Goal: Task Accomplishment & Management: Manage account settings

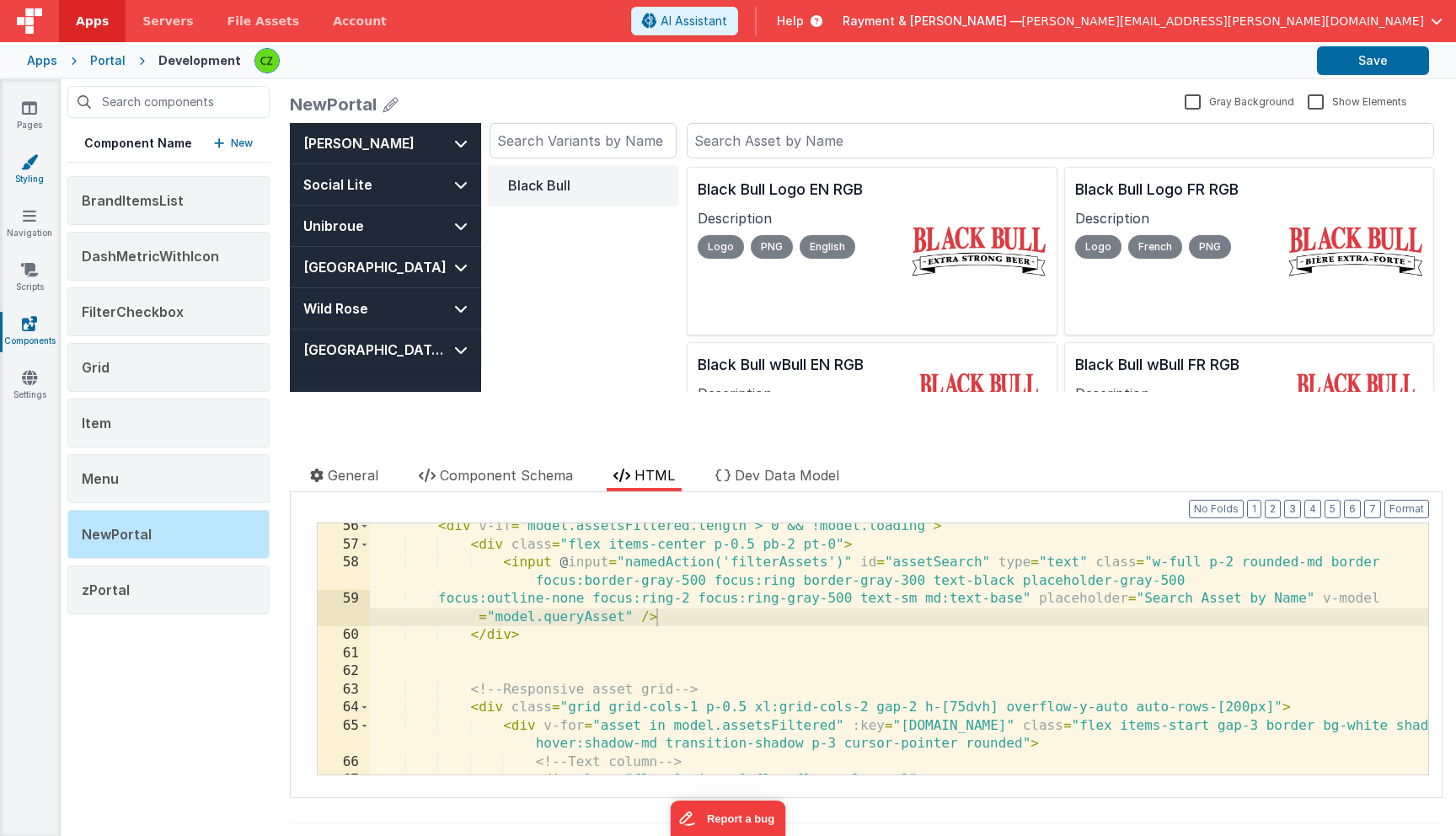
click at [31, 161] on icon at bounding box center [30, 162] width 17 height 17
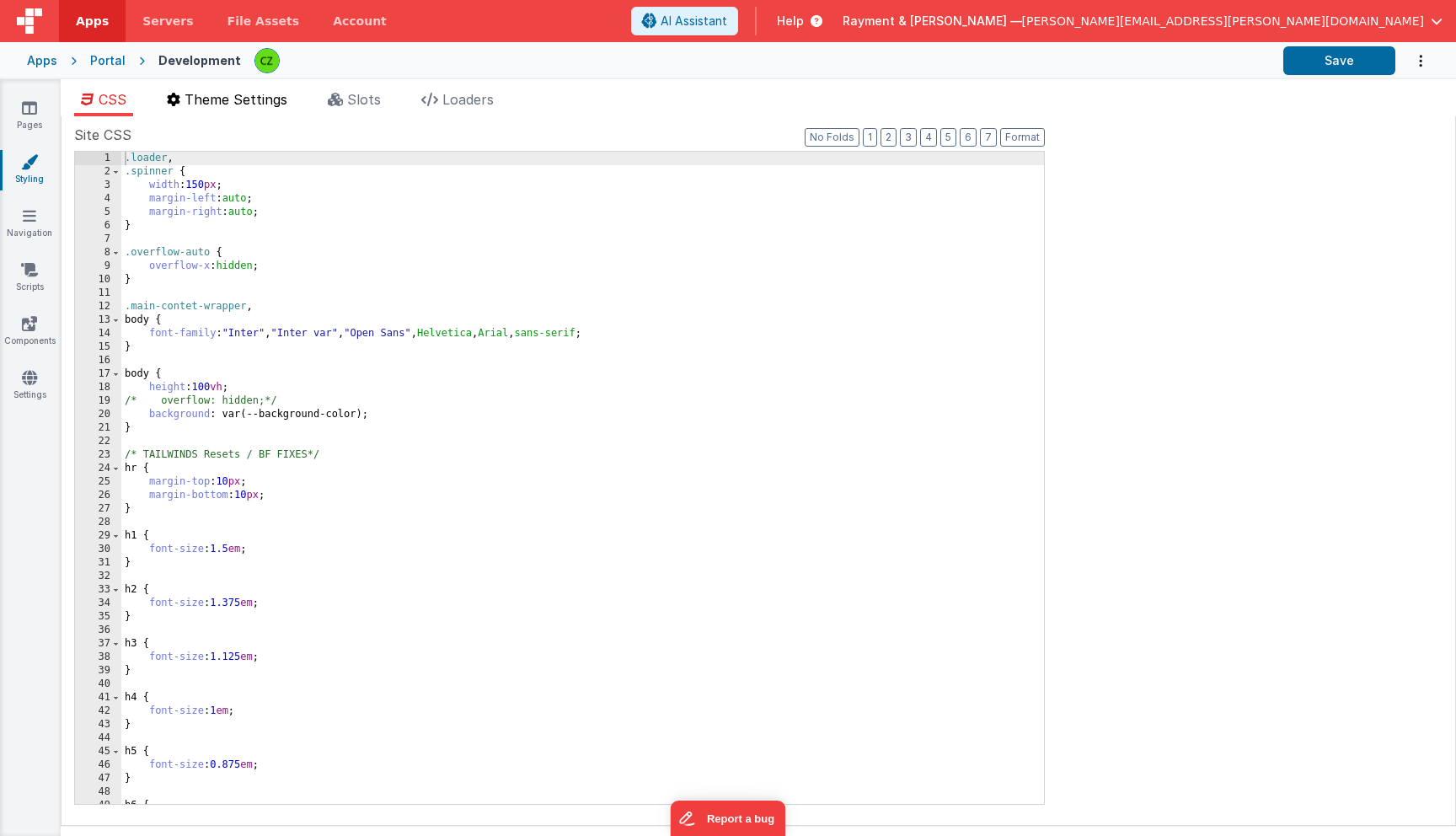
click at [266, 97] on span "Theme Settings" at bounding box center [236, 99] width 103 height 17
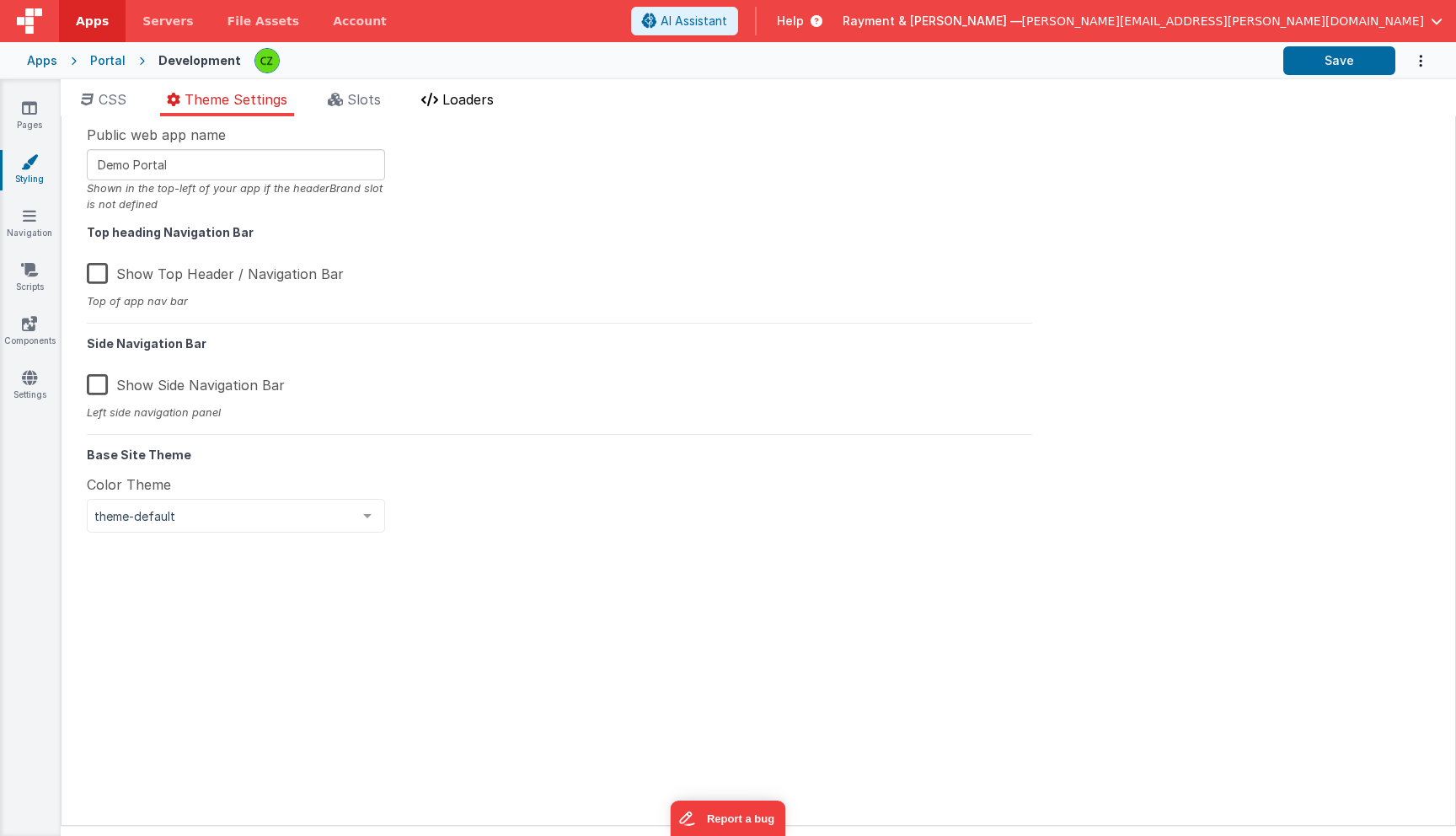
click at [471, 99] on span "Loaders" at bounding box center [468, 99] width 51 height 17
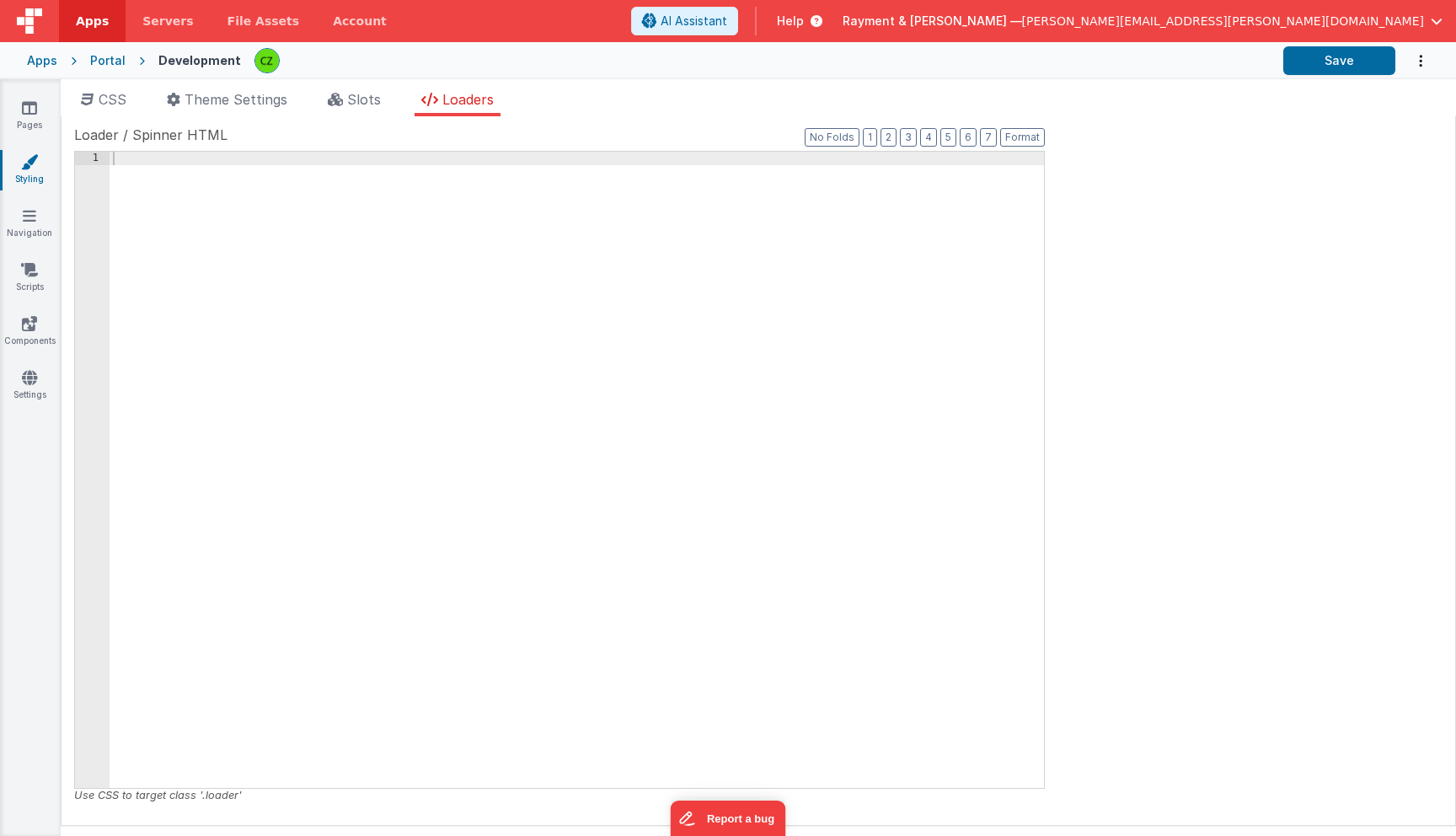
click at [220, 200] on div at bounding box center [576, 483] width 934 height 663
click at [347, 105] on li "Slots" at bounding box center [355, 102] width 67 height 27
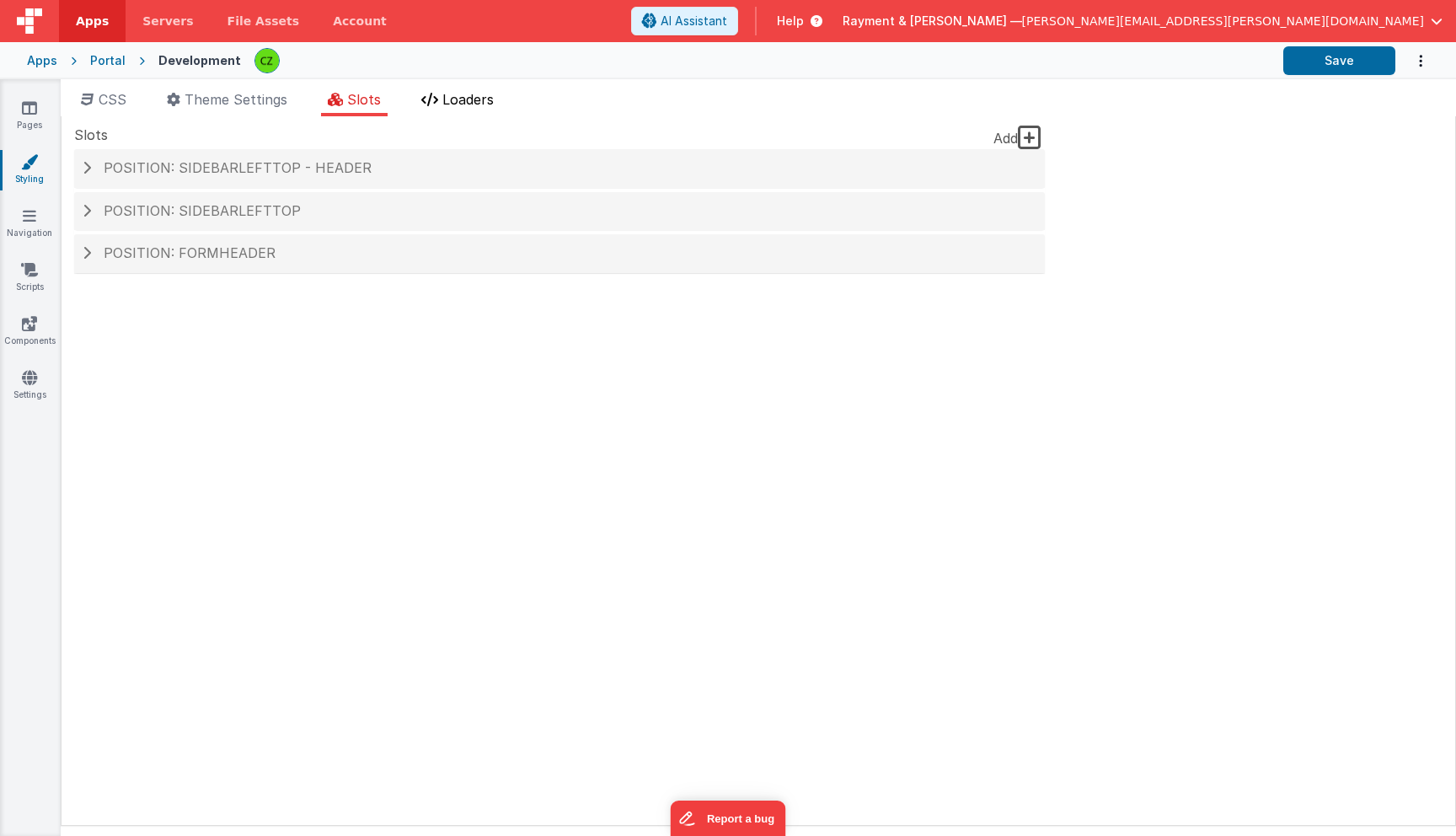
click at [469, 100] on span "Loaders" at bounding box center [468, 99] width 51 height 17
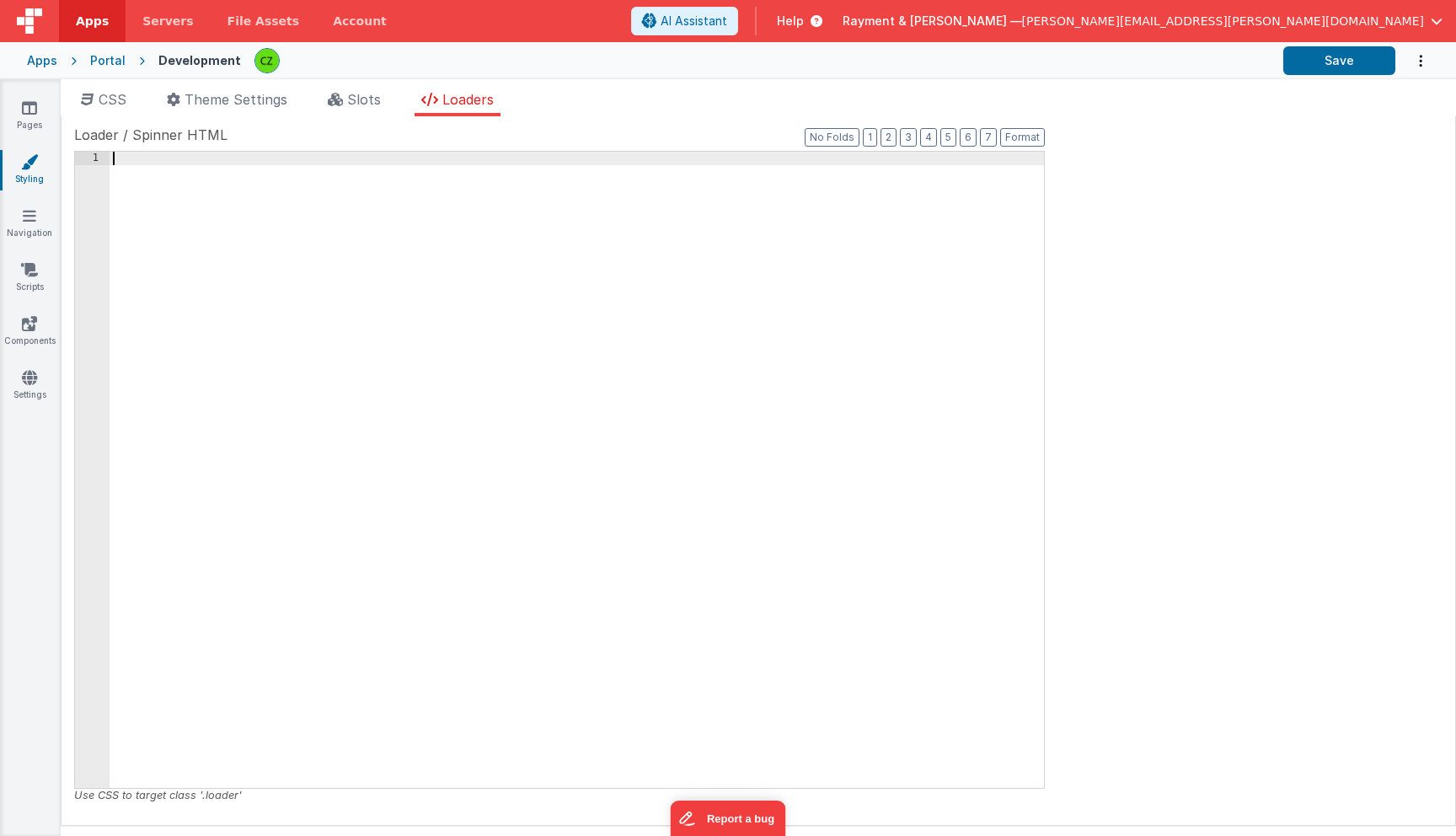
click at [457, 321] on div at bounding box center [576, 483] width 934 height 663
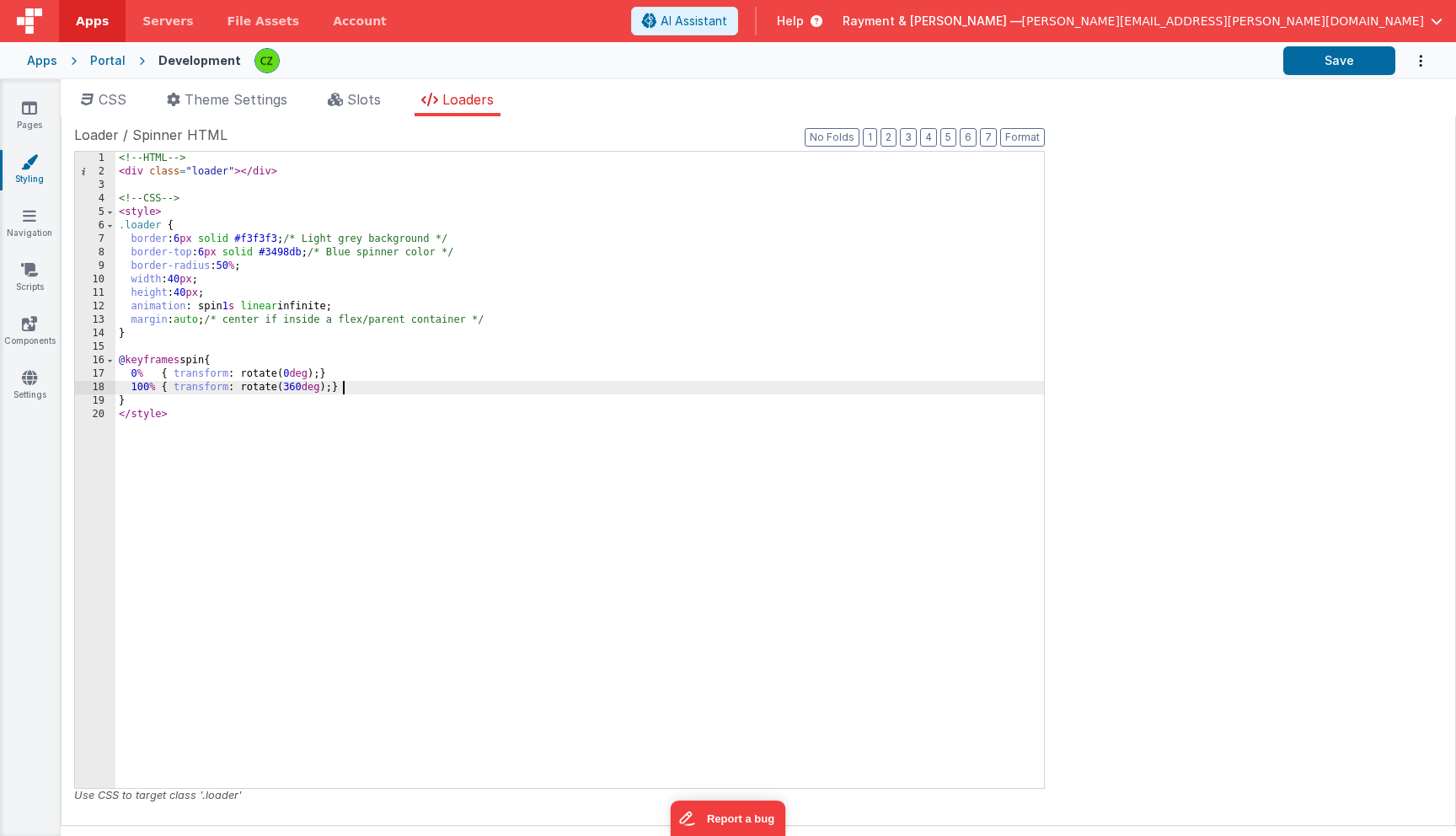
click at [367, 386] on div "<!-- HTML --> < div class = "loader" > </ div > <!-- CSS --> < style > .loader …" at bounding box center [580, 483] width 928 height 663
click at [1023, 131] on button "Format" at bounding box center [1023, 138] width 45 height 19
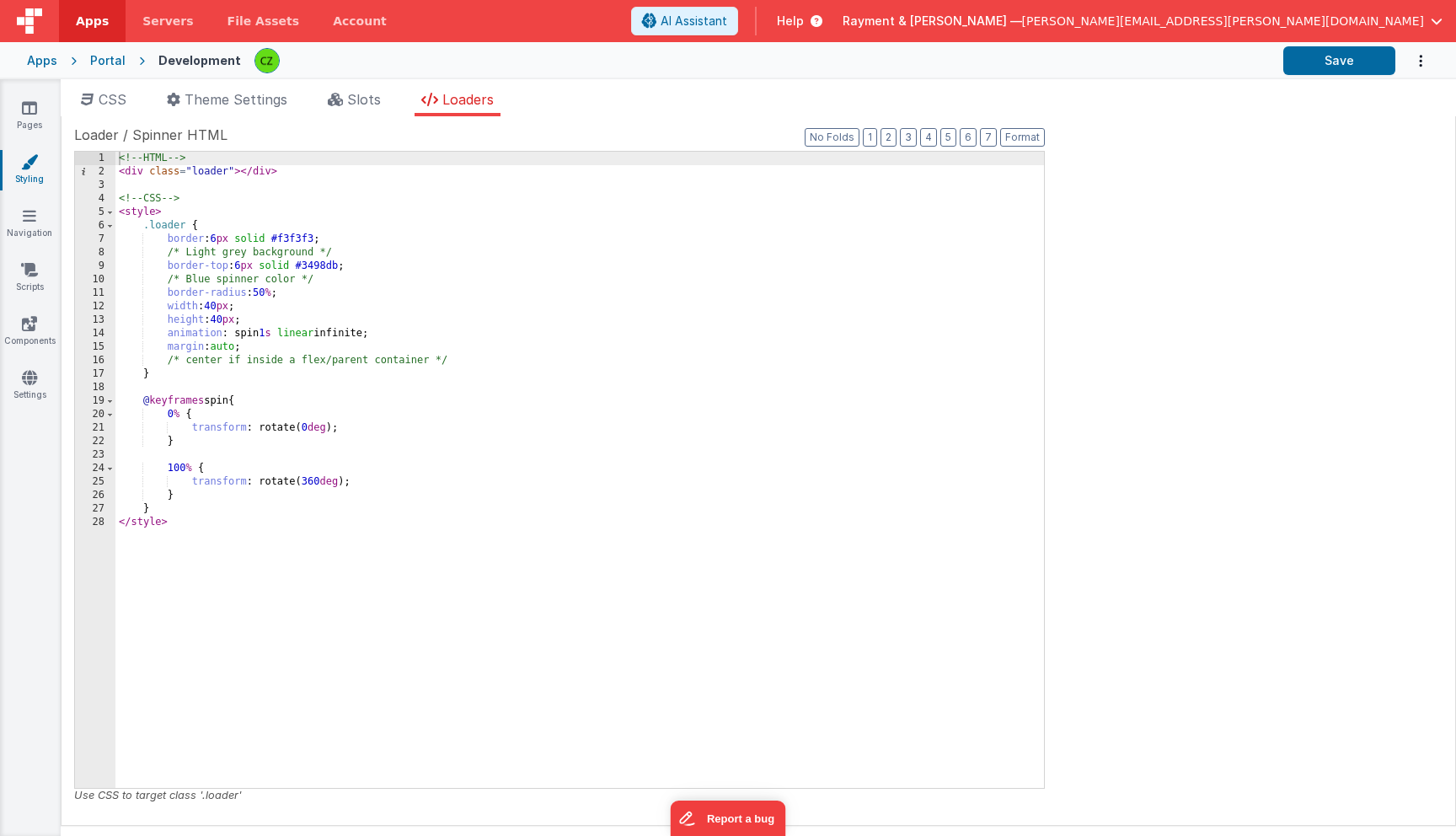
click at [187, 132] on span "Loader / Spinner HTML" at bounding box center [151, 135] width 153 height 21
click at [1342, 57] on button "Save" at bounding box center [1340, 60] width 112 height 28
click at [510, 260] on div "<!-- HTML --> < div class = "loader" > </ div > <!-- CSS --> < style > .loader …" at bounding box center [580, 483] width 928 height 663
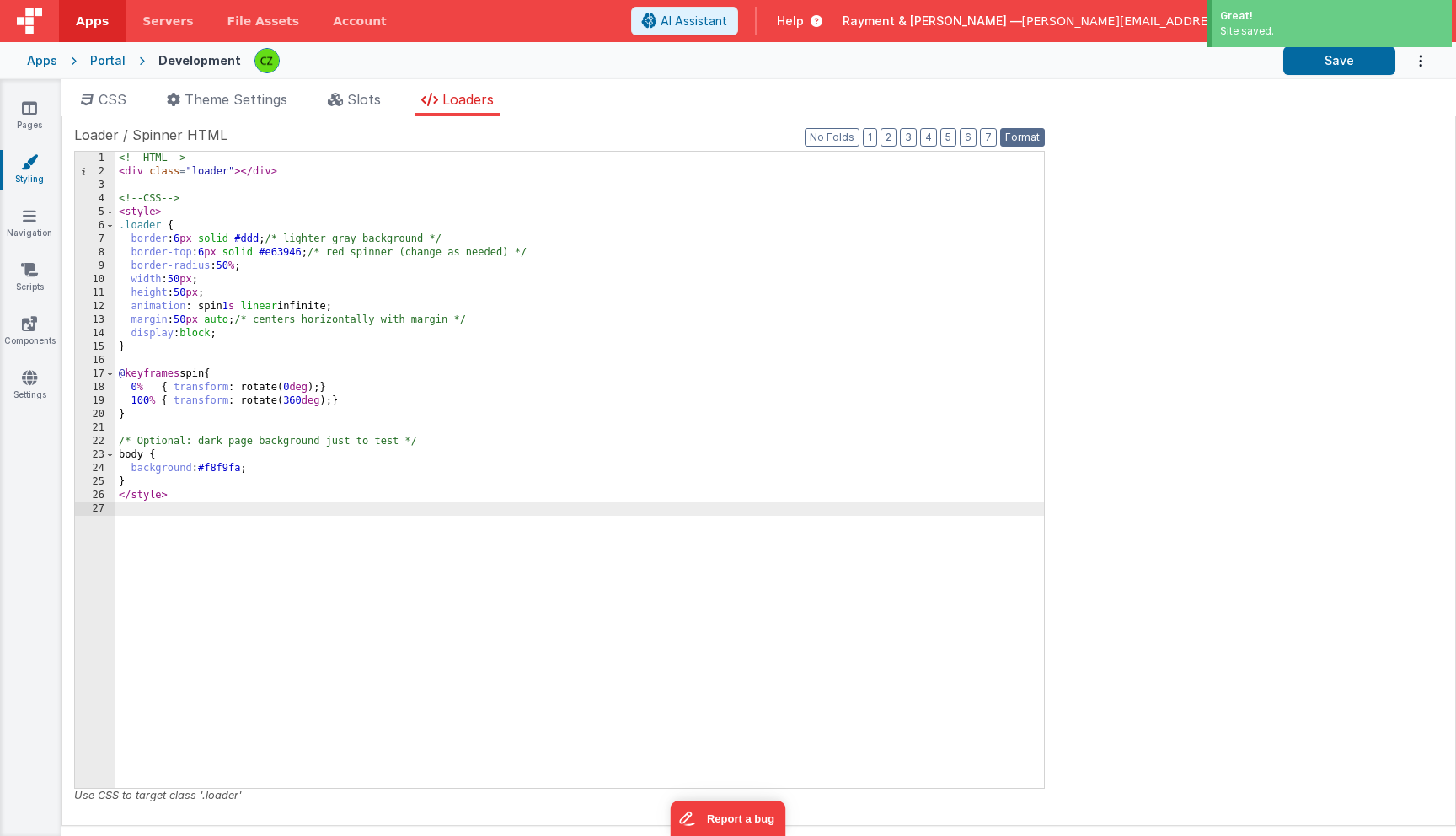
click at [1023, 140] on button "Format" at bounding box center [1023, 138] width 45 height 19
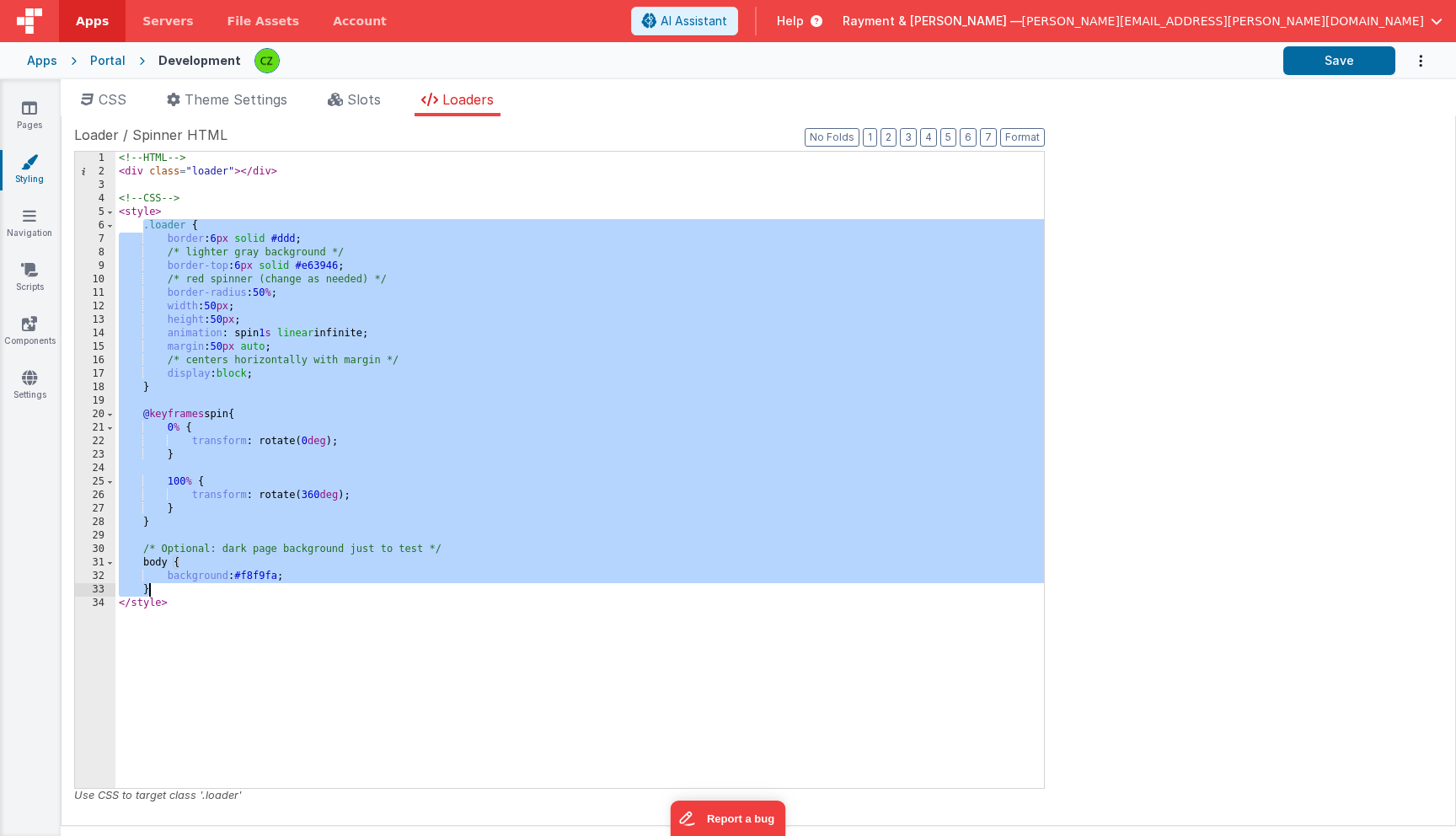
drag, startPoint x: 143, startPoint y: 230, endPoint x: 212, endPoint y: 583, distance: 359.7
click at [213, 583] on div "<!-- HTML --> < div class = "loader" > </ div > <!-- CSS --> < style > .loader …" at bounding box center [580, 483] width 928 height 663
click at [212, 583] on div "<!-- HTML --> < div class = "loader" > </ div > <!-- CSS --> < style > .loader …" at bounding box center [580, 483] width 928 height 663
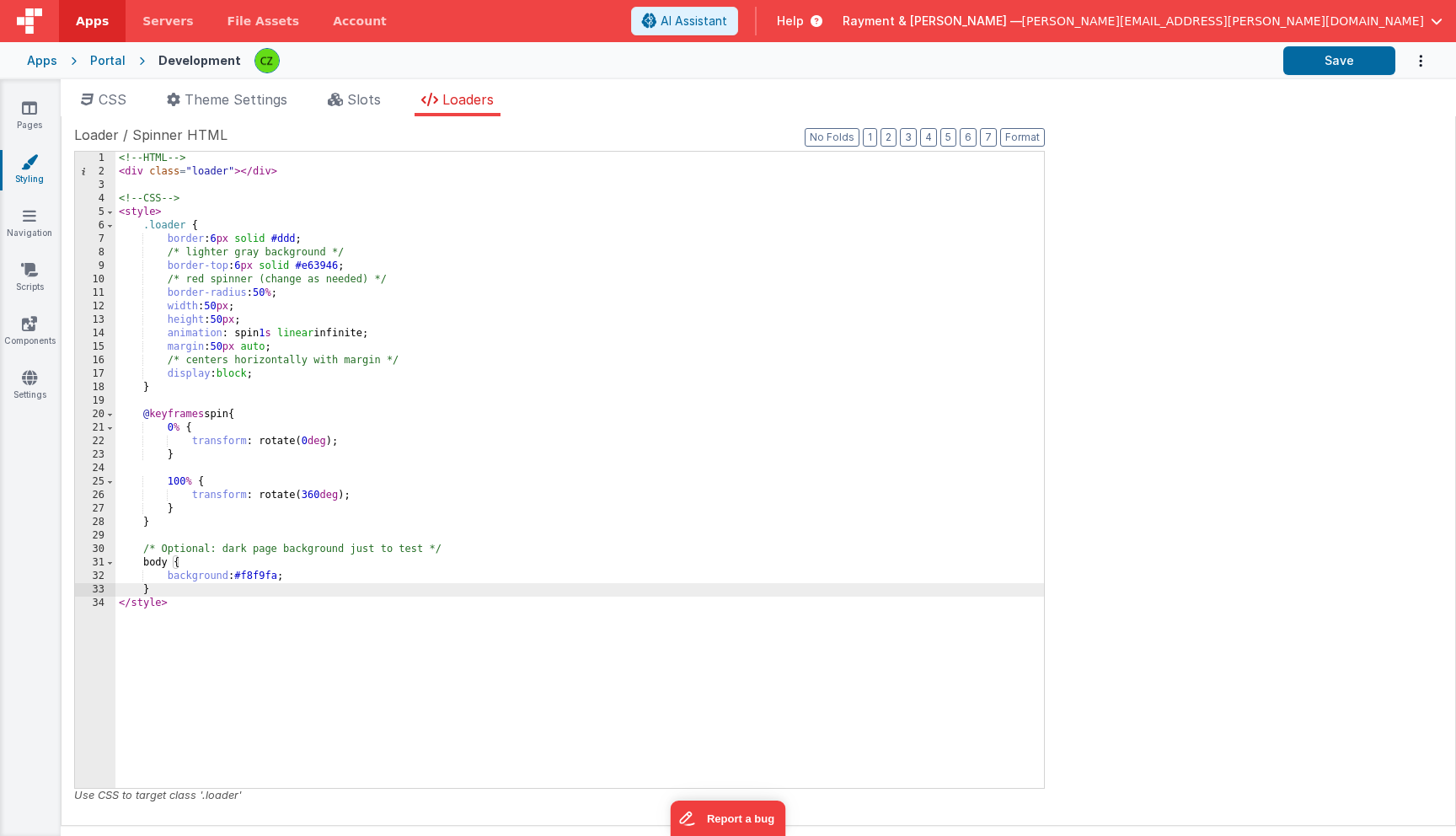
click at [175, 586] on div "<!-- HTML --> < div class = "loader" > </ div > <!-- CSS --> < style > .loader …" at bounding box center [580, 483] width 928 height 663
click at [1173, 193] on div "Loader / Spinner HTML Format 7 6 5 4 3 2 1 No Folds 1 2 3 4 5 6 7 8 9 10 11 12 …" at bounding box center [759, 471] width 1369 height 692
click at [368, 106] on span "Slots" at bounding box center [363, 99] width 33 height 17
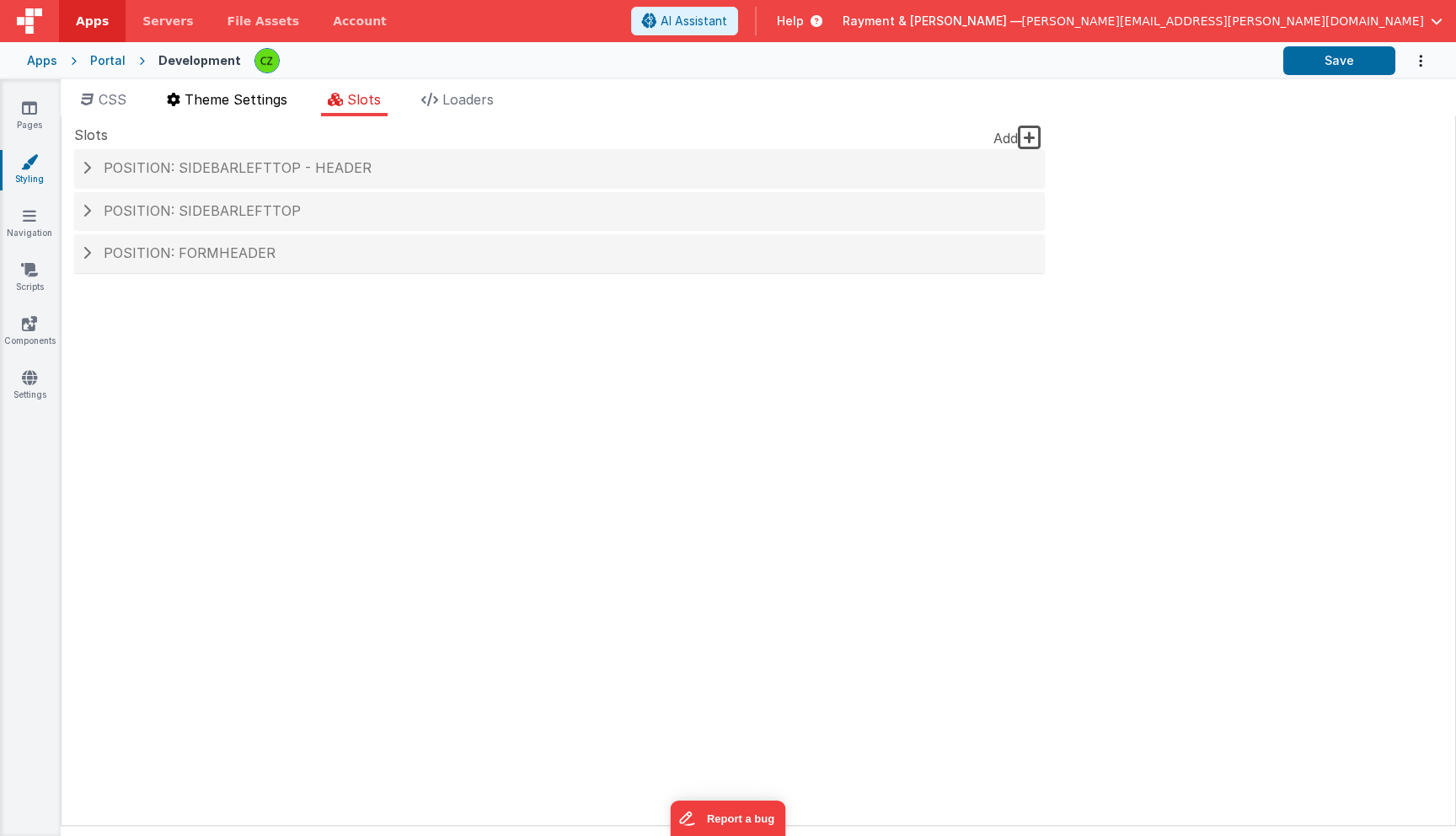
click at [254, 103] on span "Theme Settings" at bounding box center [236, 99] width 103 height 17
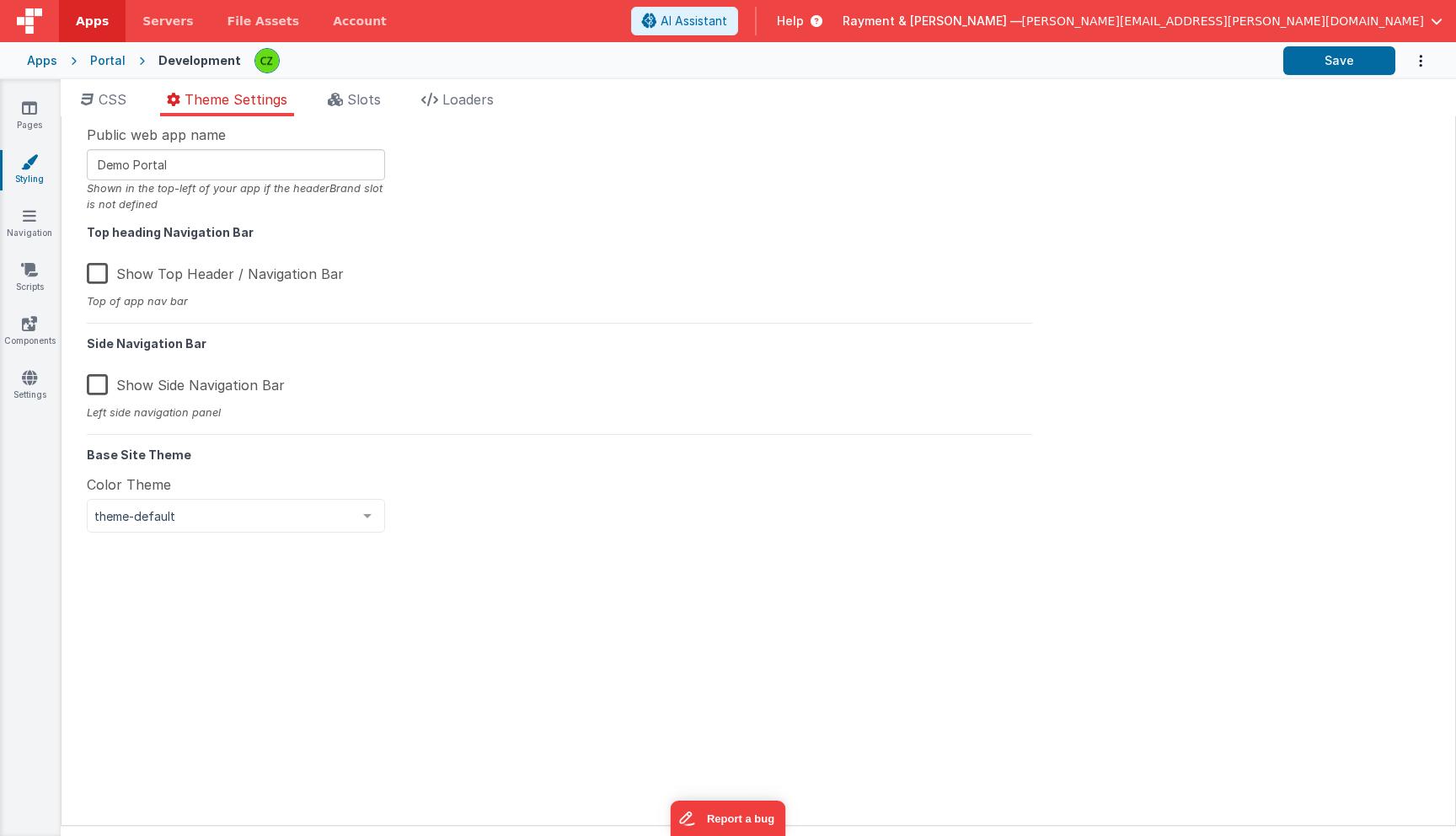
click at [126, 81] on div "CSS Theme Settings Slots Loaders Site CSS Format 7 6 5 4 3 2 1 No Folds 1 2 3 4…" at bounding box center [758, 460] width 1395 height 763
click at [112, 93] on span "CSS" at bounding box center [112, 99] width 27 height 17
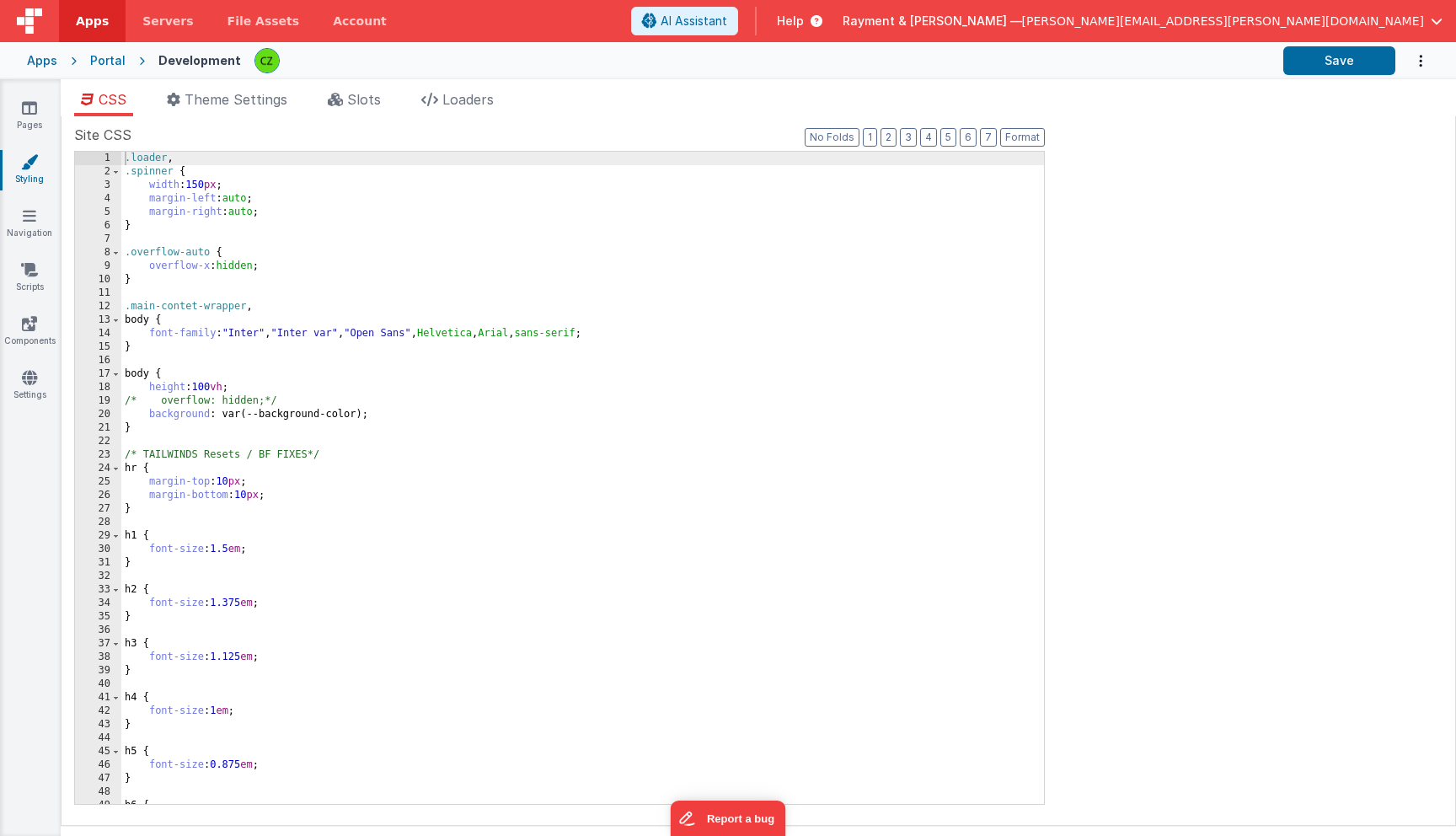
click at [307, 338] on div ".loader , .spinner { width : 150 px ; margin-left : auto ; margin-right : auto …" at bounding box center [582, 491] width 922 height 679
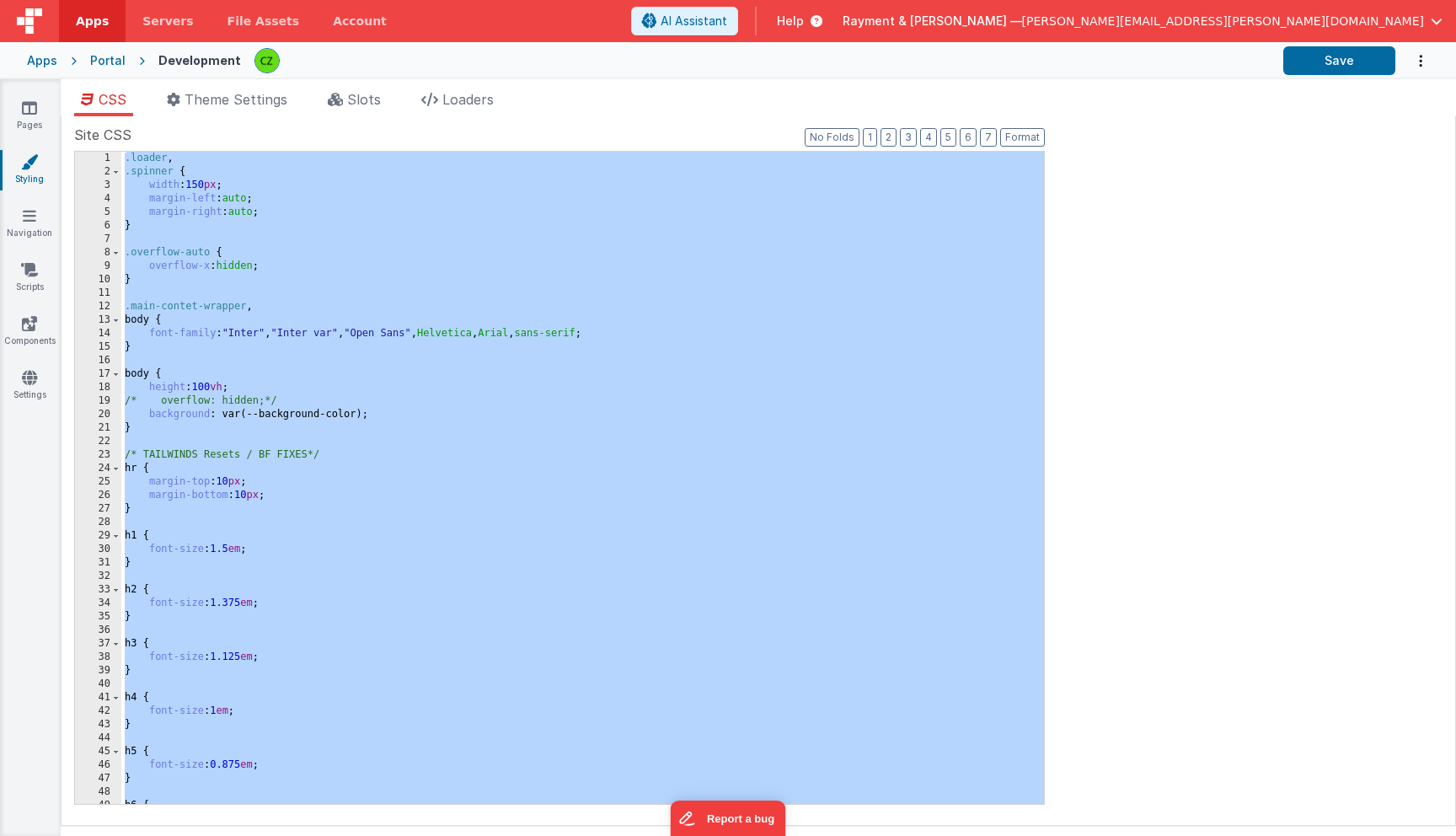
click at [305, 266] on div ".loader , .spinner { width : 150 px ; margin-left : auto ; margin-right : auto …" at bounding box center [582, 491] width 922 height 679
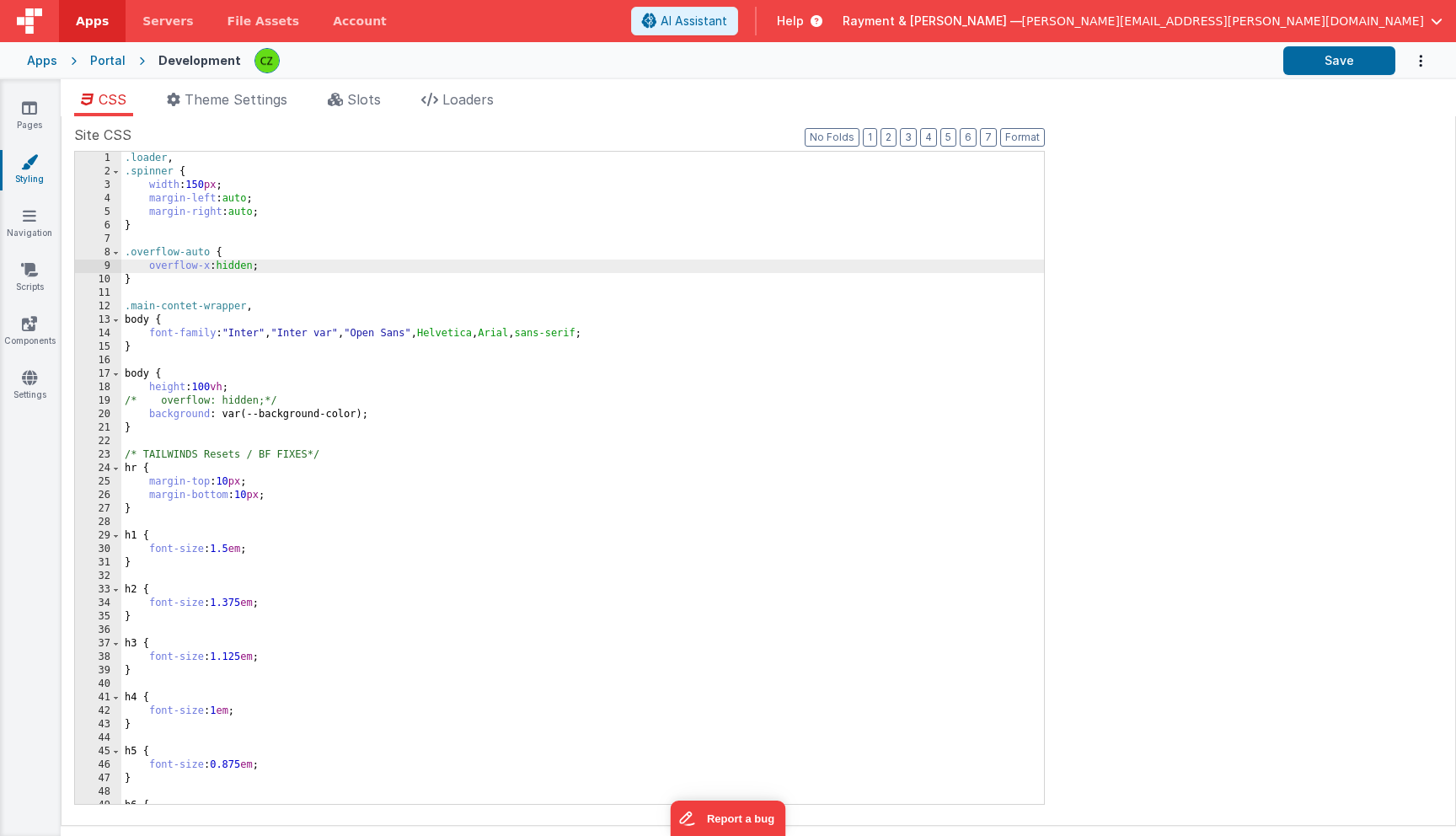
click at [241, 212] on div ".loader , .spinner { width : 150 px ; margin-left : auto ; margin-right : auto …" at bounding box center [582, 491] width 922 height 679
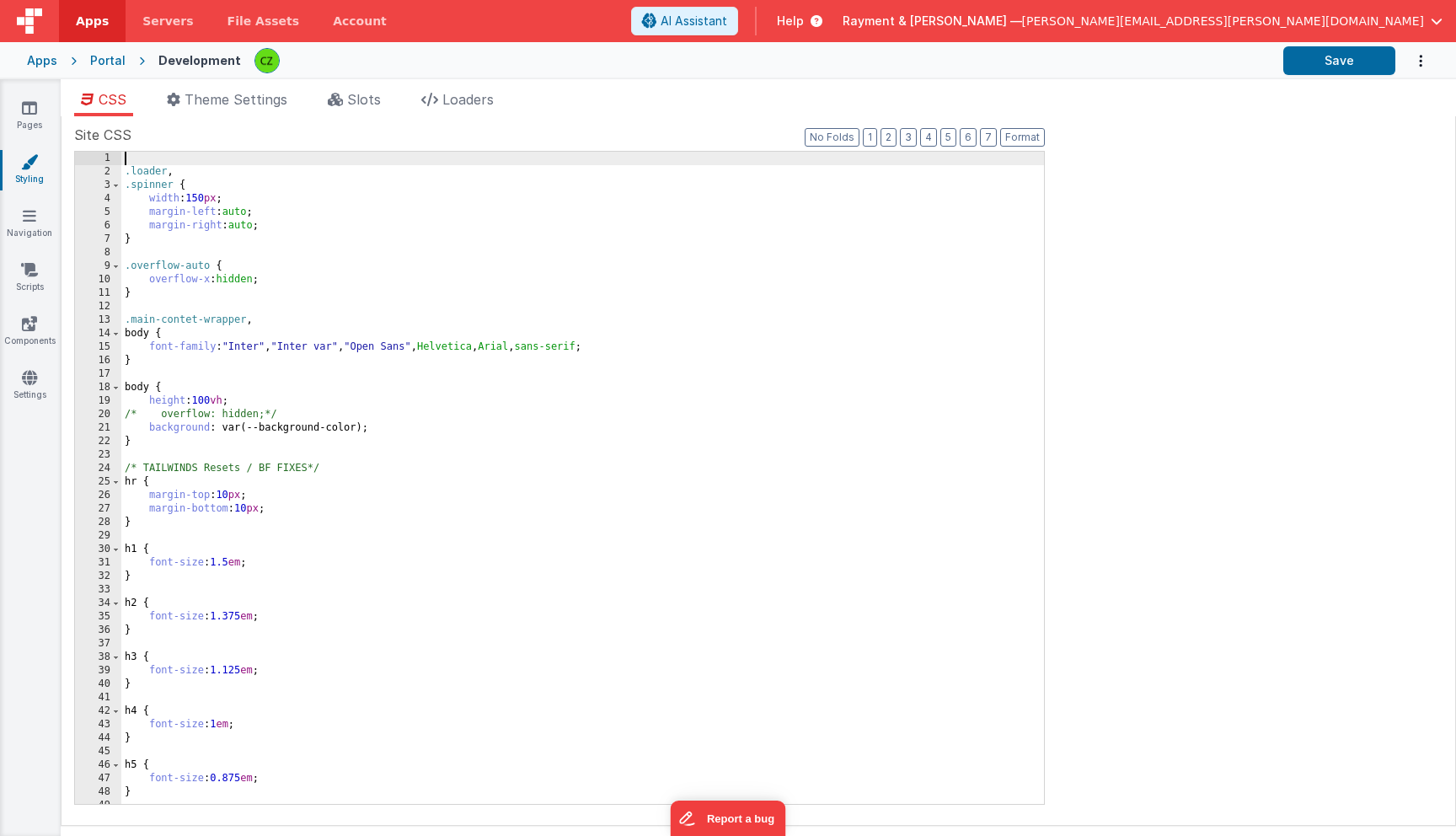
paste textarea
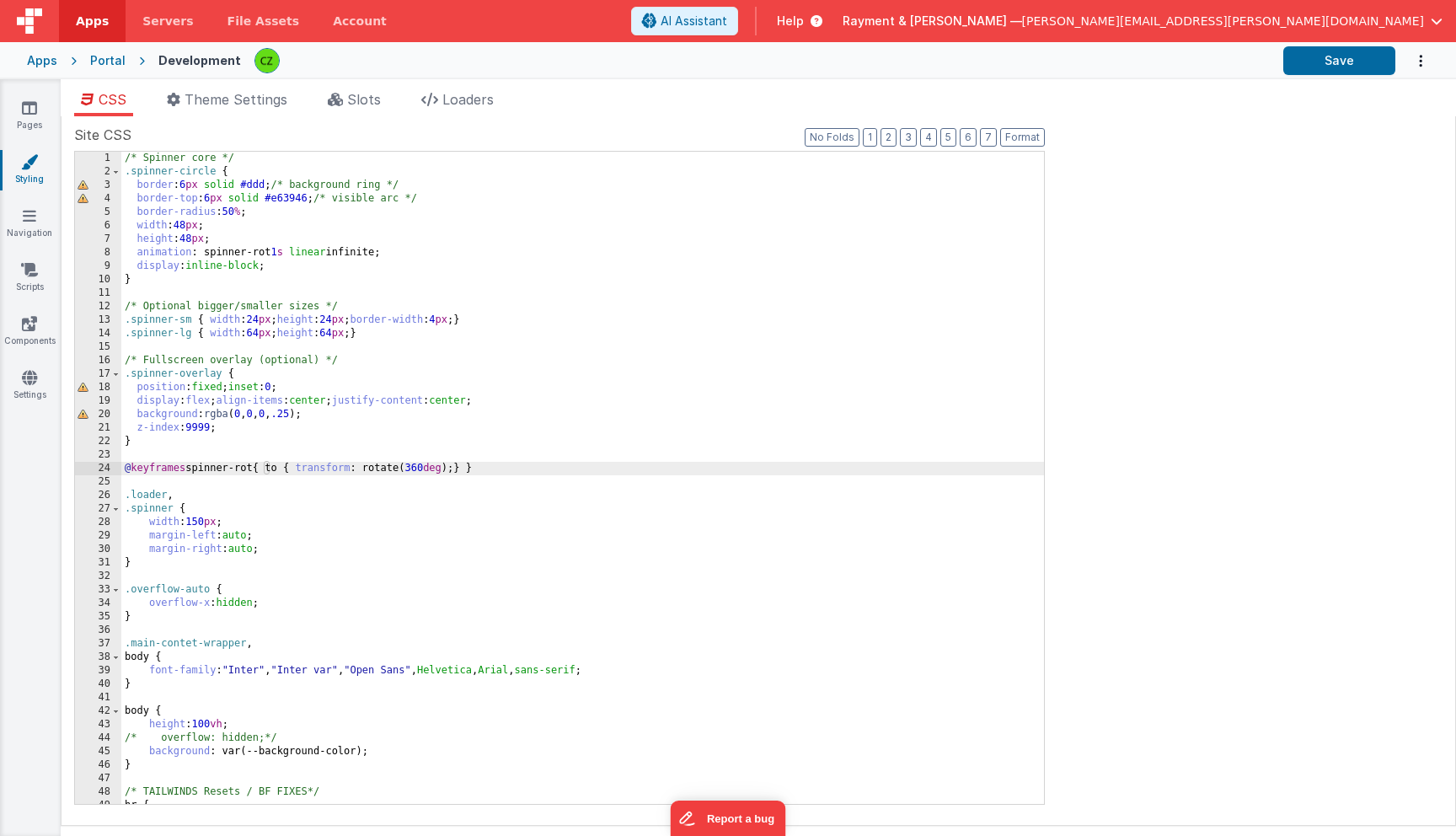
click at [306, 244] on div "/* Spinner core */ .spinner-circle { border : 6 px solid #ddd ; /* background r…" at bounding box center [582, 491] width 922 height 679
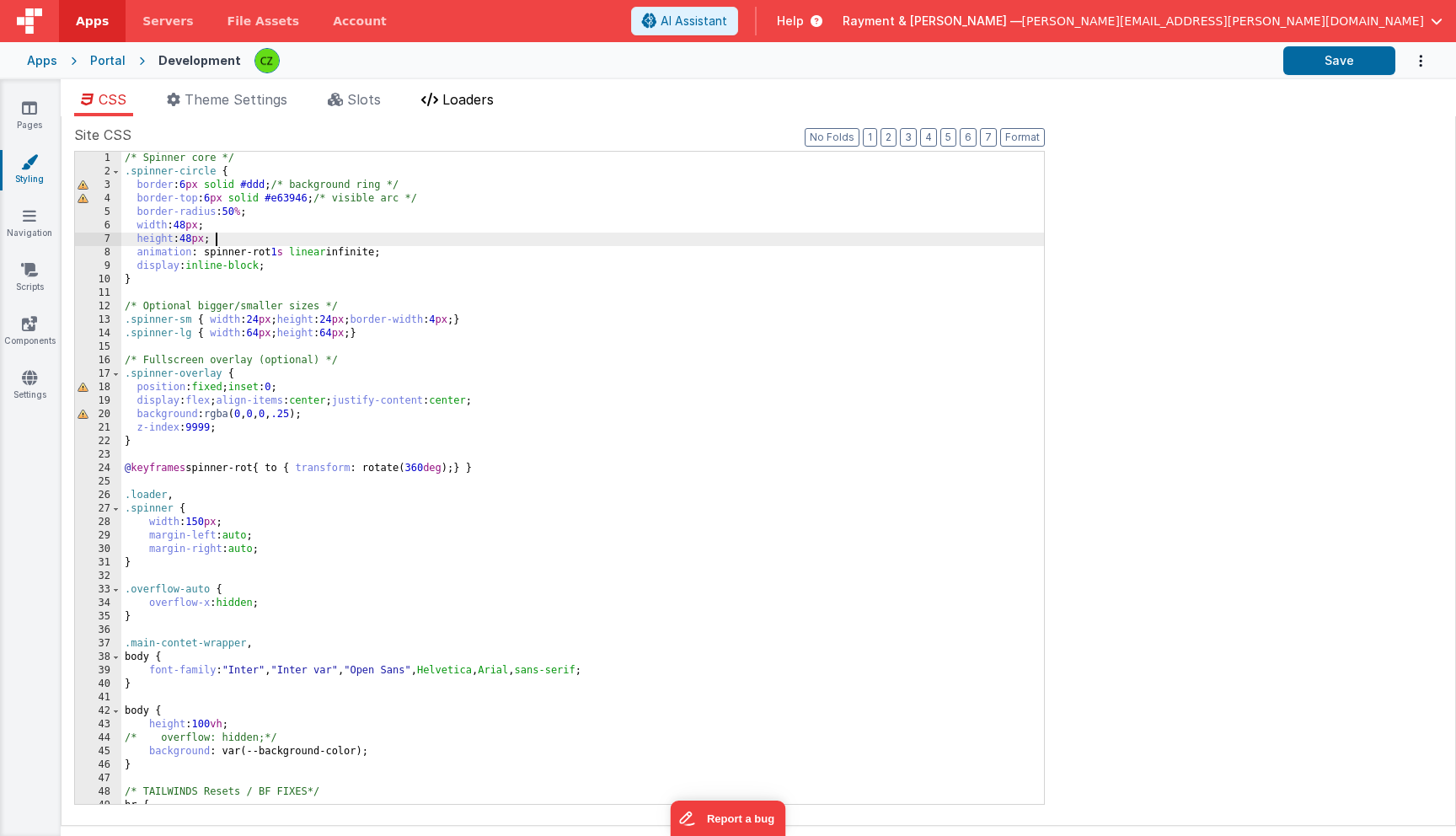
click at [456, 97] on span "Loaders" at bounding box center [468, 99] width 51 height 17
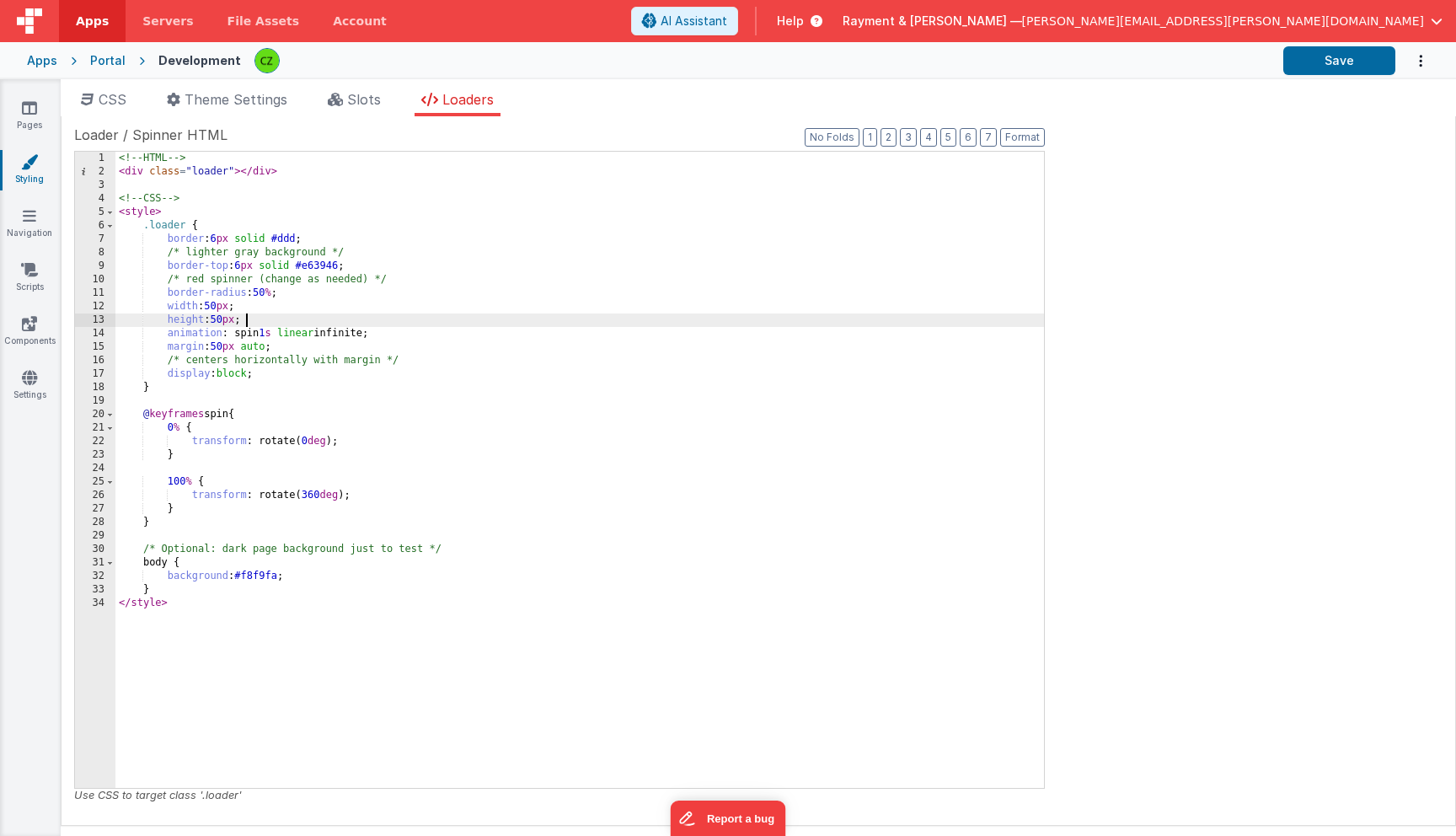
click at [413, 323] on div "<!-- HTML --> < div class = "loader" > </ div > <!-- CSS --> < style > .loader …" at bounding box center [580, 483] width 928 height 663
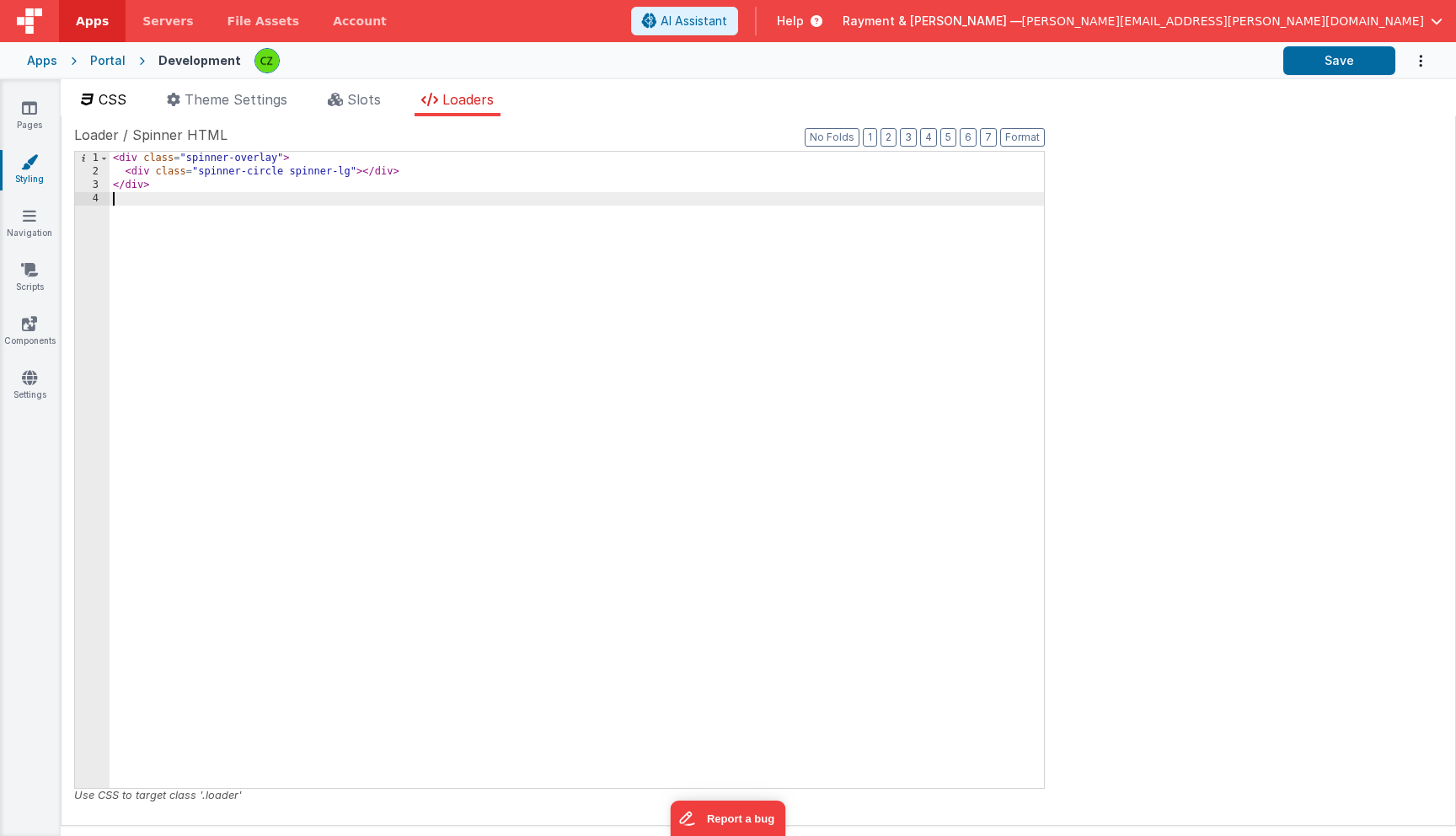
click at [105, 93] on span "CSS" at bounding box center [112, 99] width 27 height 17
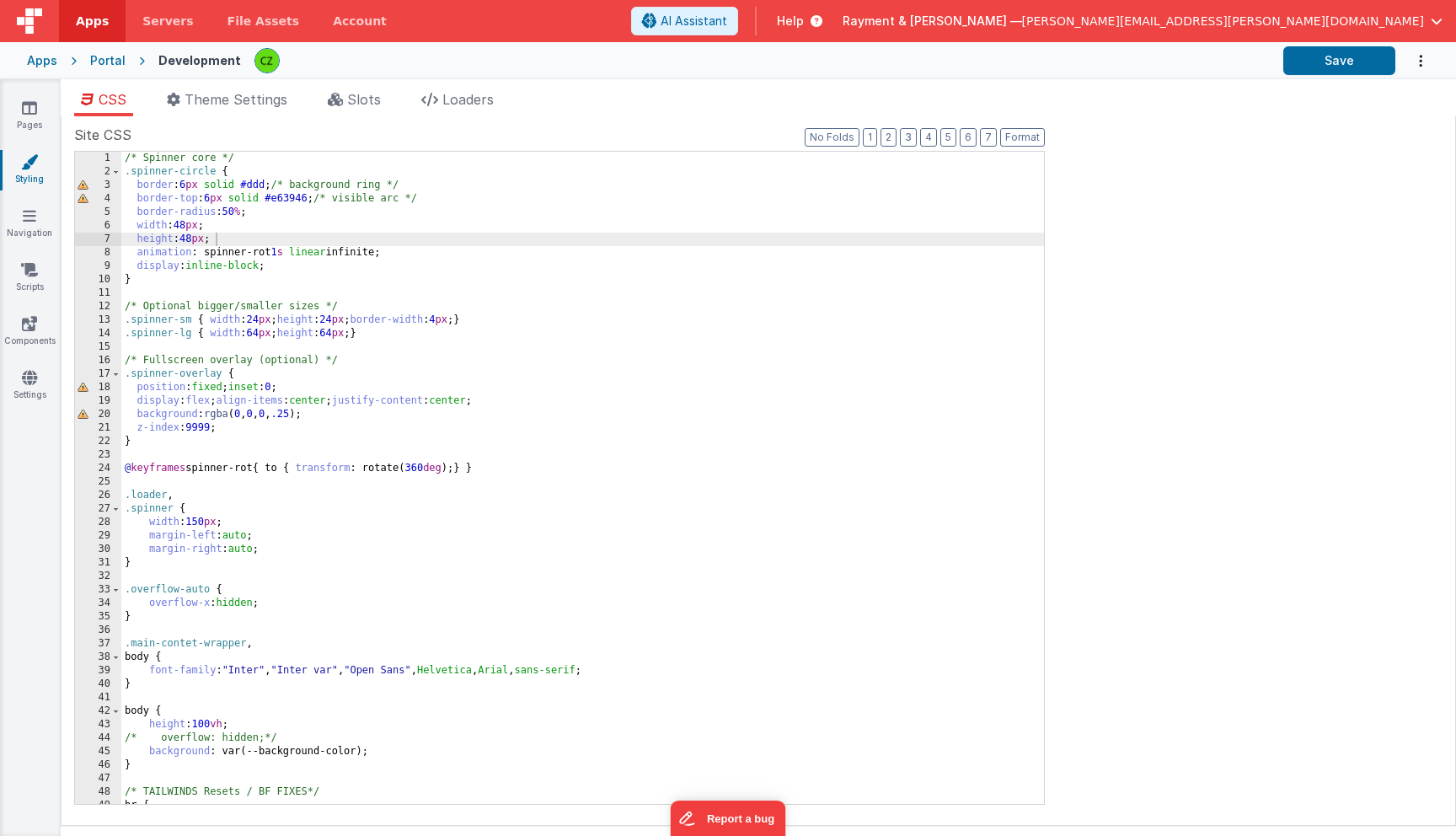
click at [289, 267] on div "/* Spinner core */ .spinner-circle { border : 6 px solid #ddd ; /* background r…" at bounding box center [582, 491] width 922 height 679
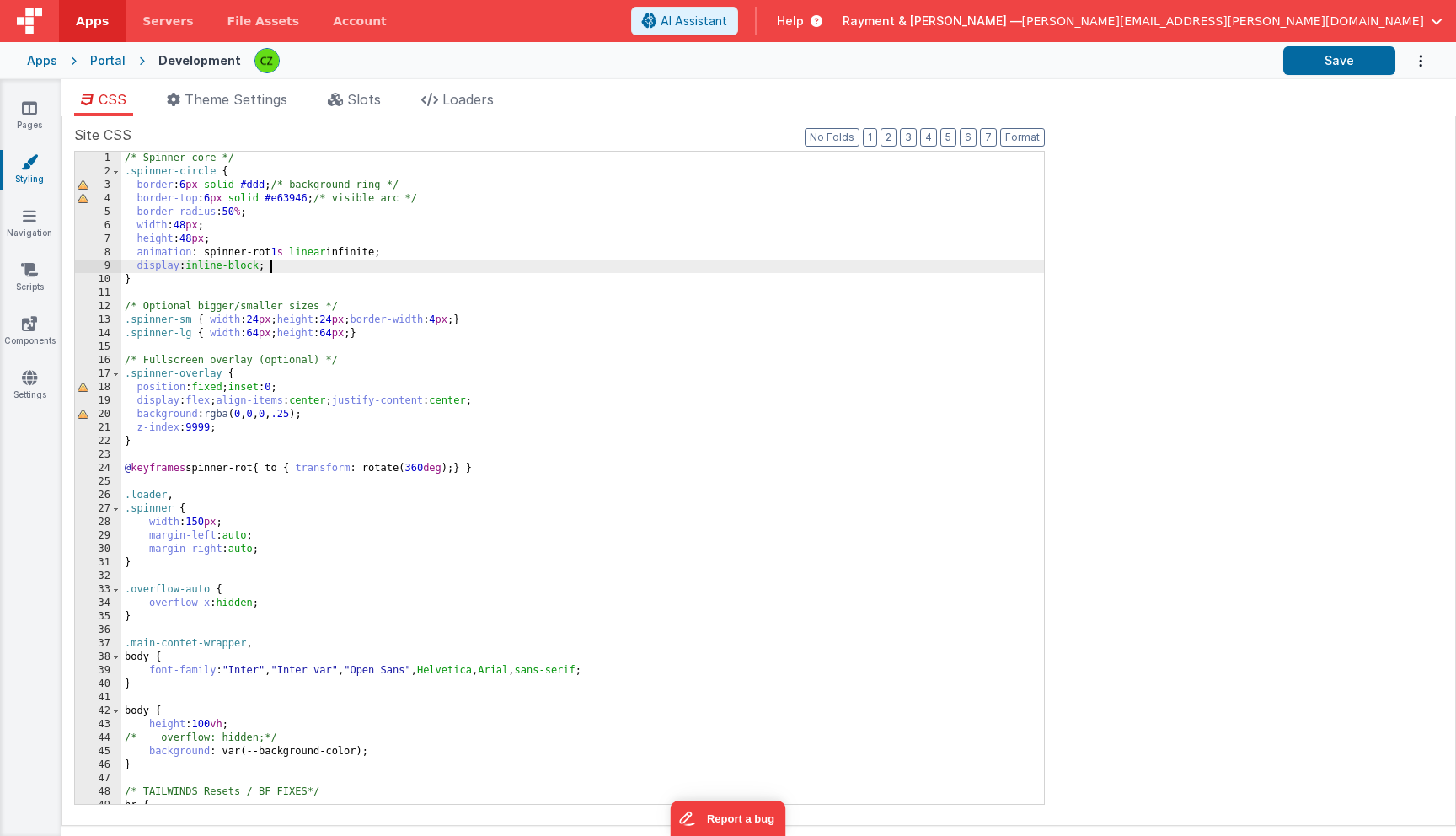
click at [364, 280] on div "/* Spinner core */ .spinner-circle { border : 6 px solid #ddd ; /* background r…" at bounding box center [582, 491] width 922 height 679
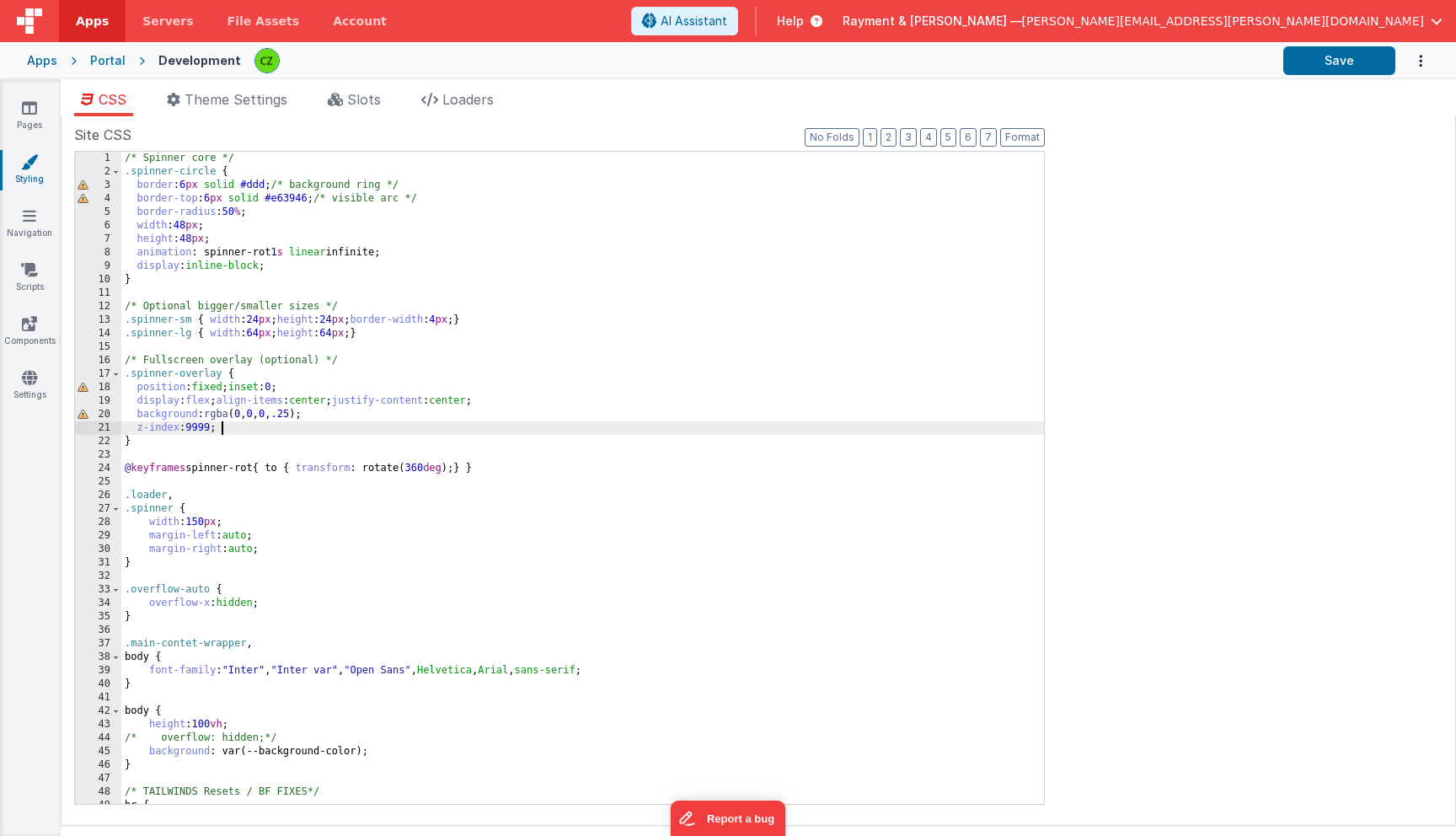
click at [335, 421] on div "/* Spinner core */ .spinner-circle { border : 6 px solid #ddd ; /* background r…" at bounding box center [582, 491] width 922 height 679
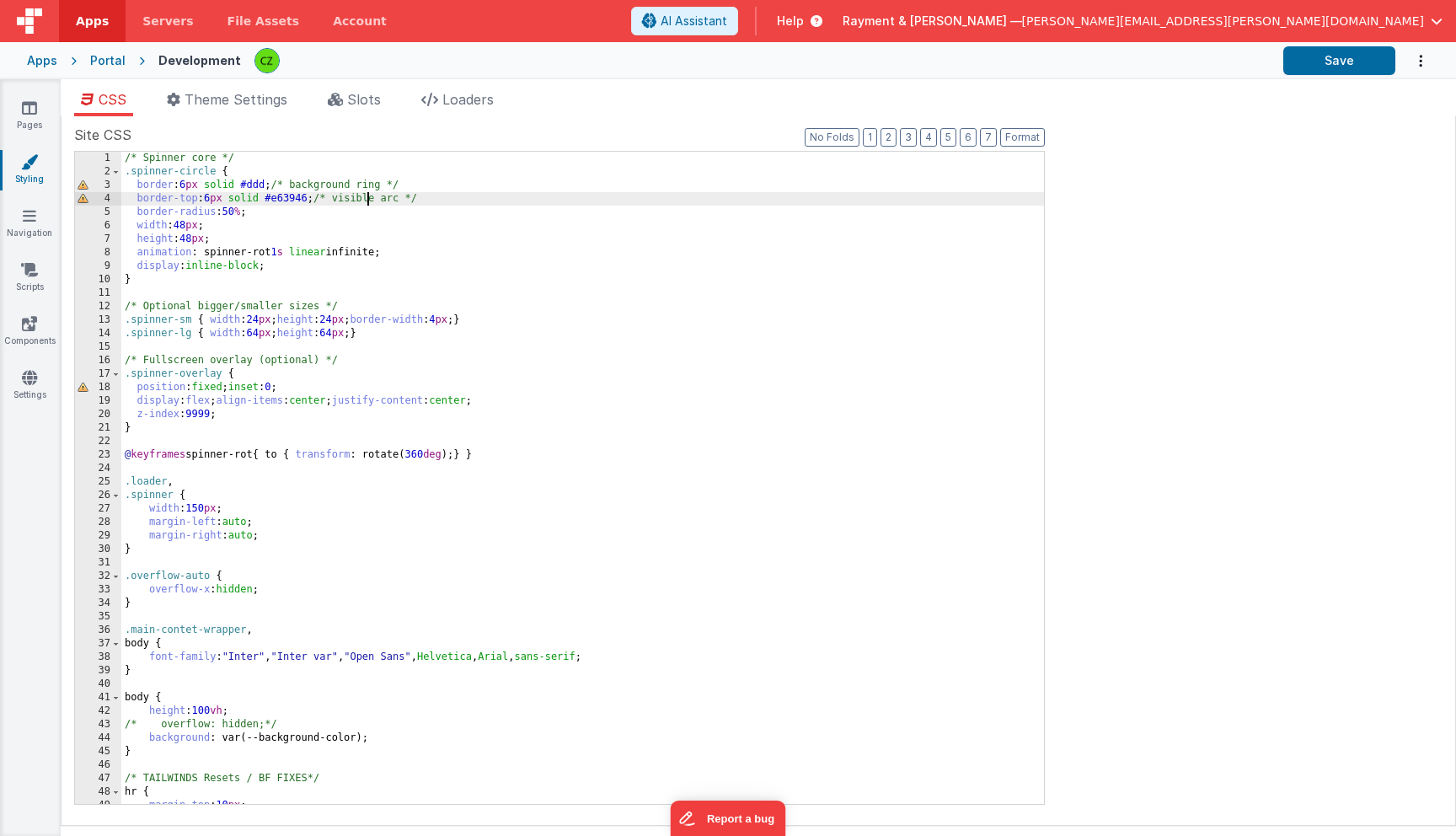
click at [365, 193] on div "/* Spinner core */ .spinner-circle { border : 6 px solid #ddd ; /* background r…" at bounding box center [582, 491] width 922 height 679
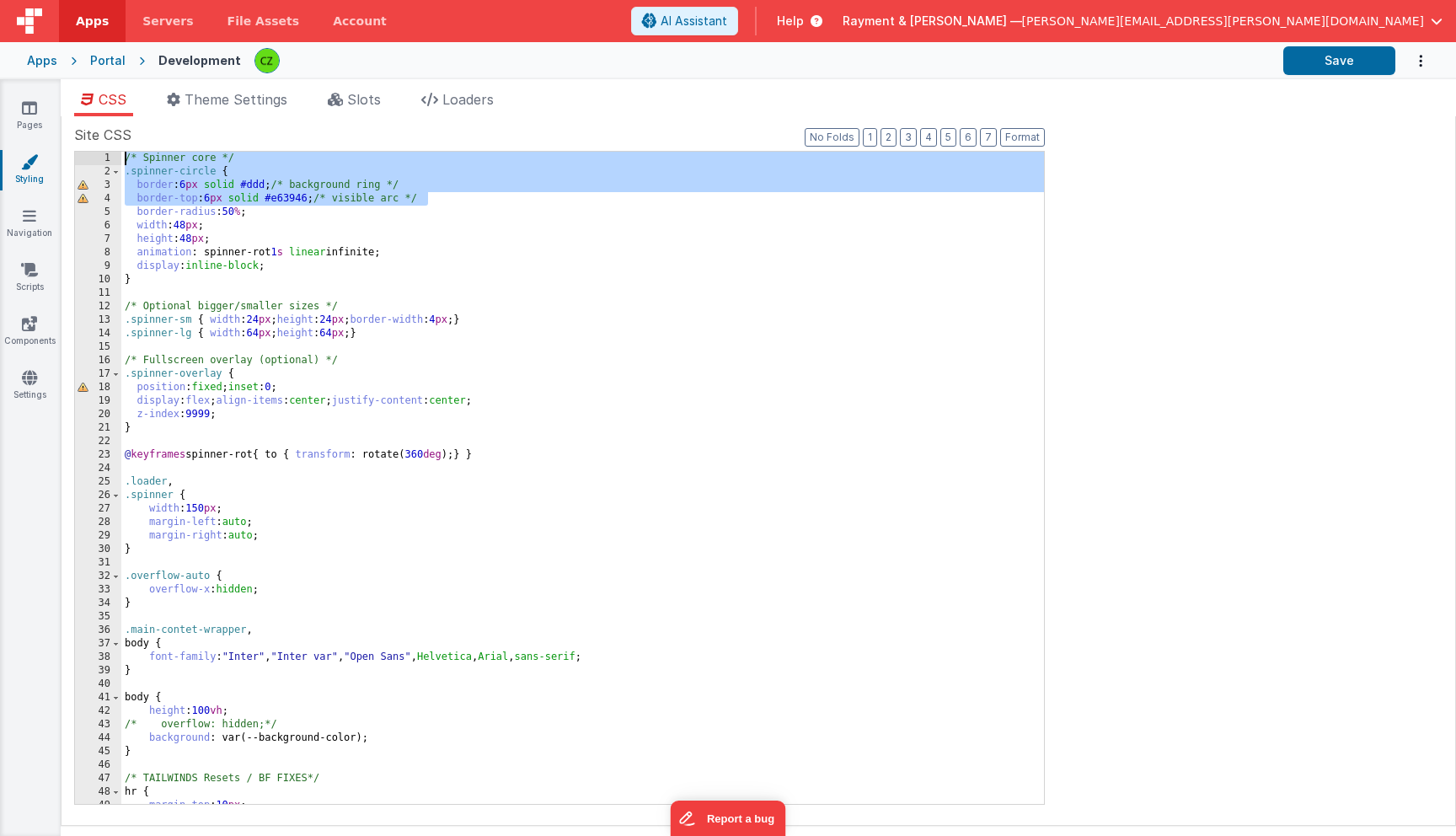
drag, startPoint x: 450, startPoint y: 193, endPoint x: 69, endPoint y: 151, distance: 383.3
click at [69, 151] on div "Site CSS Format 7 6 5 4 3 2 1 No Folds 1 2 3 4 5 6 7 8 9 10 11 12 13 14 15 16 1…" at bounding box center [758, 471] width 1395 height 709
click at [266, 200] on div "/* Spinner core */ .spinner-circle { border : 6 px solid #ddd ; /* background r…" at bounding box center [582, 491] width 922 height 679
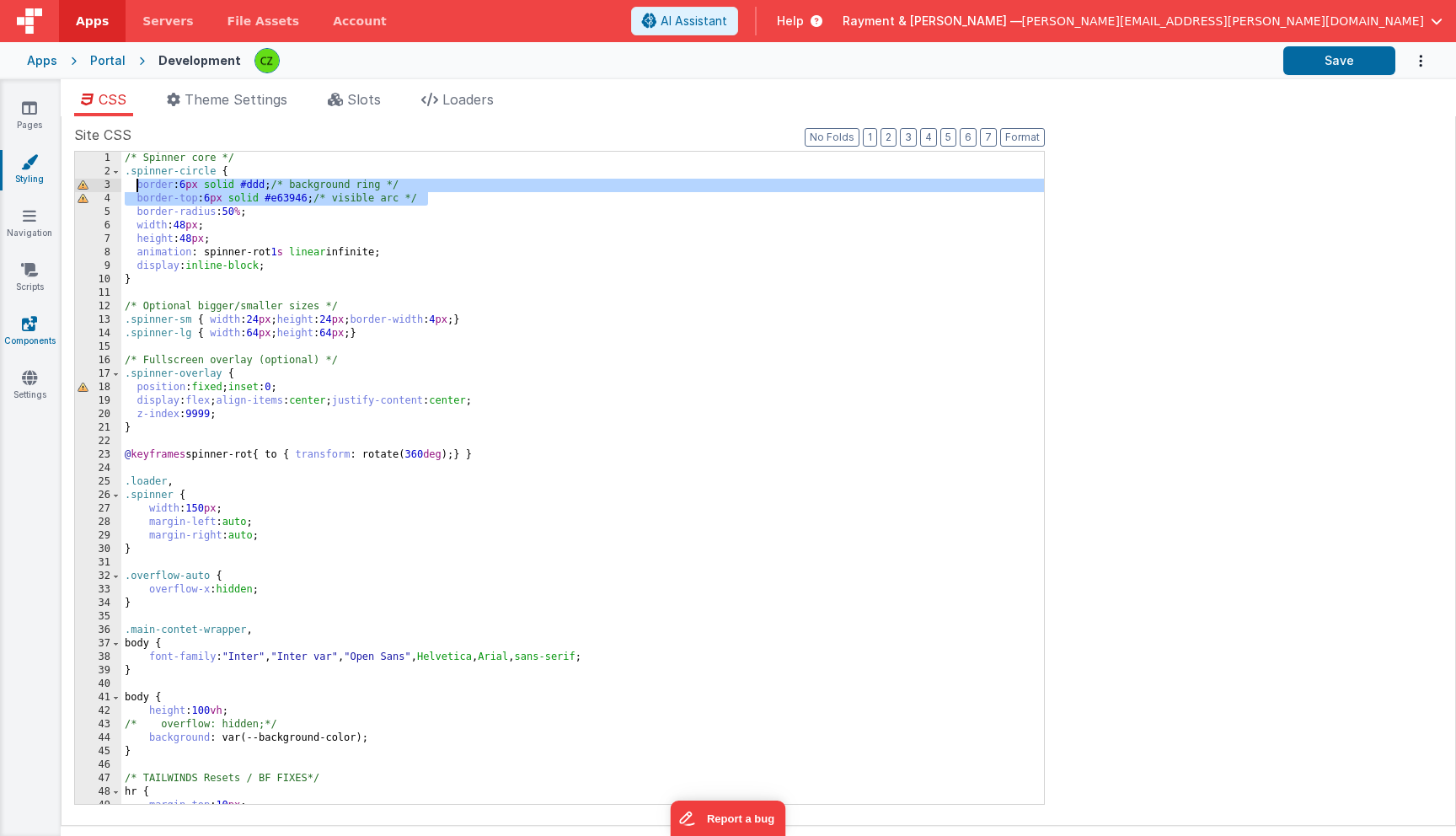
click at [14, 327] on link "Components" at bounding box center [29, 331] width 61 height 33
click at [263, 242] on div "/* Spinner core */ .spinner-circle { border : 6 px solid #ddd ; /* background r…" at bounding box center [582, 491] width 922 height 679
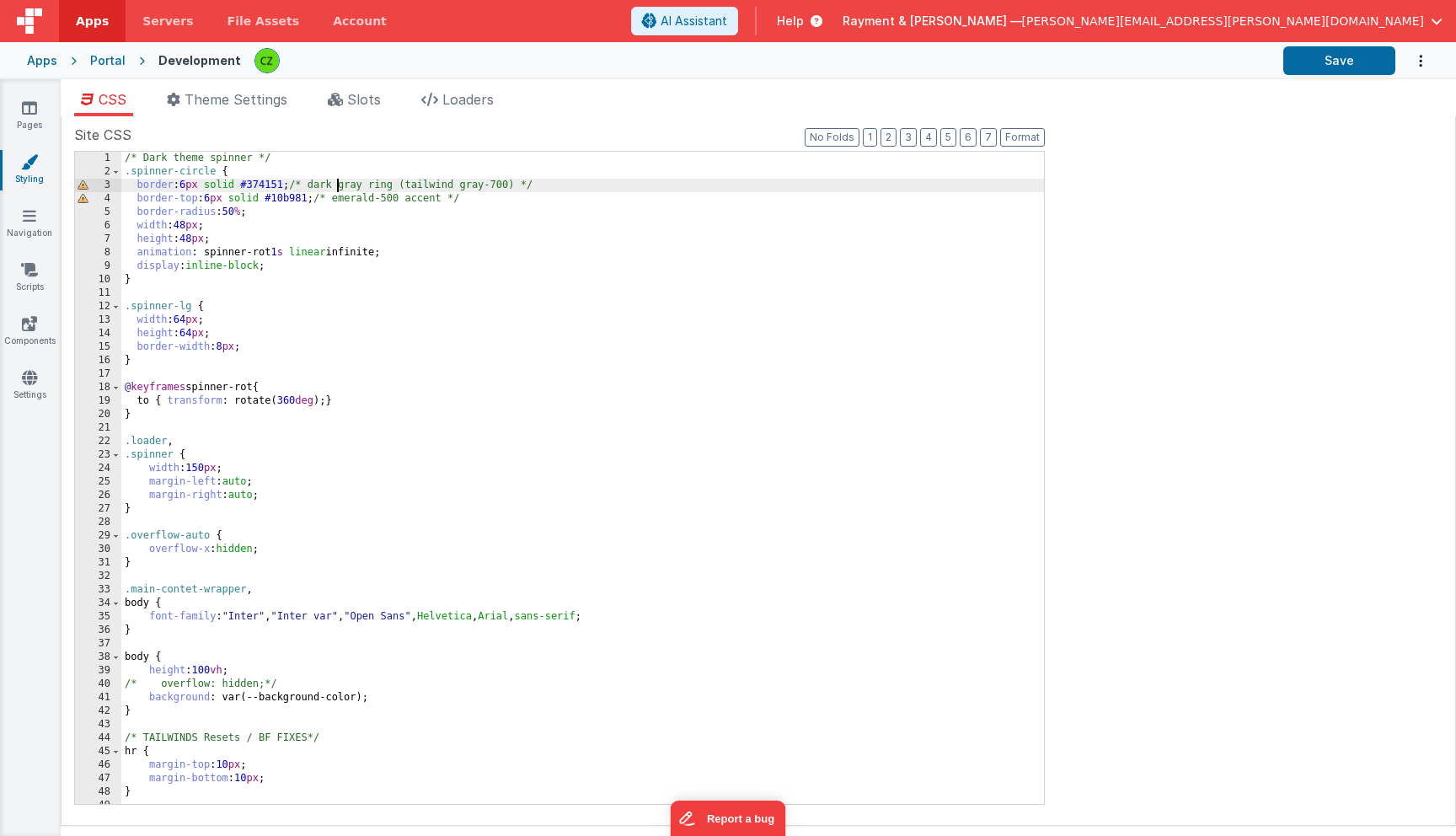
click at [336, 181] on div "/* Dark theme spinner */ .spinner-circle { border : 6 px solid #374151 ; /* dar…" at bounding box center [582, 491] width 922 height 679
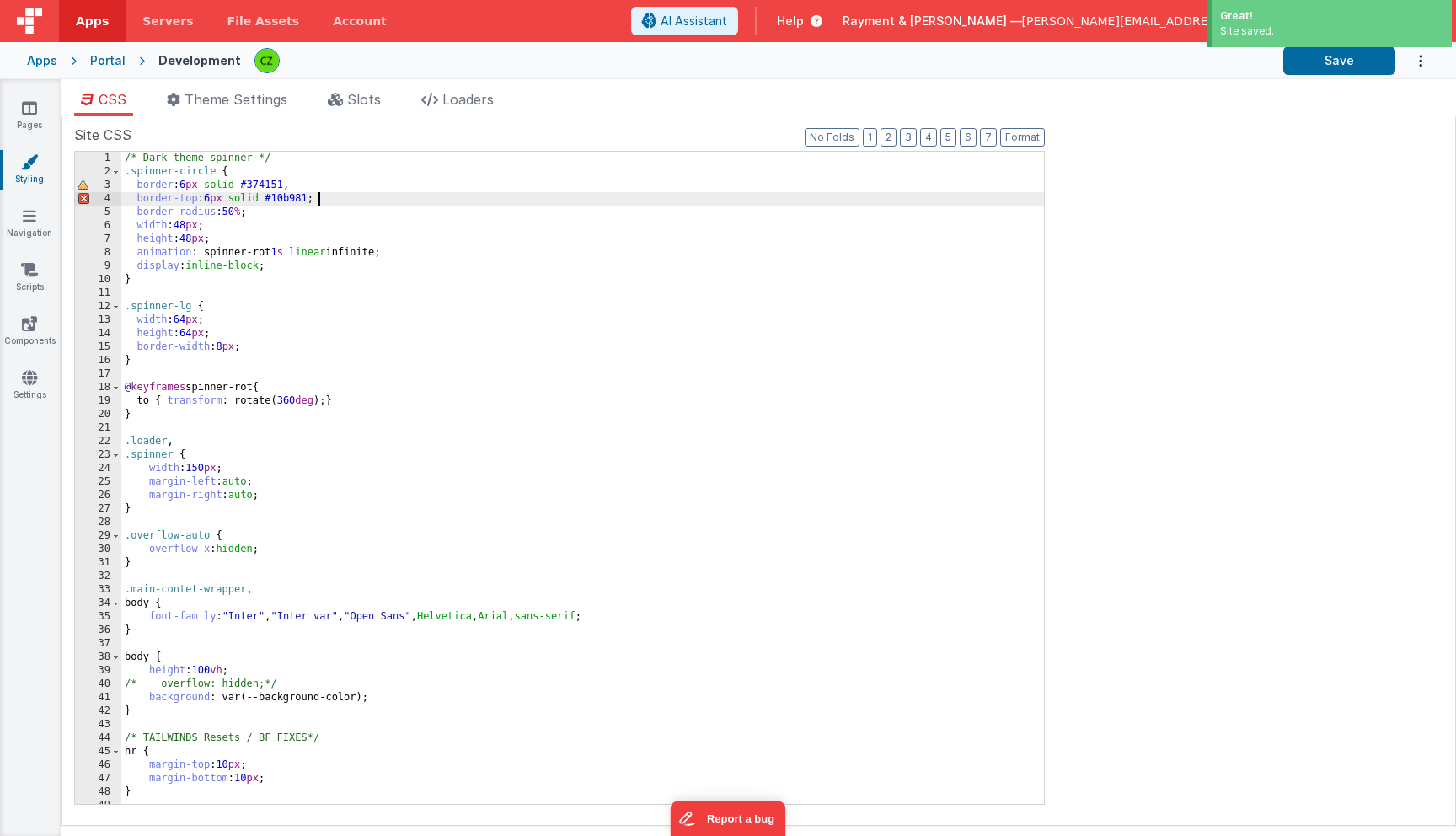
click at [321, 300] on div "/* Dark theme spinner */ .spinner-circle { border : 6 px solid #374151 , border…" at bounding box center [582, 491] width 922 height 679
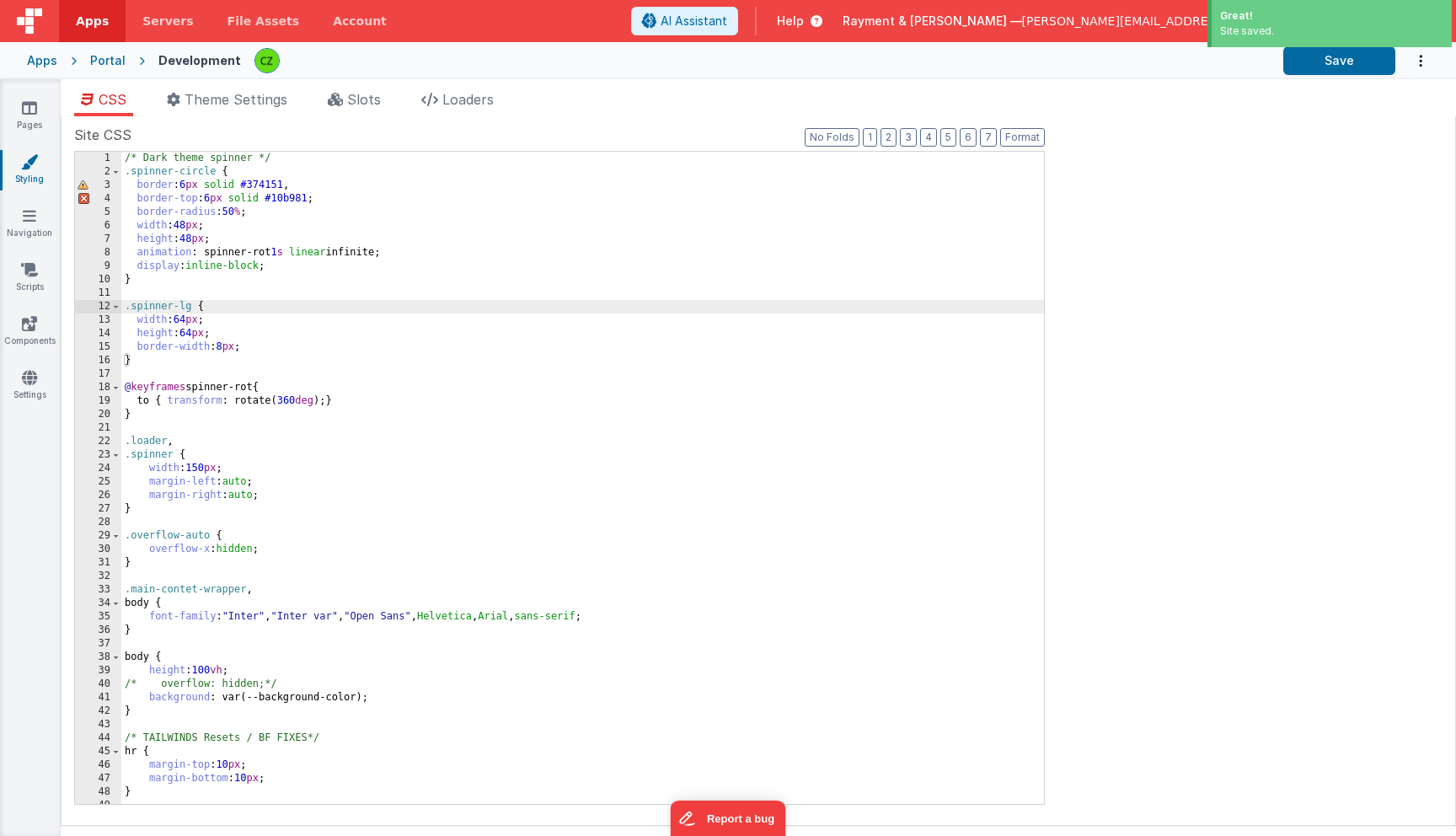
click at [413, 343] on div "/* Dark theme spinner */ .spinner-circle { border : 6 px solid #374151 , border…" at bounding box center [582, 491] width 922 height 679
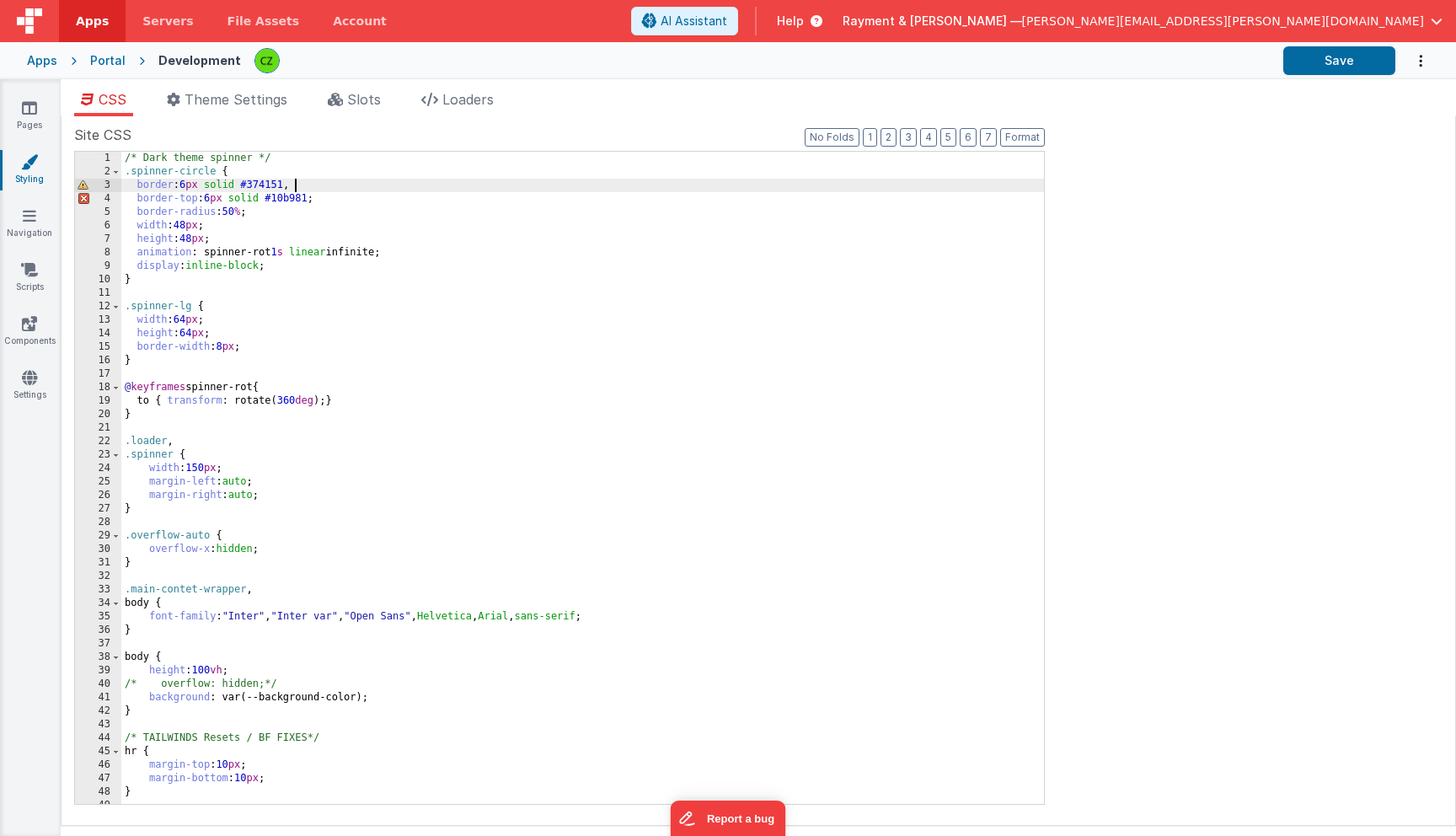
click at [325, 187] on div "/* Dark theme spinner */ .spinner-circle { border : 6 px solid #374151 , border…" at bounding box center [582, 491] width 922 height 679
click at [1270, 224] on div "Site CSS Format 7 6 5 4 3 2 1 No Folds 1 2 3 4 5 6 7 8 9 10 11 12 13 14 15 16 1…" at bounding box center [759, 471] width 1369 height 692
click at [450, 99] on span "Loaders" at bounding box center [468, 99] width 51 height 17
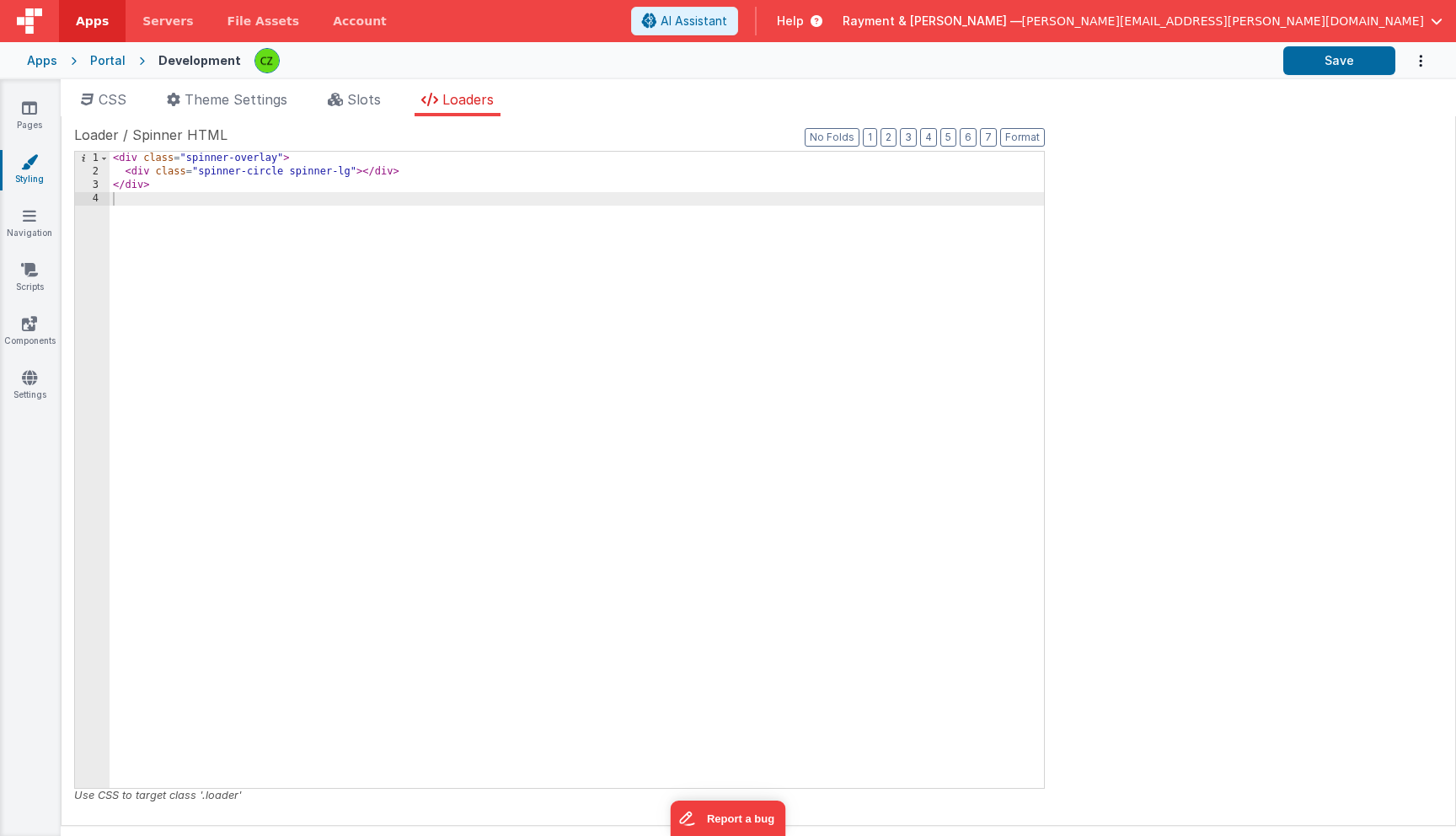
click at [351, 215] on div "< div class = "spinner-overlay" > < div class = "spinner-circle spinner-lg" > <…" at bounding box center [576, 483] width 934 height 663
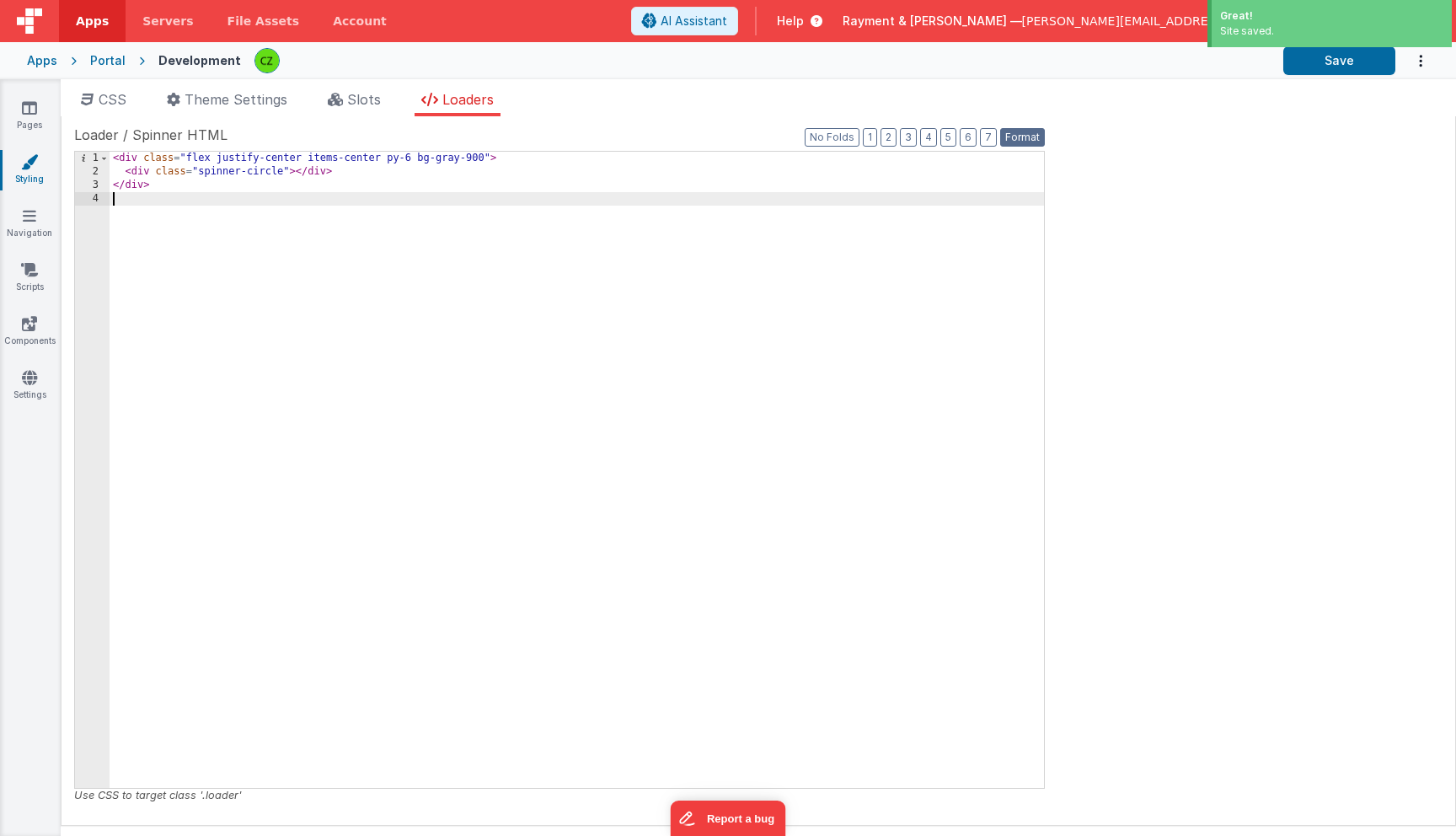
click at [1019, 143] on button "Format" at bounding box center [1023, 138] width 45 height 19
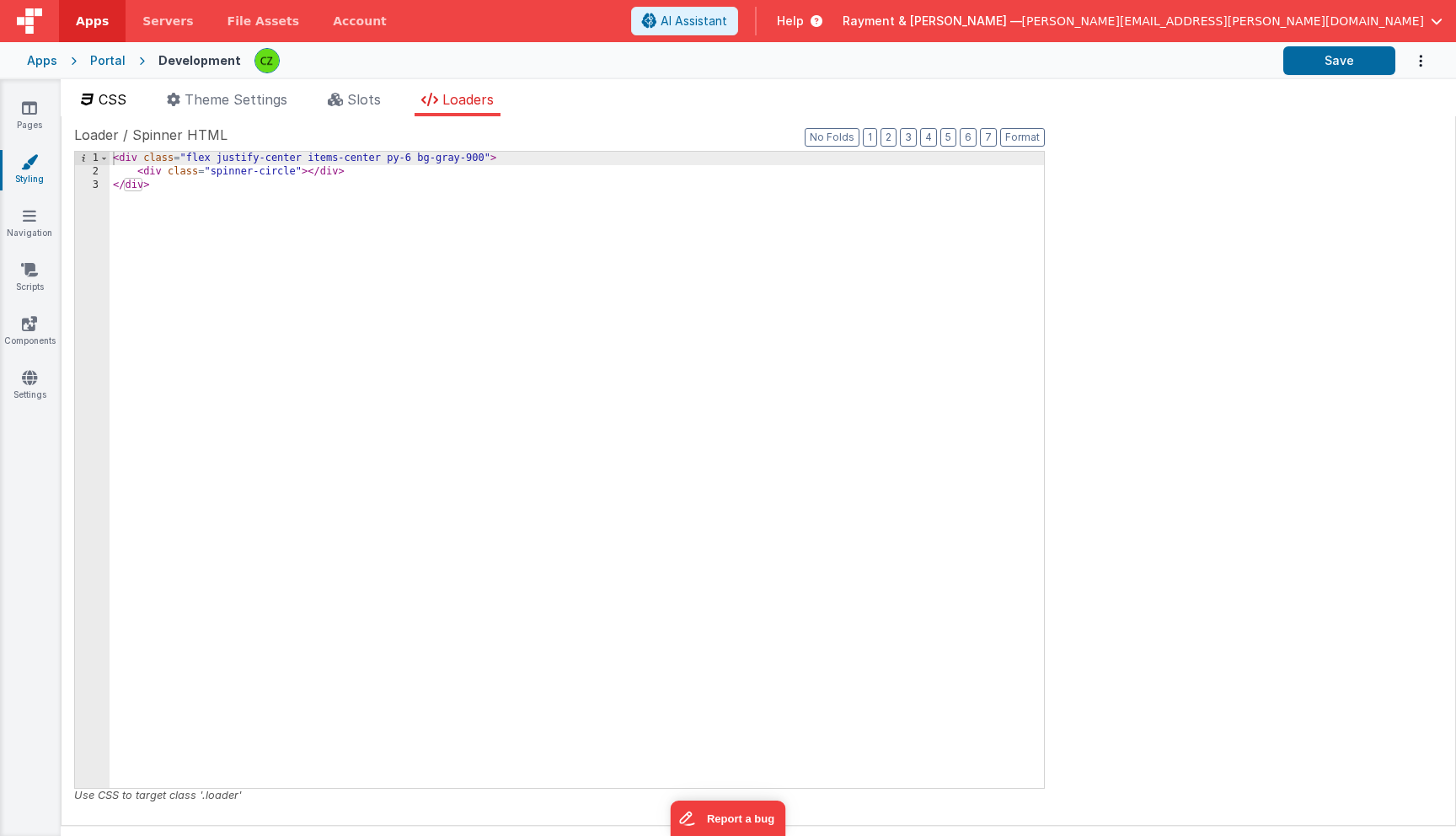
click at [122, 93] on span "CSS" at bounding box center [112, 99] width 27 height 17
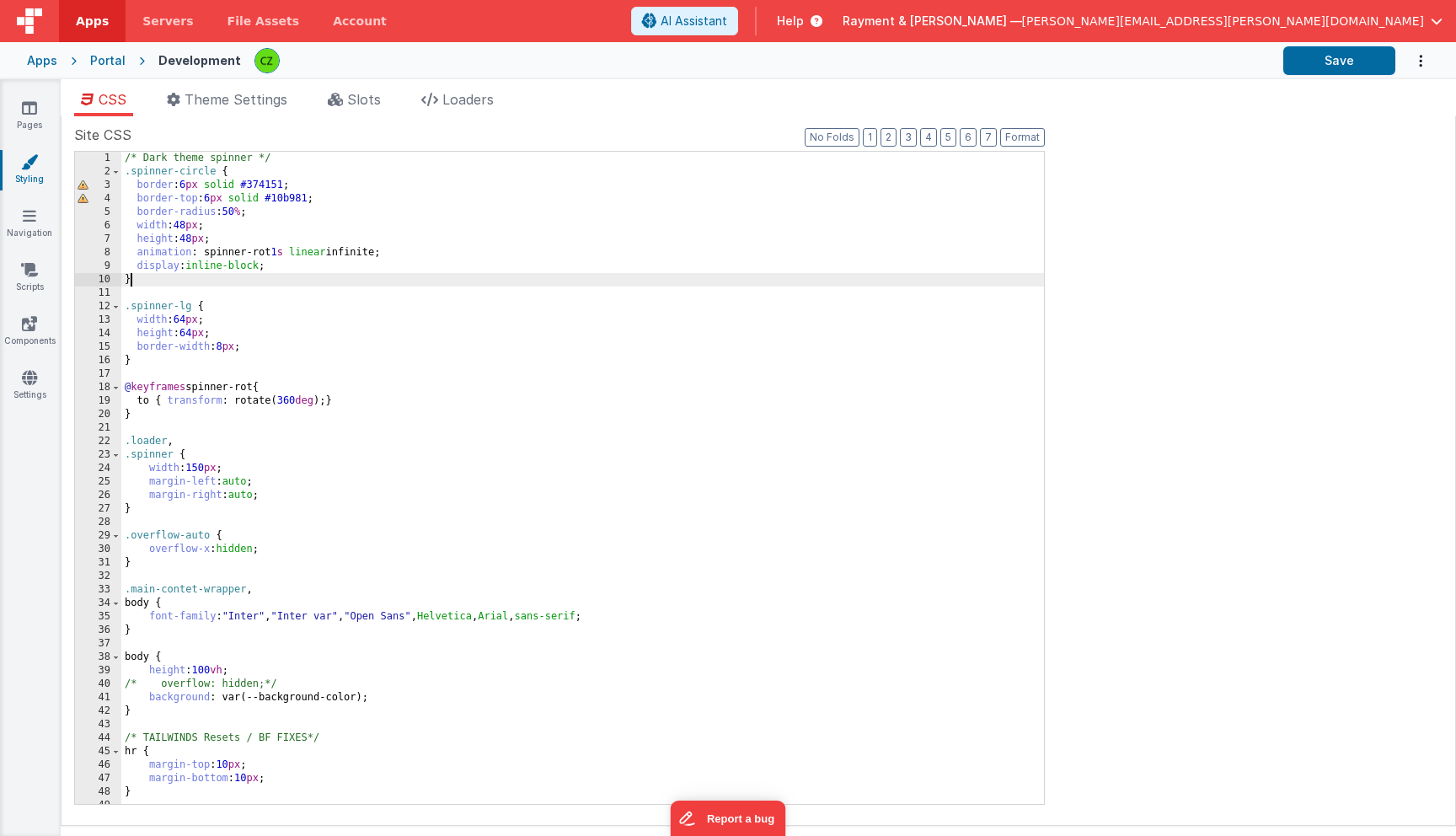
click at [700, 279] on div "/* Dark theme spinner */ .spinner-circle { border : 6 px solid #374151 ; border…" at bounding box center [582, 491] width 922 height 679
click at [236, 216] on div "/* Dark theme spinner */ .spinner-circle { border : 6 px solid #374151 ; border…" at bounding box center [582, 491] width 922 height 679
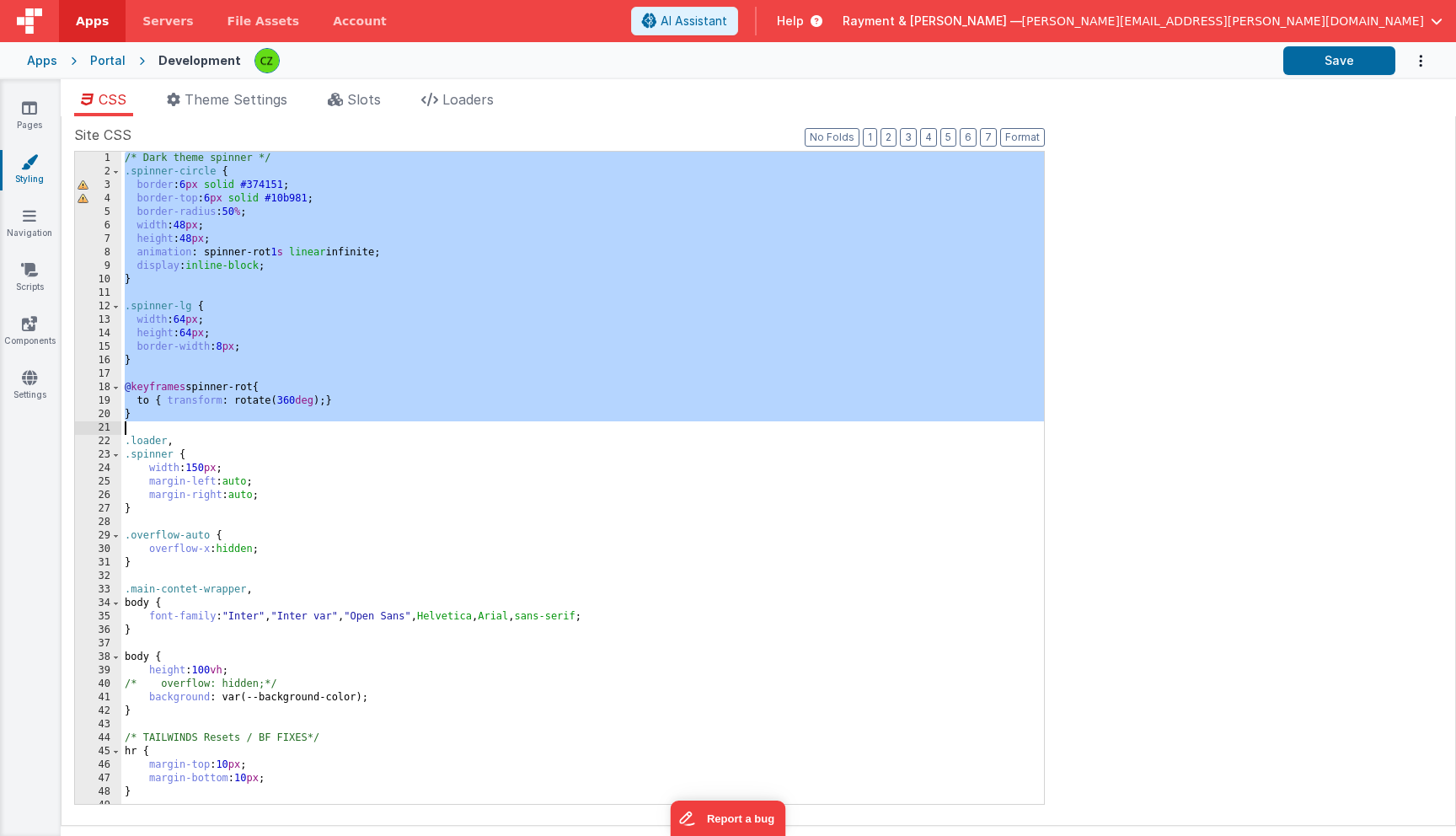
click at [266, 421] on div "/* Dark theme spinner */ .spinner-circle { border : 6 px solid #374151 ; border…" at bounding box center [582, 491] width 922 height 679
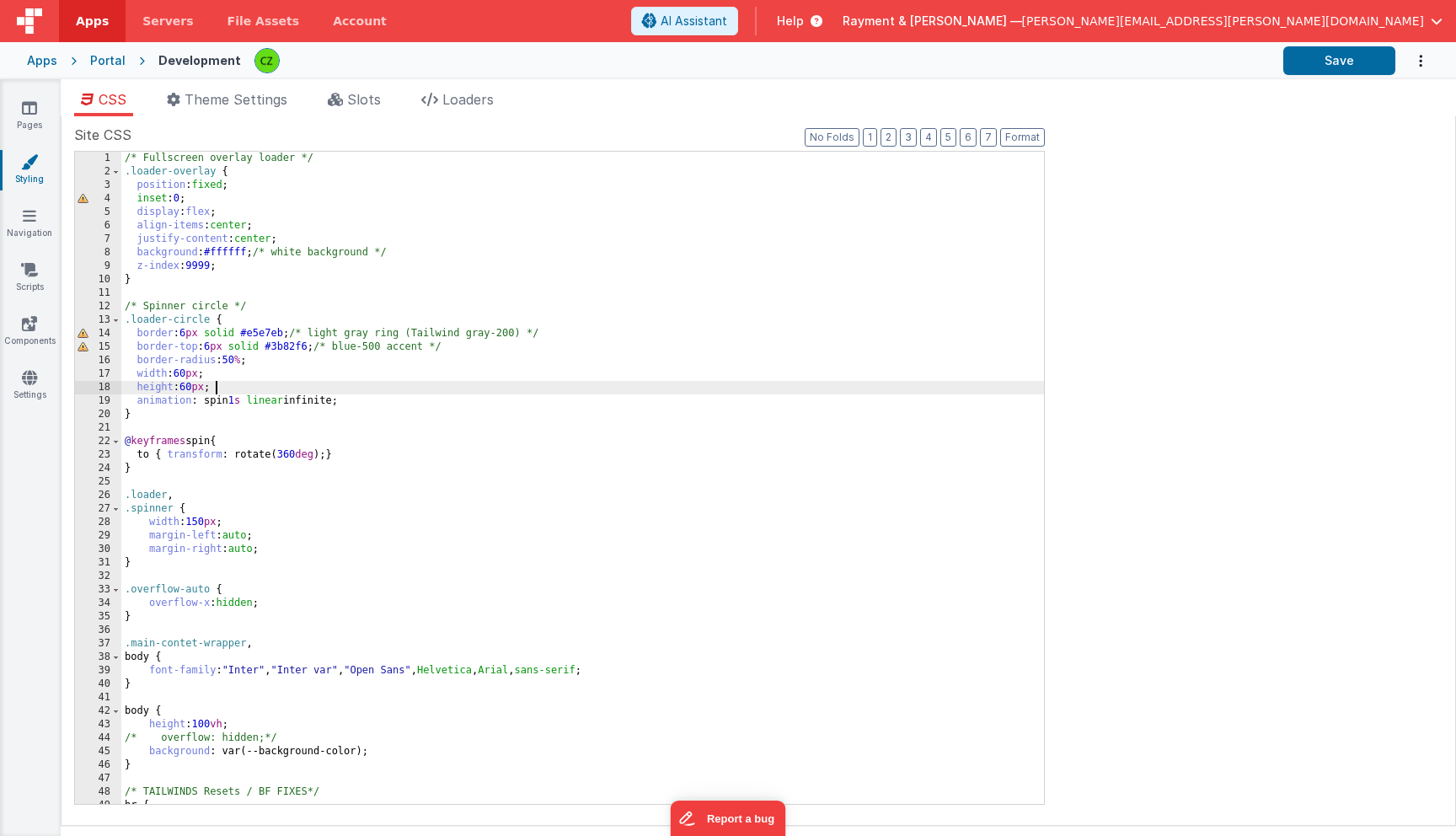
click at [367, 391] on div "/* Fullscreen overlay loader */ .loader-overlay { position : fixed ; inset : 0 …" at bounding box center [582, 491] width 922 height 679
click at [476, 98] on span "Loaders" at bounding box center [468, 99] width 51 height 17
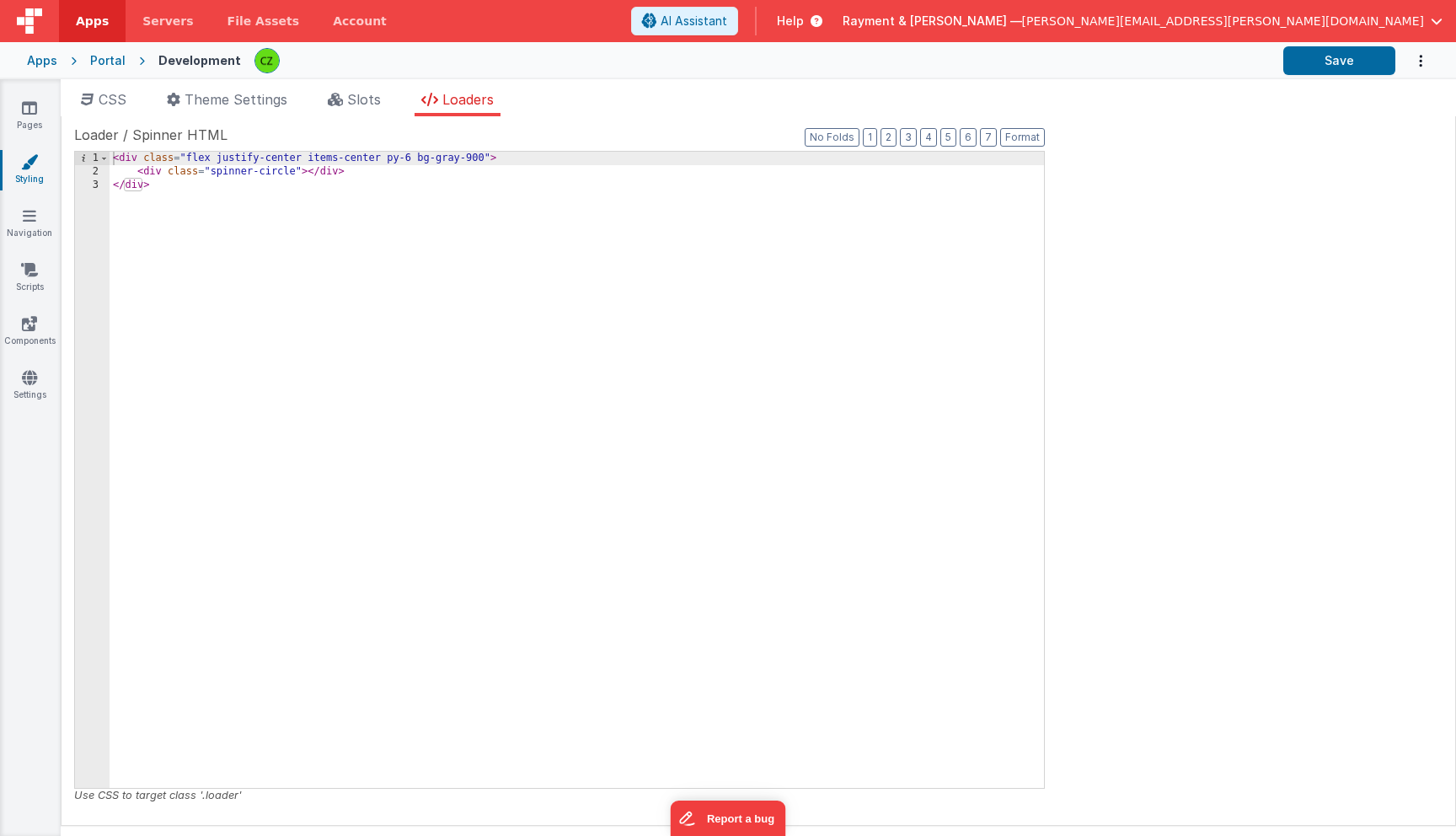
click at [388, 242] on div "< div class = "flex justify-center items-center py-6 bg-gray-900" > < div class…" at bounding box center [576, 483] width 934 height 663
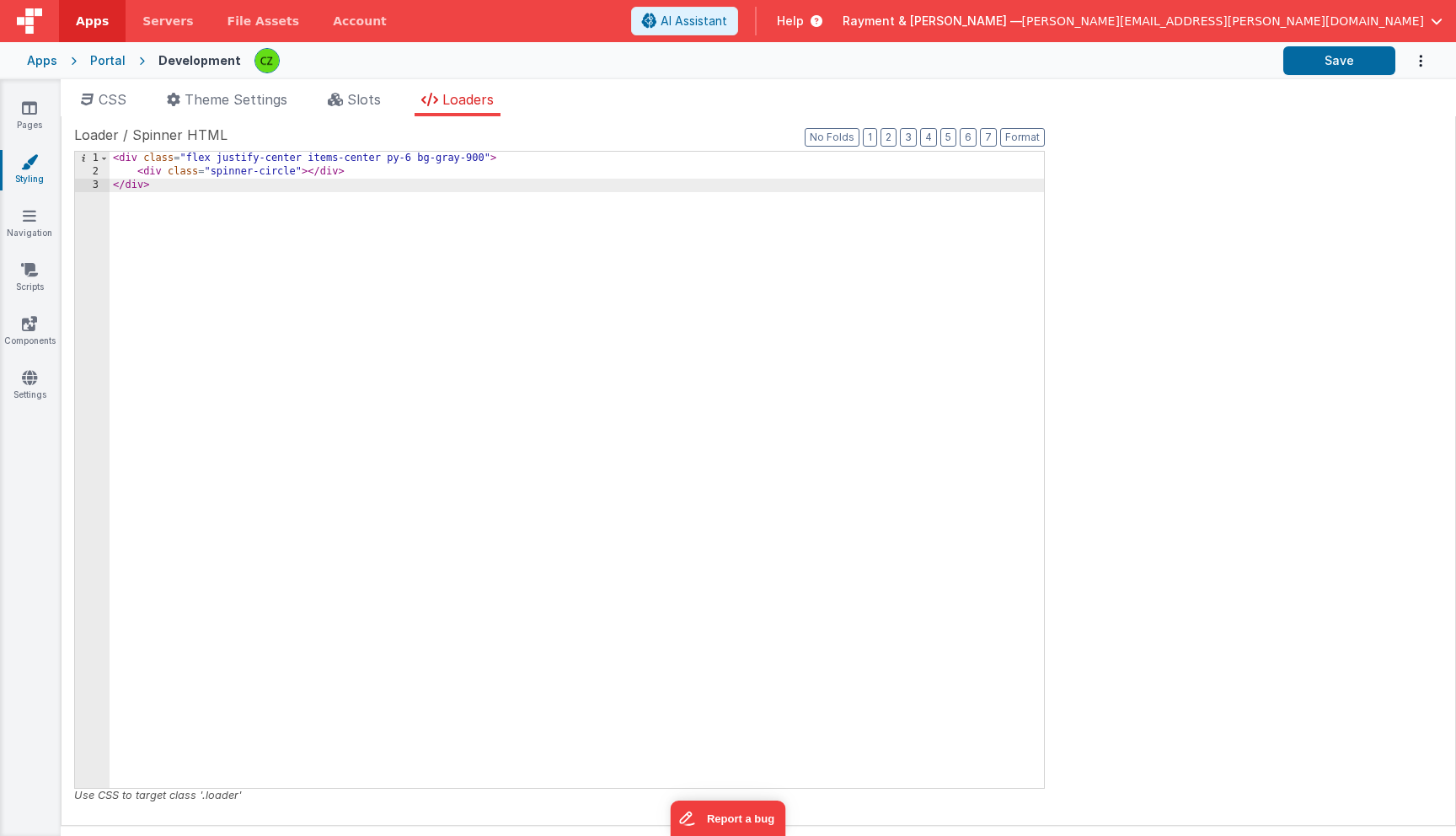
click at [391, 183] on div "< div class = "flex justify-center items-center py-6 bg-gray-900" > < div class…" at bounding box center [576, 483] width 934 height 663
click at [110, 97] on span "CSS" at bounding box center [112, 99] width 27 height 17
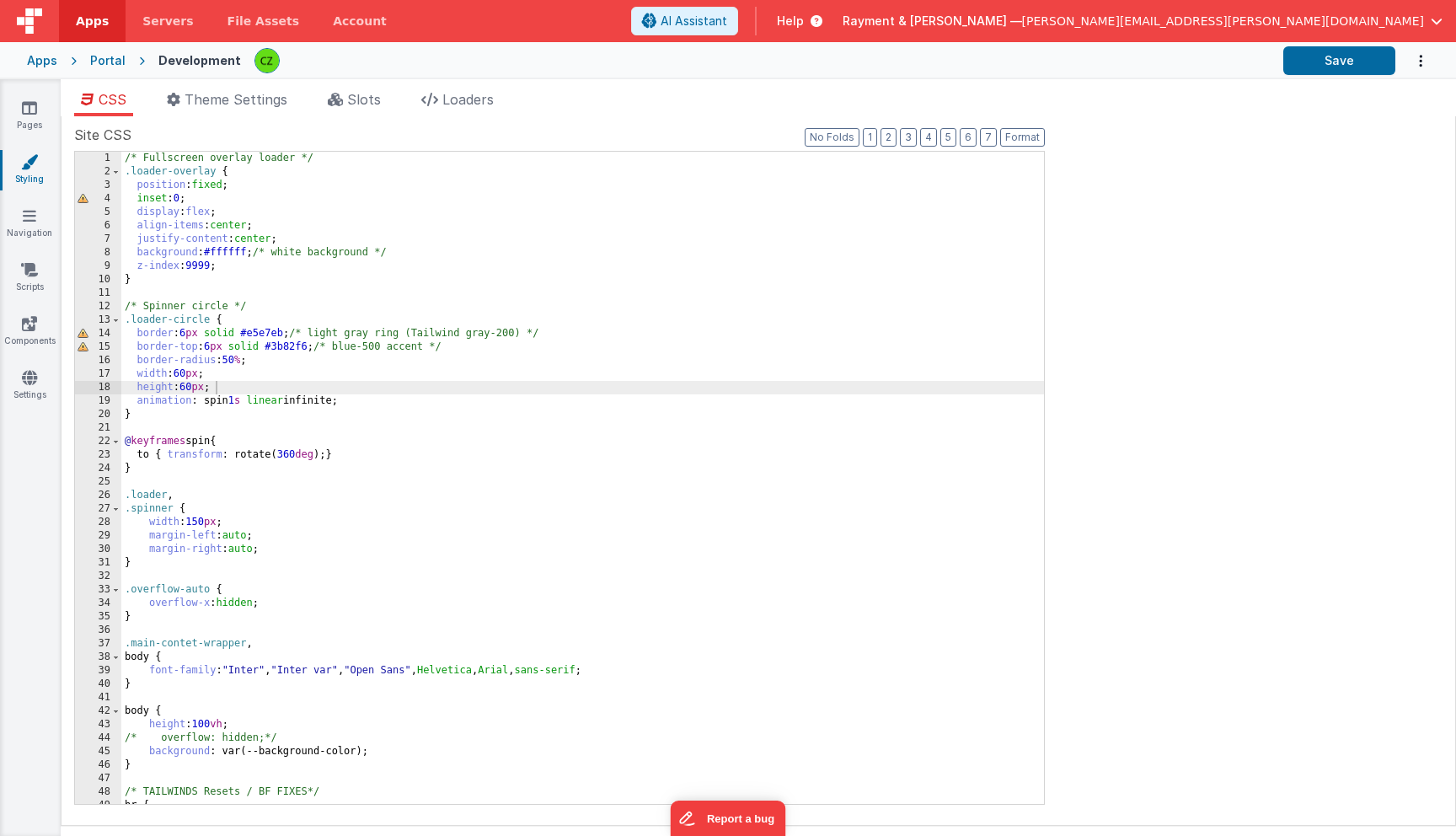
click at [466, 258] on div "/* Fullscreen overlay loader */ .loader-overlay { position : fixed ; inset : 0 …" at bounding box center [582, 491] width 922 height 679
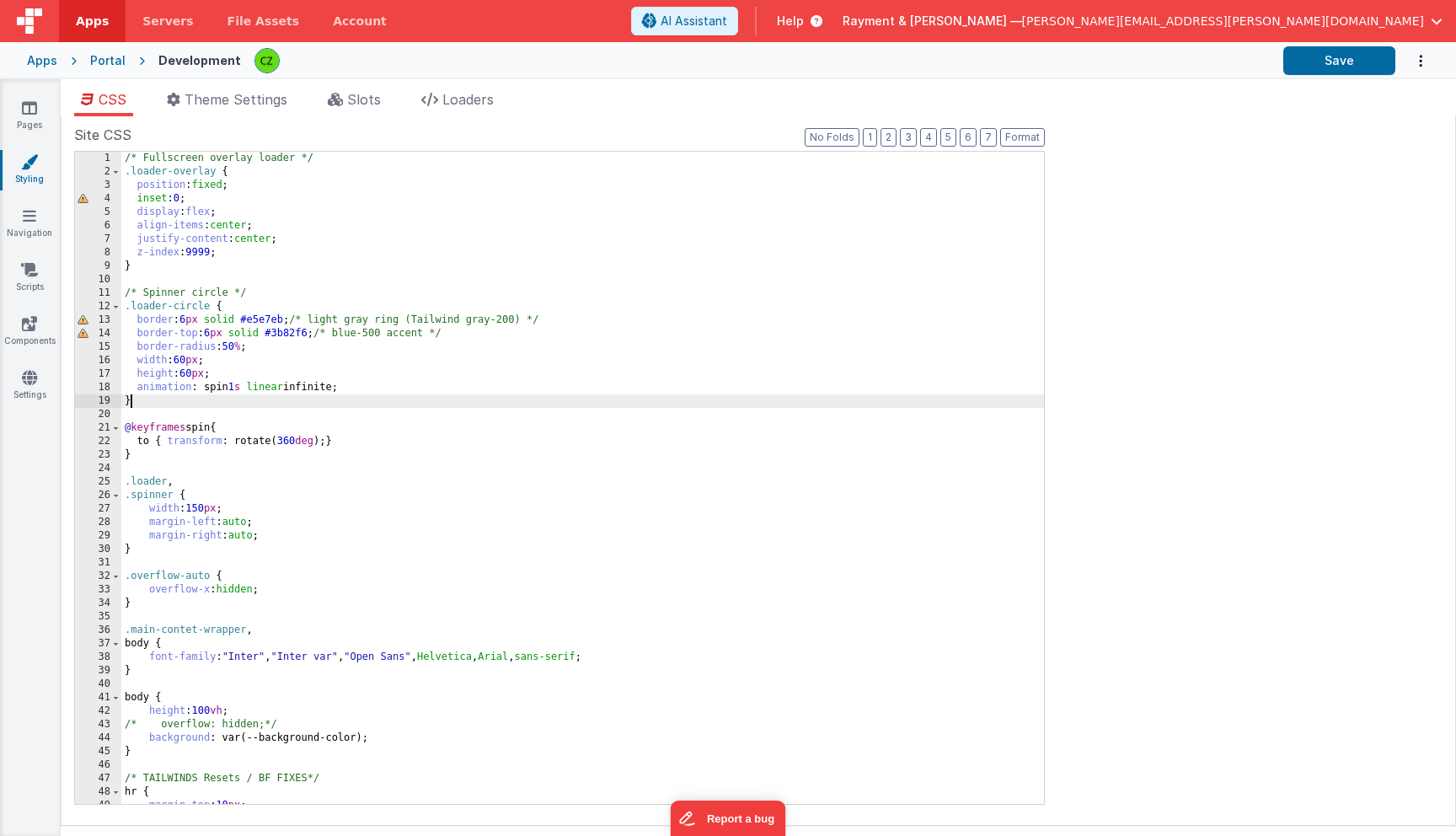
click at [532, 397] on div "/* Fullscreen overlay loader */ .loader-overlay { position : fixed ; inset : 0 …" at bounding box center [582, 491] width 922 height 679
click at [362, 93] on span "Slots" at bounding box center [363, 99] width 33 height 17
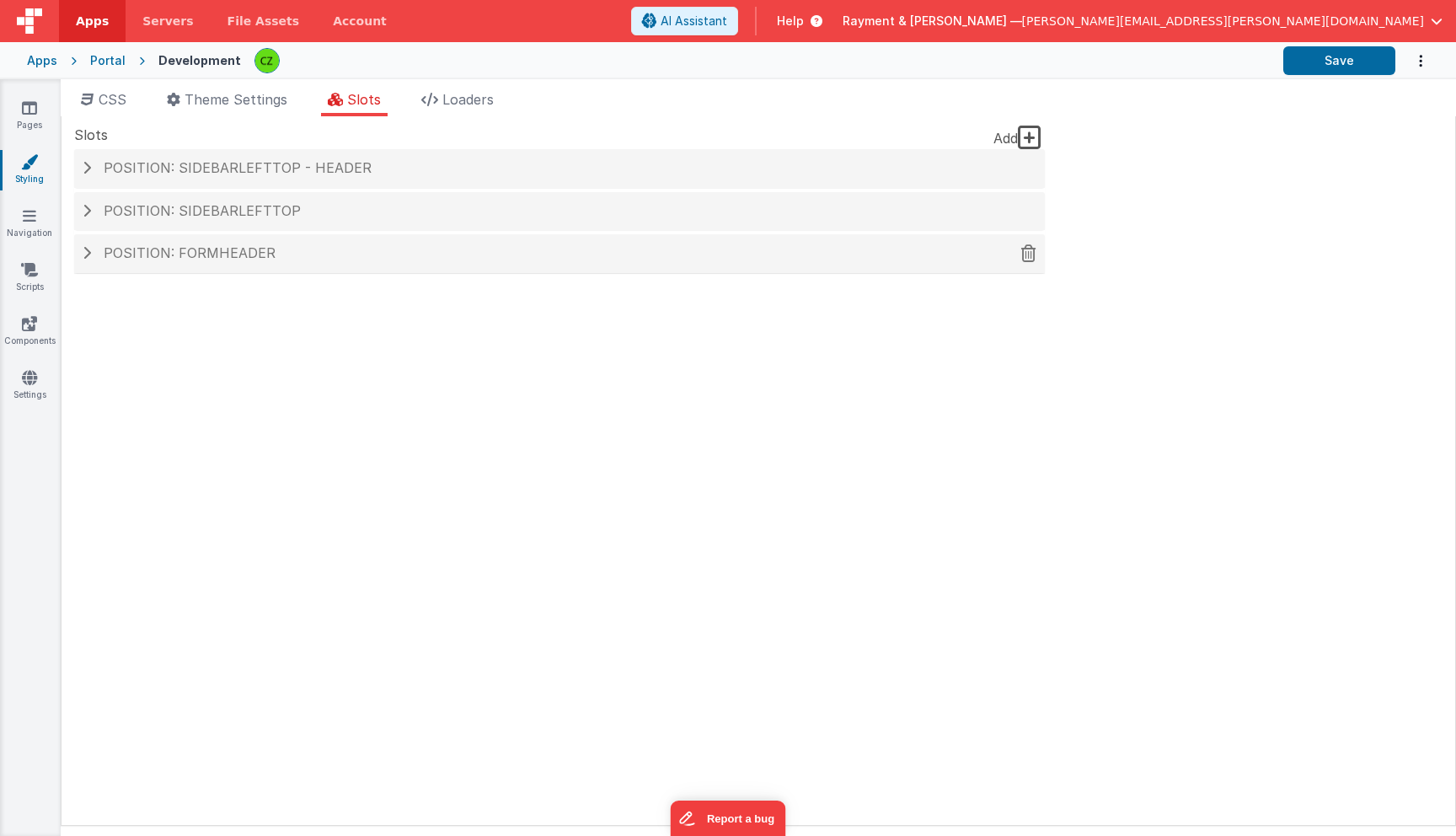
click at [88, 250] on span at bounding box center [87, 253] width 9 height 14
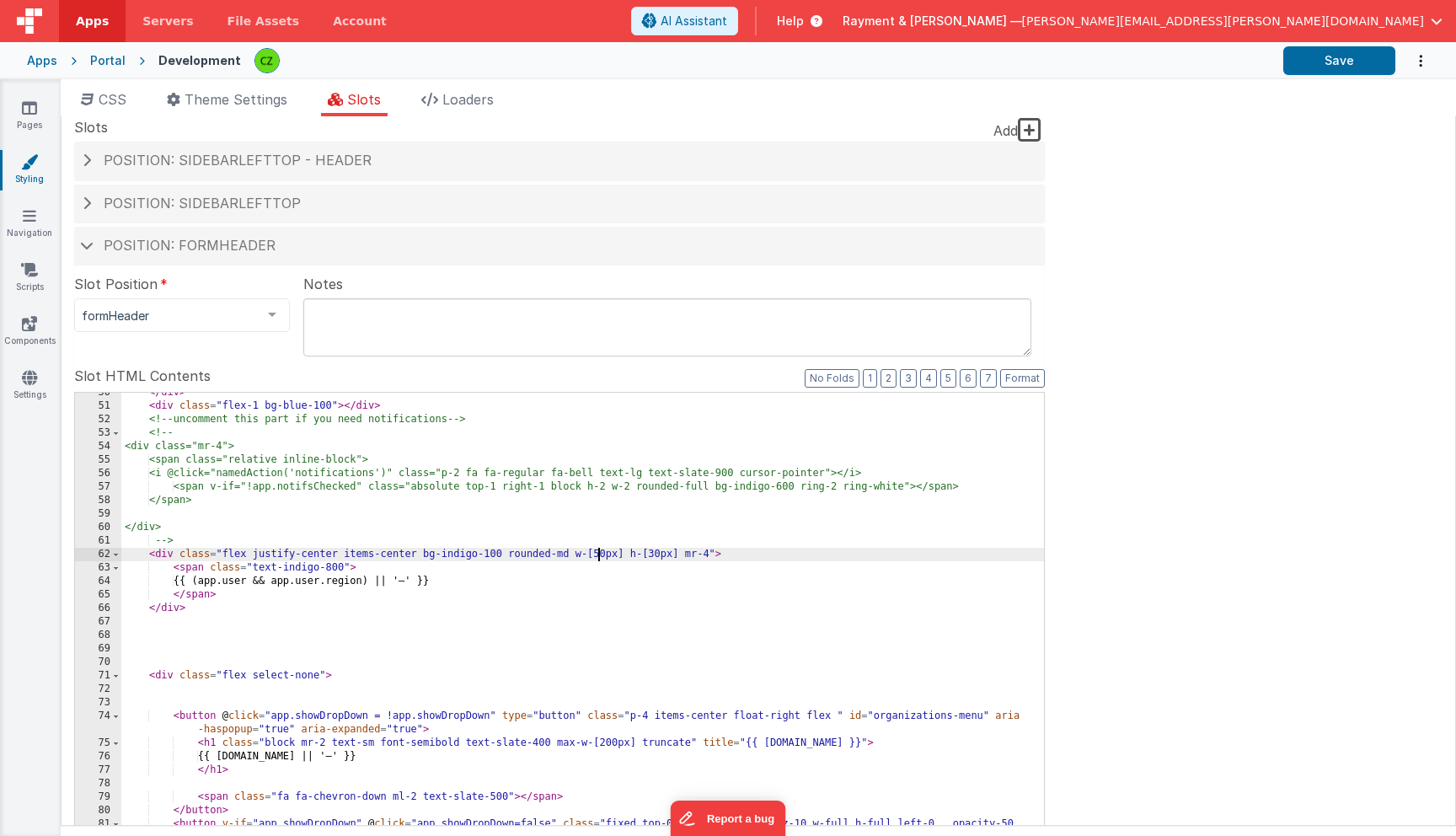
click at [597, 550] on div "</ div > < div class = "flex-1 bg-blue-100" > </ div > <!-- uncomment this part…" at bounding box center [582, 672] width 922 height 573
click at [1116, 404] on div "Site CSS Format 7 6 5 4 3 2 1 No Folds 1 2 3 4 5 6 7 8 9 10 11 12 13 14 15 16 1…" at bounding box center [758, 471] width 1395 height 709
click at [669, 552] on div "</ div > < div class = "flex-1 bg-blue-100" > </ div > <!-- uncomment this part…" at bounding box center [582, 672] width 922 height 573
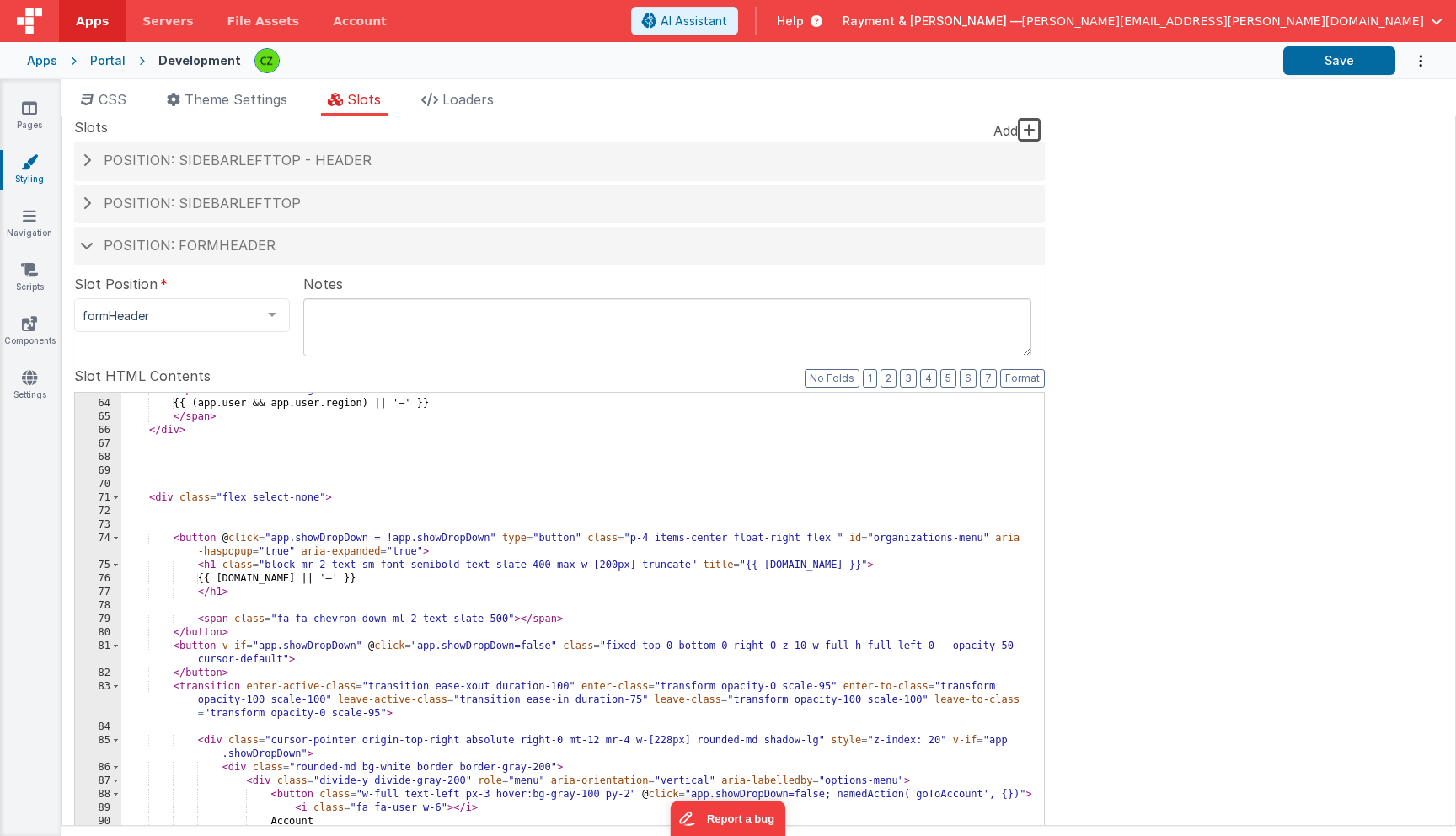
scroll to position [994, 0]
click at [30, 322] on icon at bounding box center [30, 324] width 15 height 17
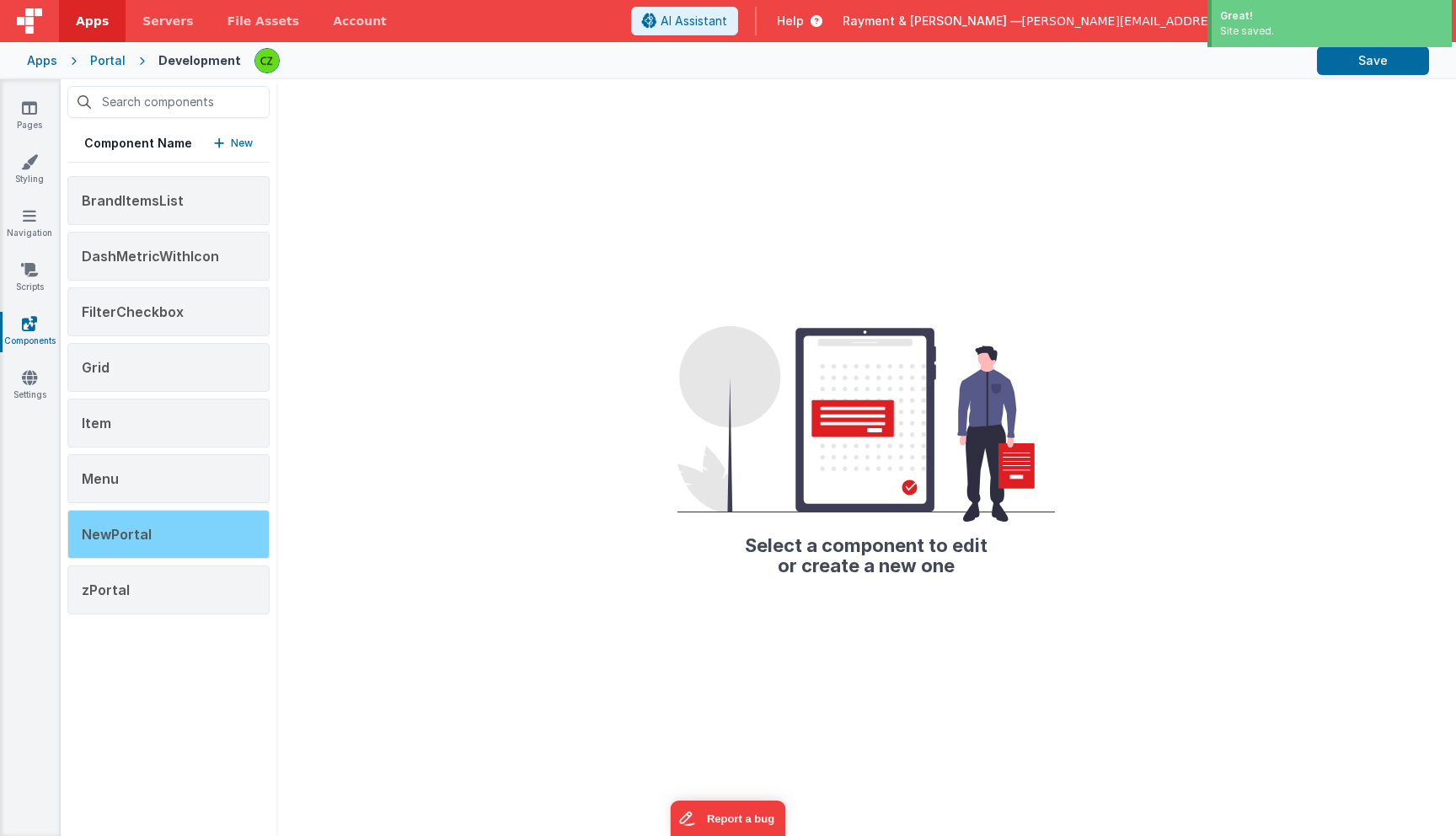
click at [111, 540] on span "NewPortal" at bounding box center [116, 534] width 70 height 17
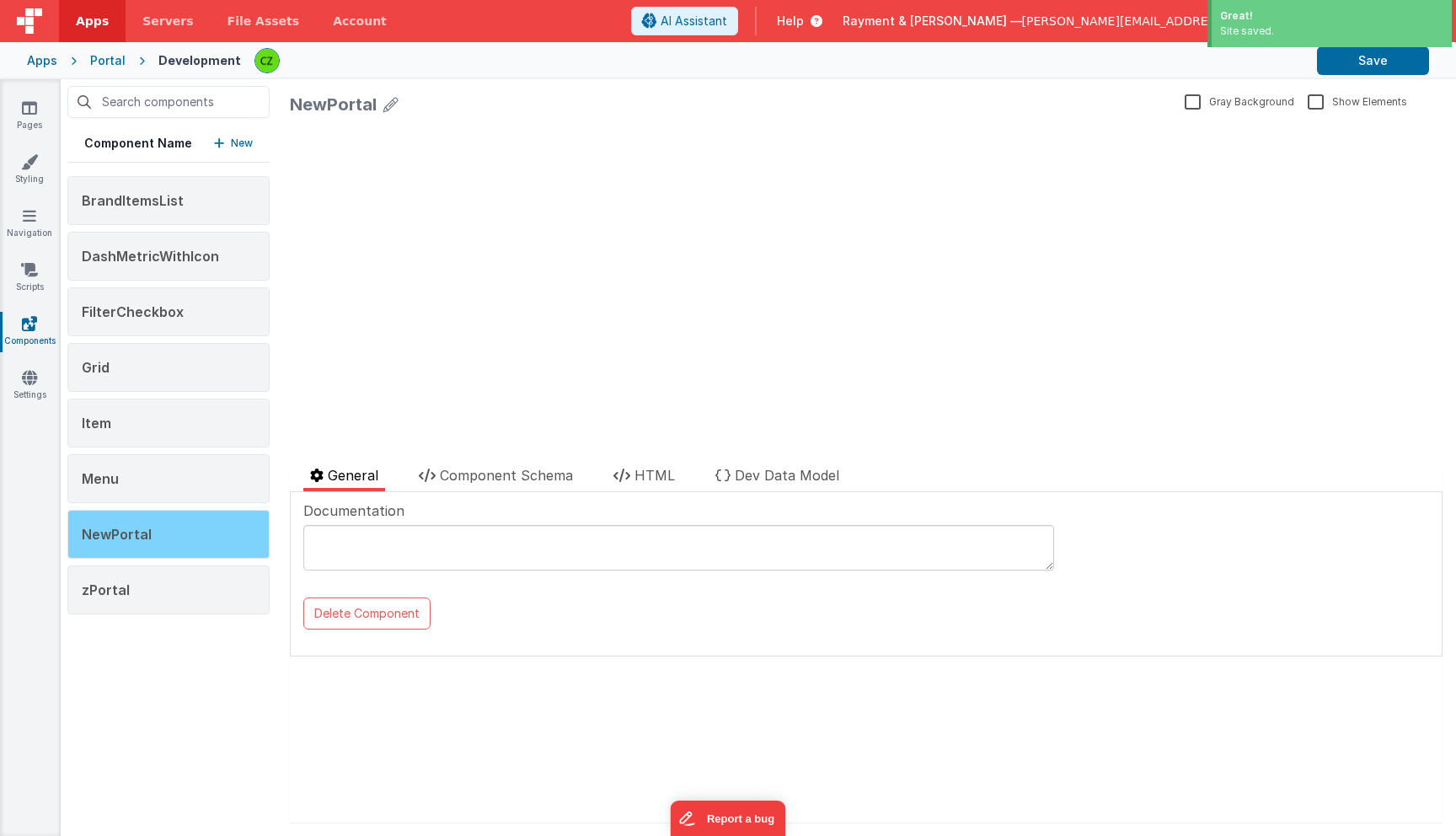
click at [196, 538] on div "NewPortal" at bounding box center [169, 534] width 202 height 49
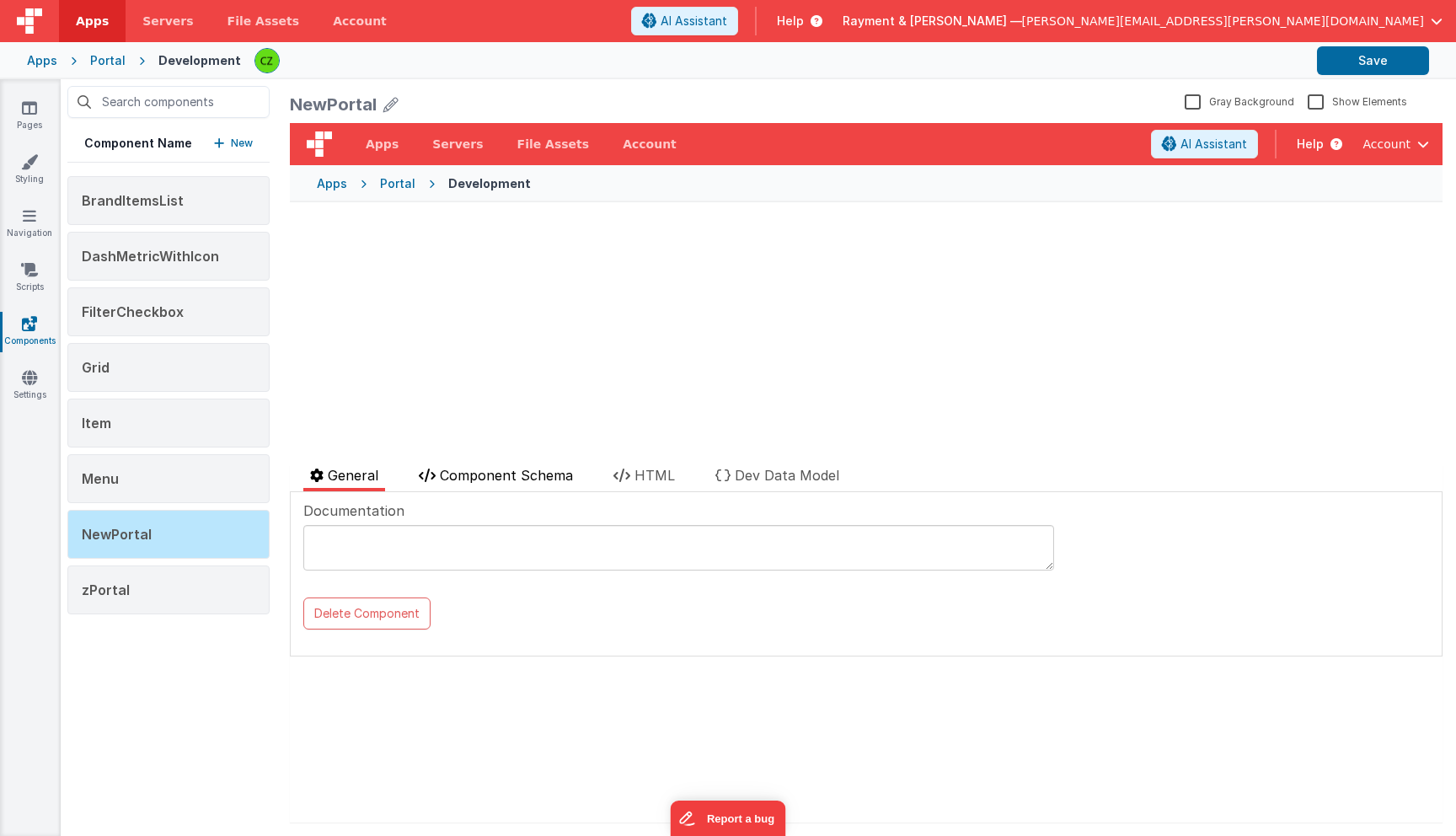
click at [499, 479] on span "Component Schema" at bounding box center [506, 475] width 133 height 17
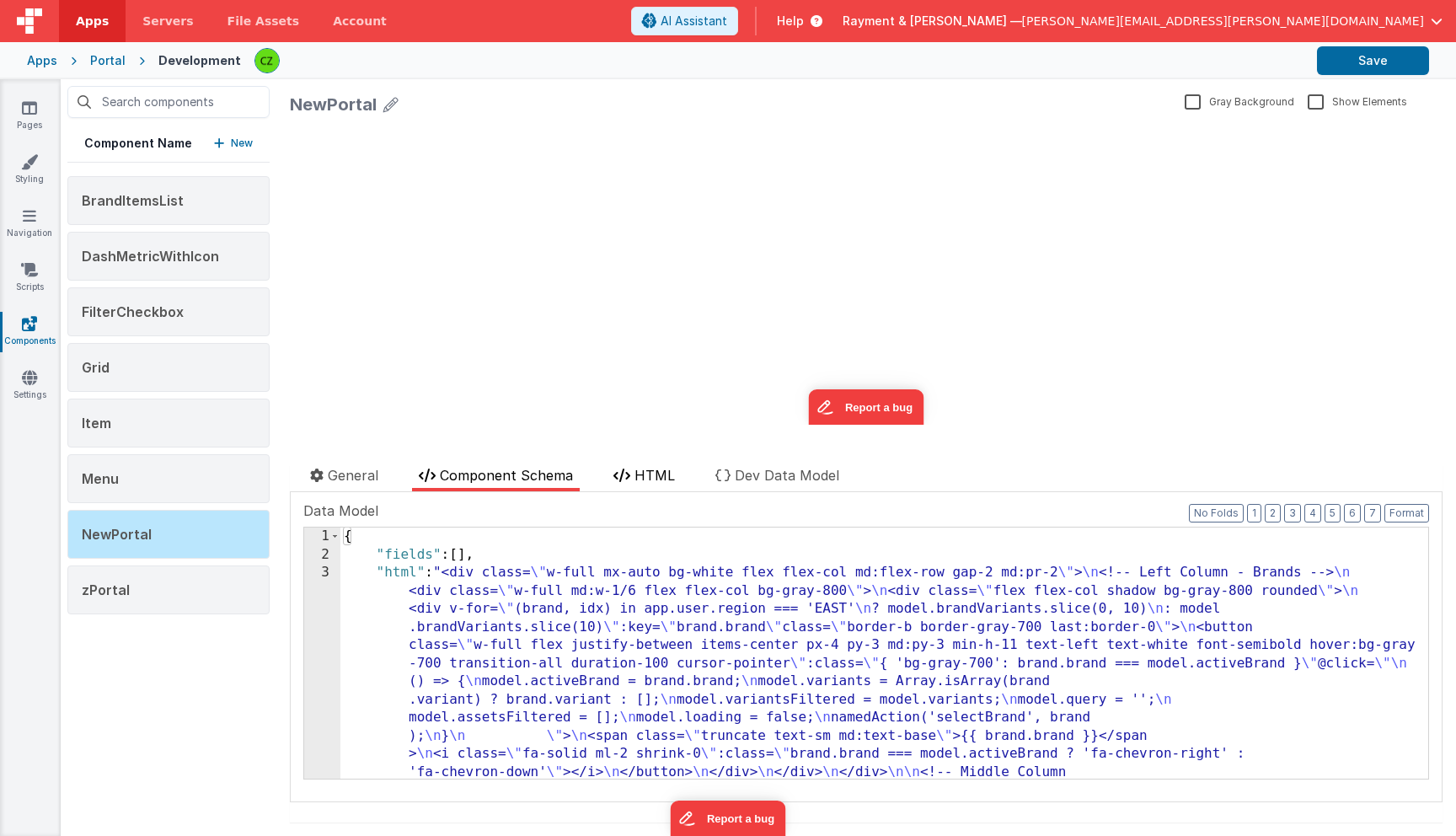
click at [665, 481] on span "HTML" at bounding box center [654, 475] width 40 height 17
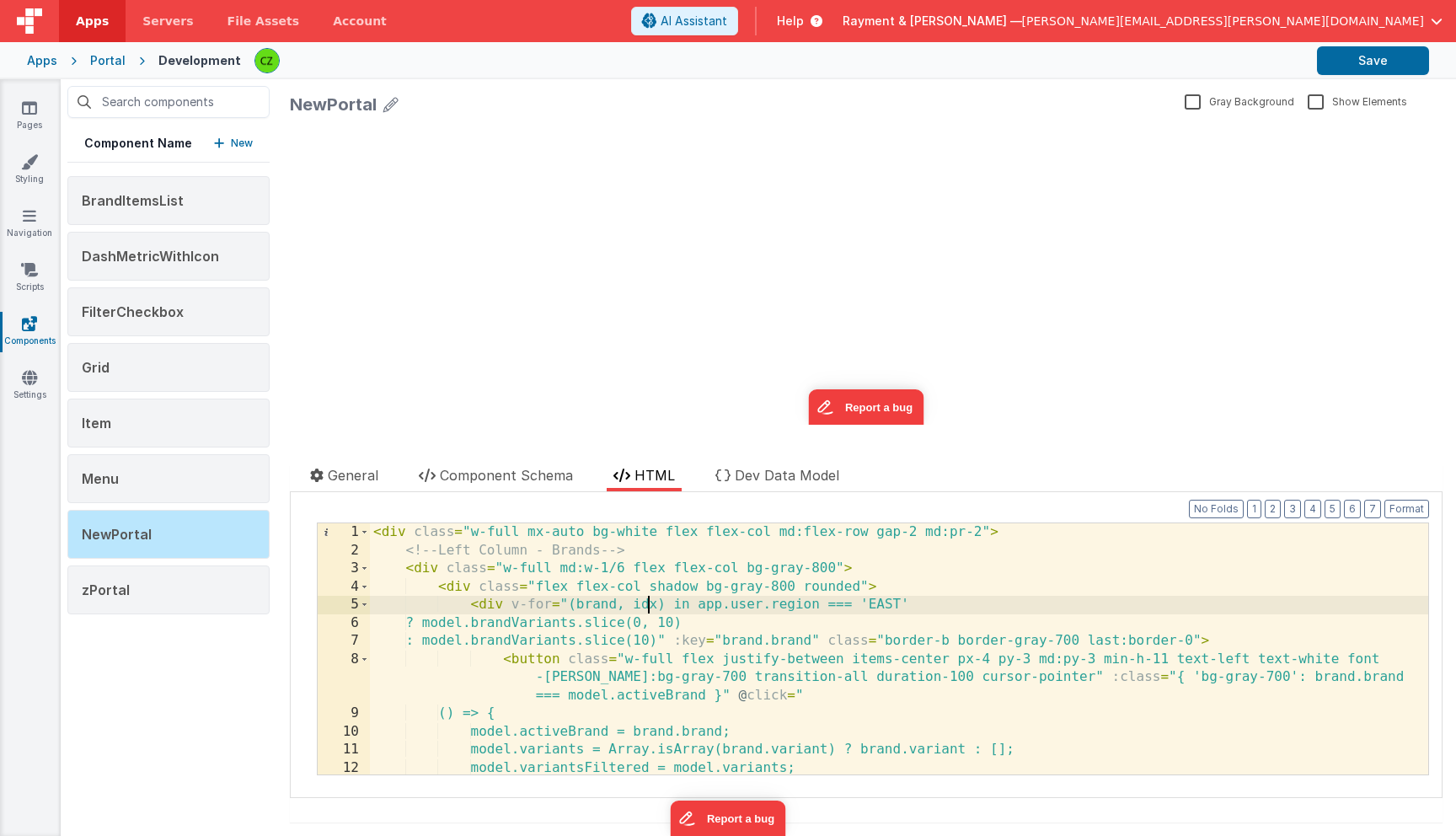
click at [649, 601] on div "< div class = "w-full mx-auto bg-white flex flex-col md:flex-row gap-2 md:pr-2"…" at bounding box center [899, 667] width 1059 height 288
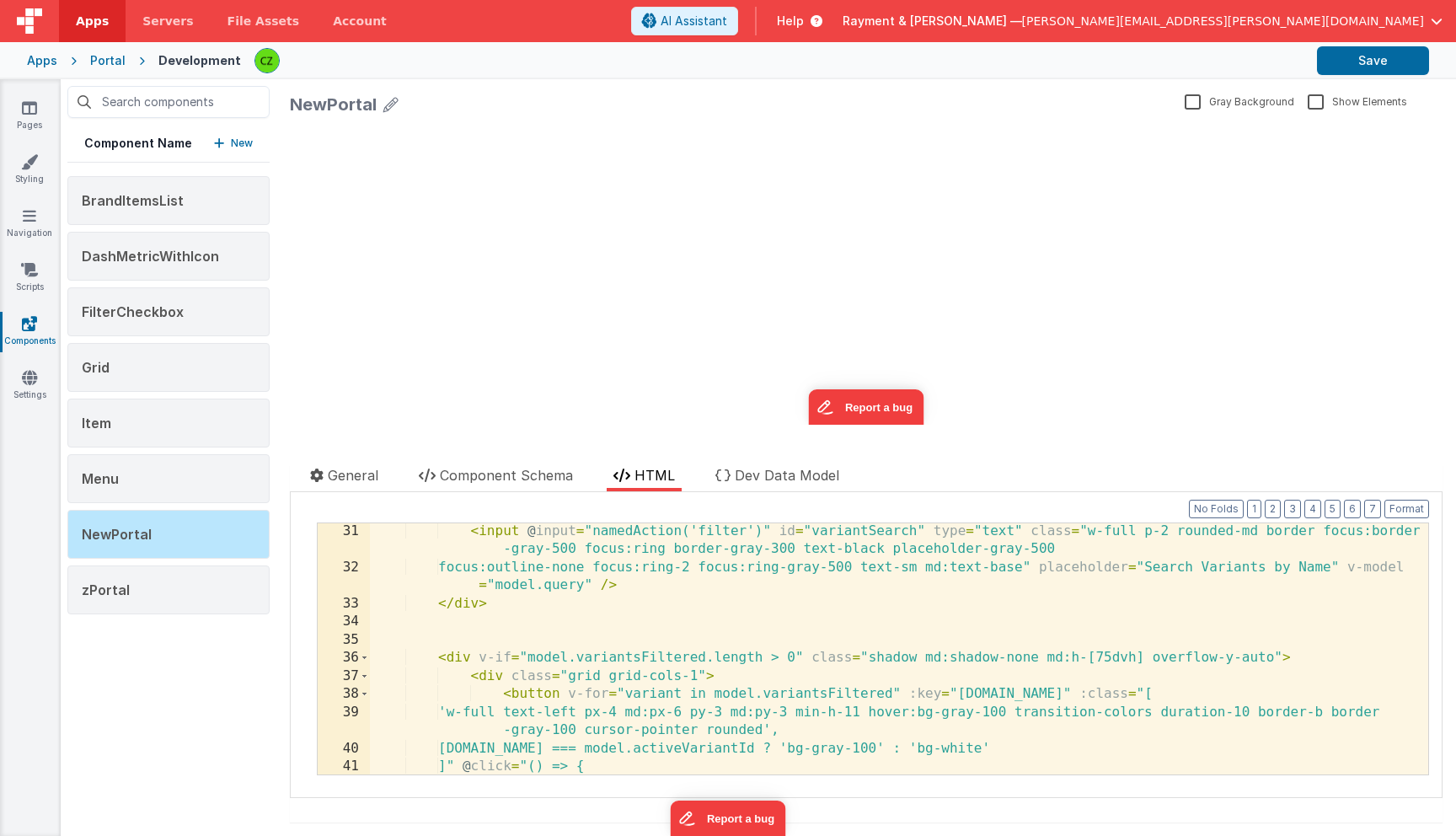
scroll to position [648, 0]
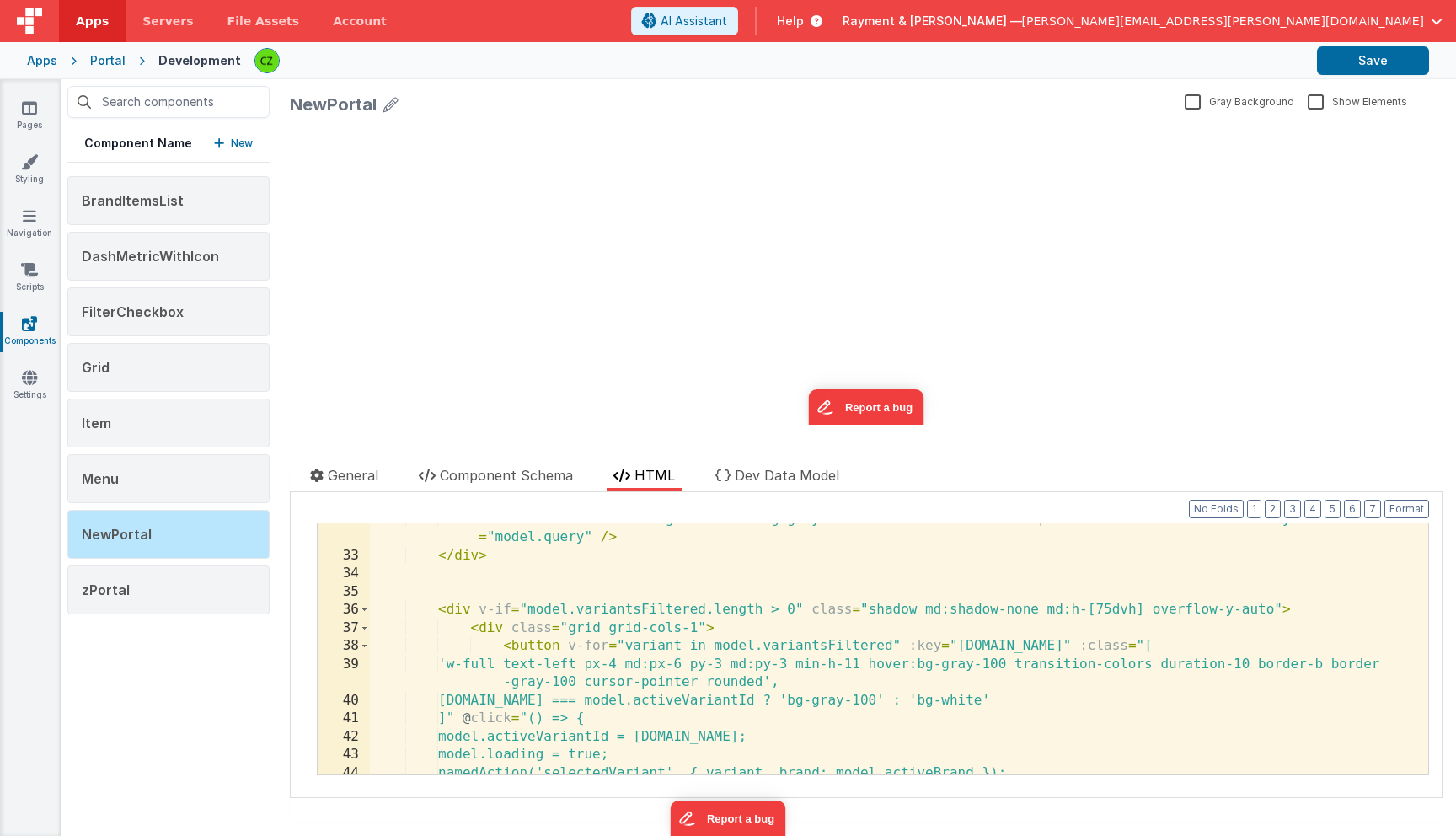
click at [156, 509] on div "BrandItemsList DashMetricWithIcon FilterCheckbox Grid Item Menu NewPortal zPort…" at bounding box center [169, 396] width 202 height 439
click at [158, 528] on div "NewPortal" at bounding box center [169, 534] width 202 height 49
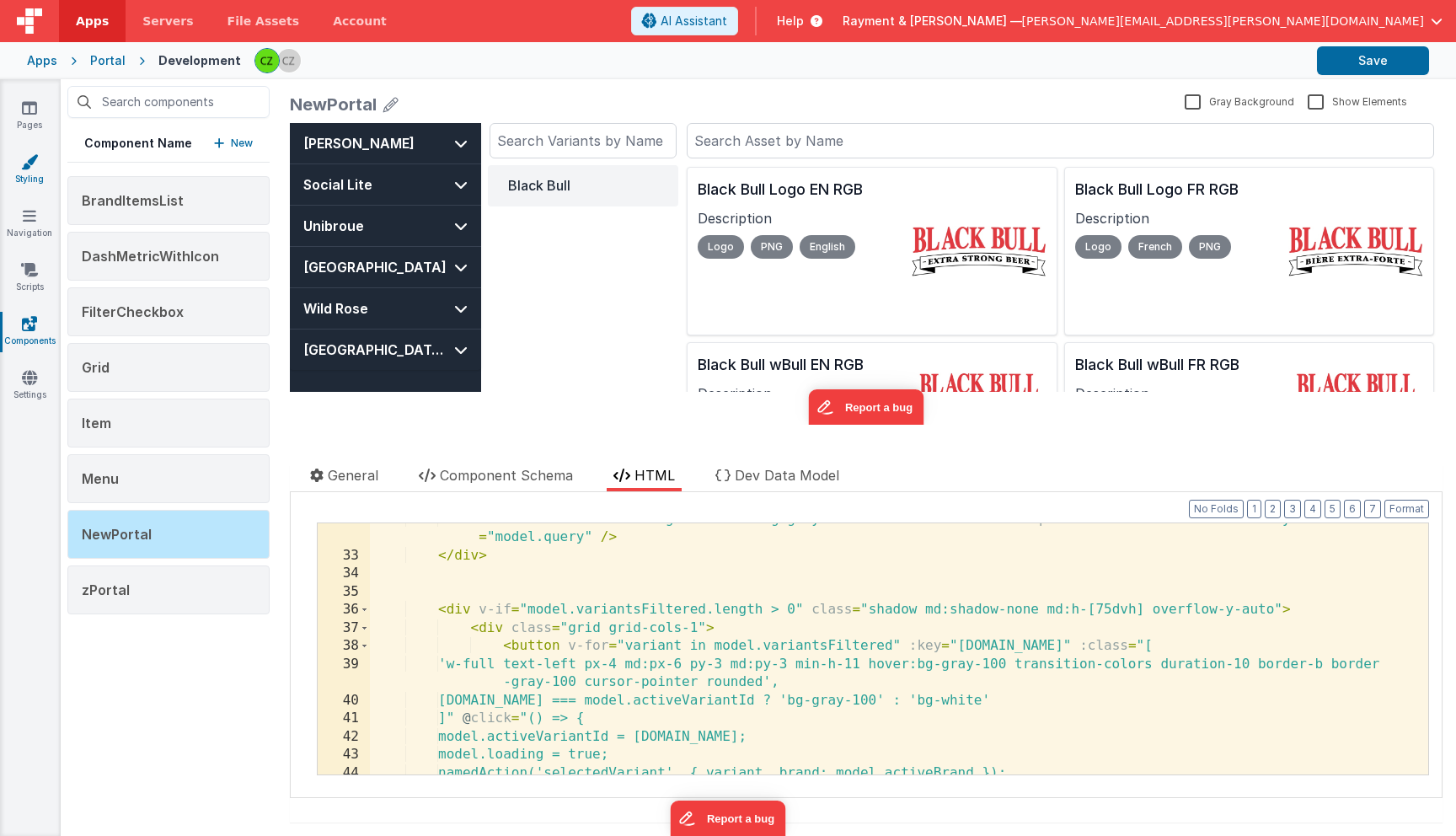
click at [27, 157] on icon at bounding box center [30, 162] width 17 height 17
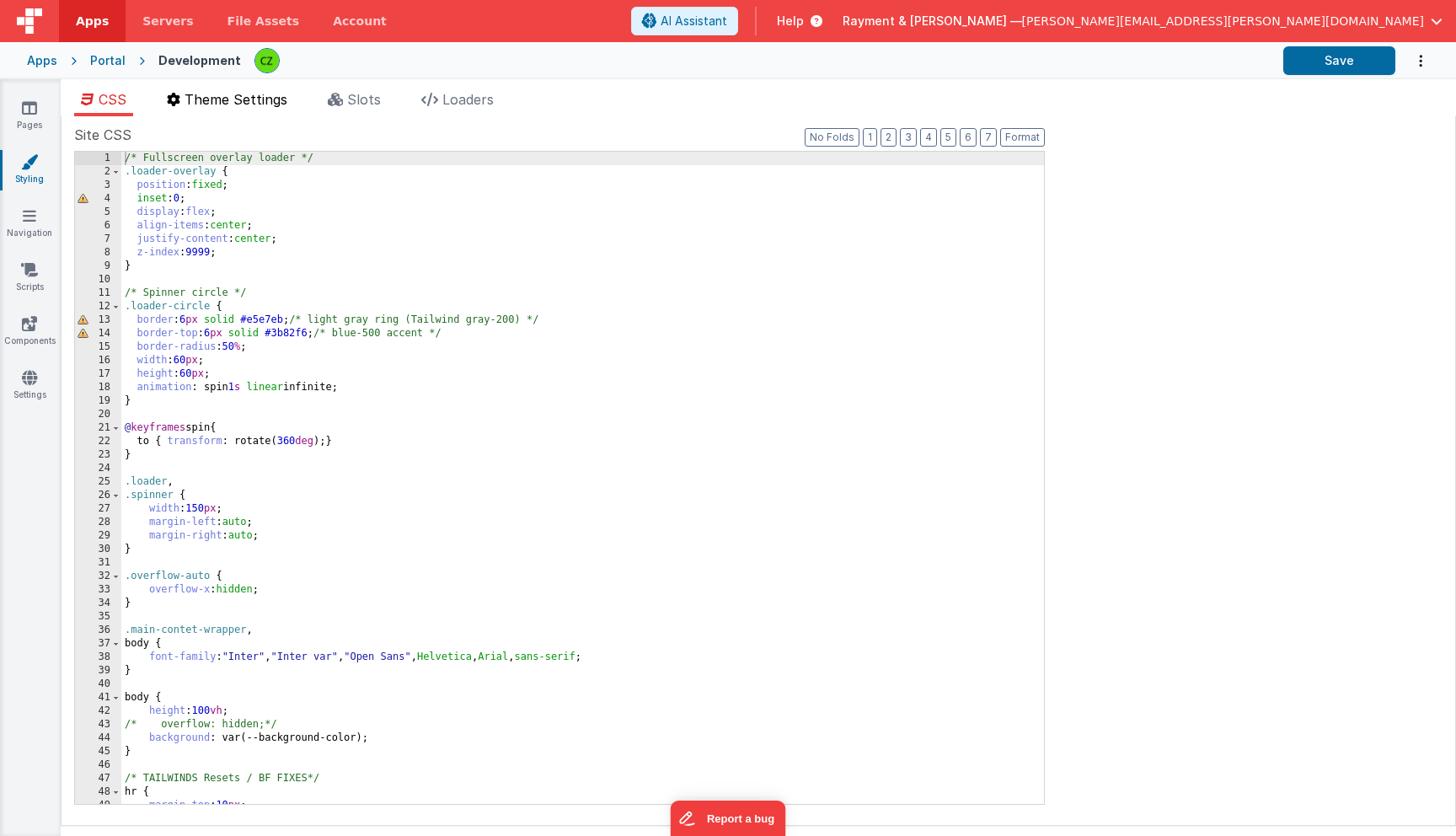
click at [214, 104] on span "Theme Settings" at bounding box center [236, 99] width 103 height 17
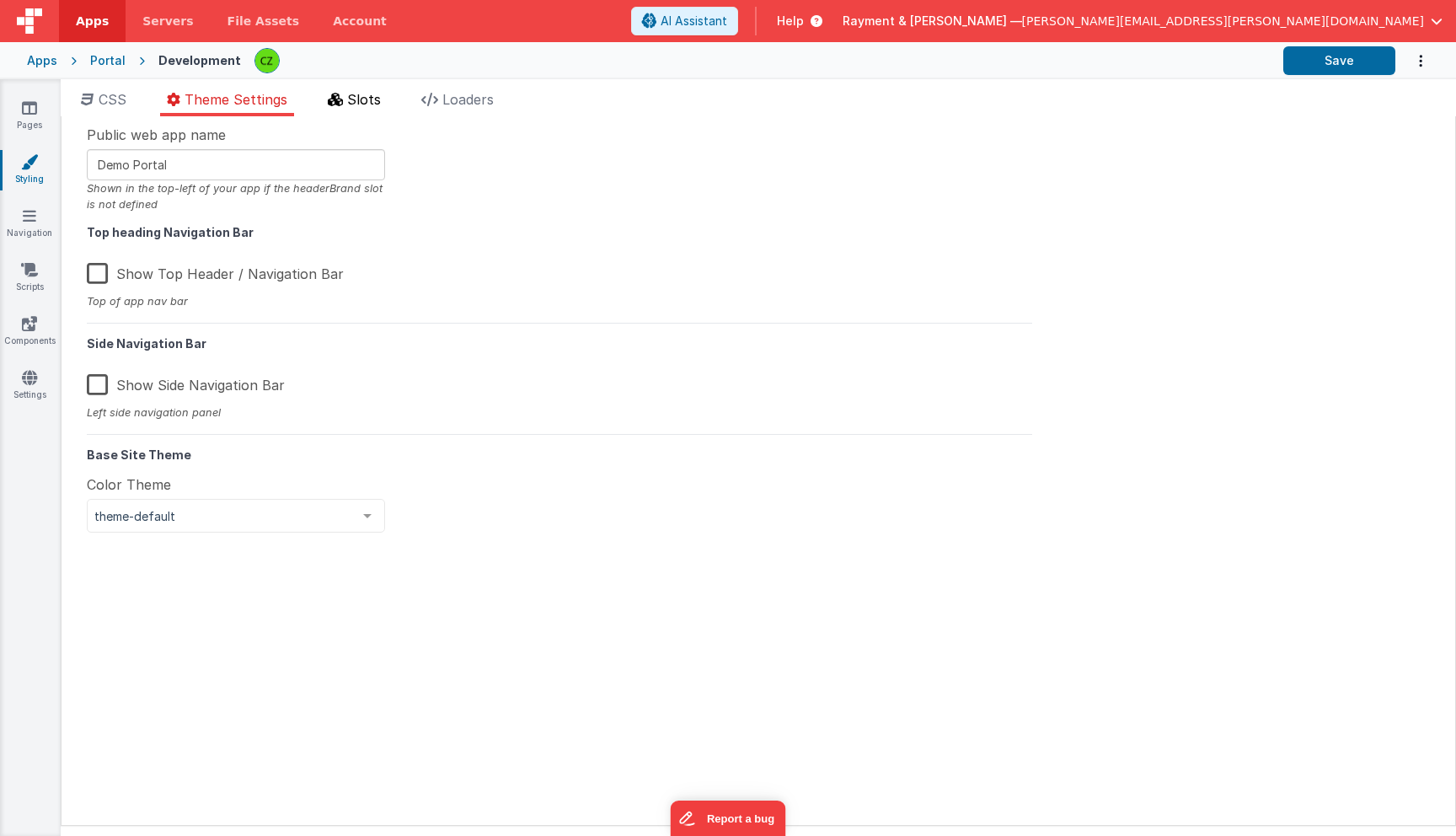
click at [350, 115] on li "Slots" at bounding box center [355, 102] width 67 height 27
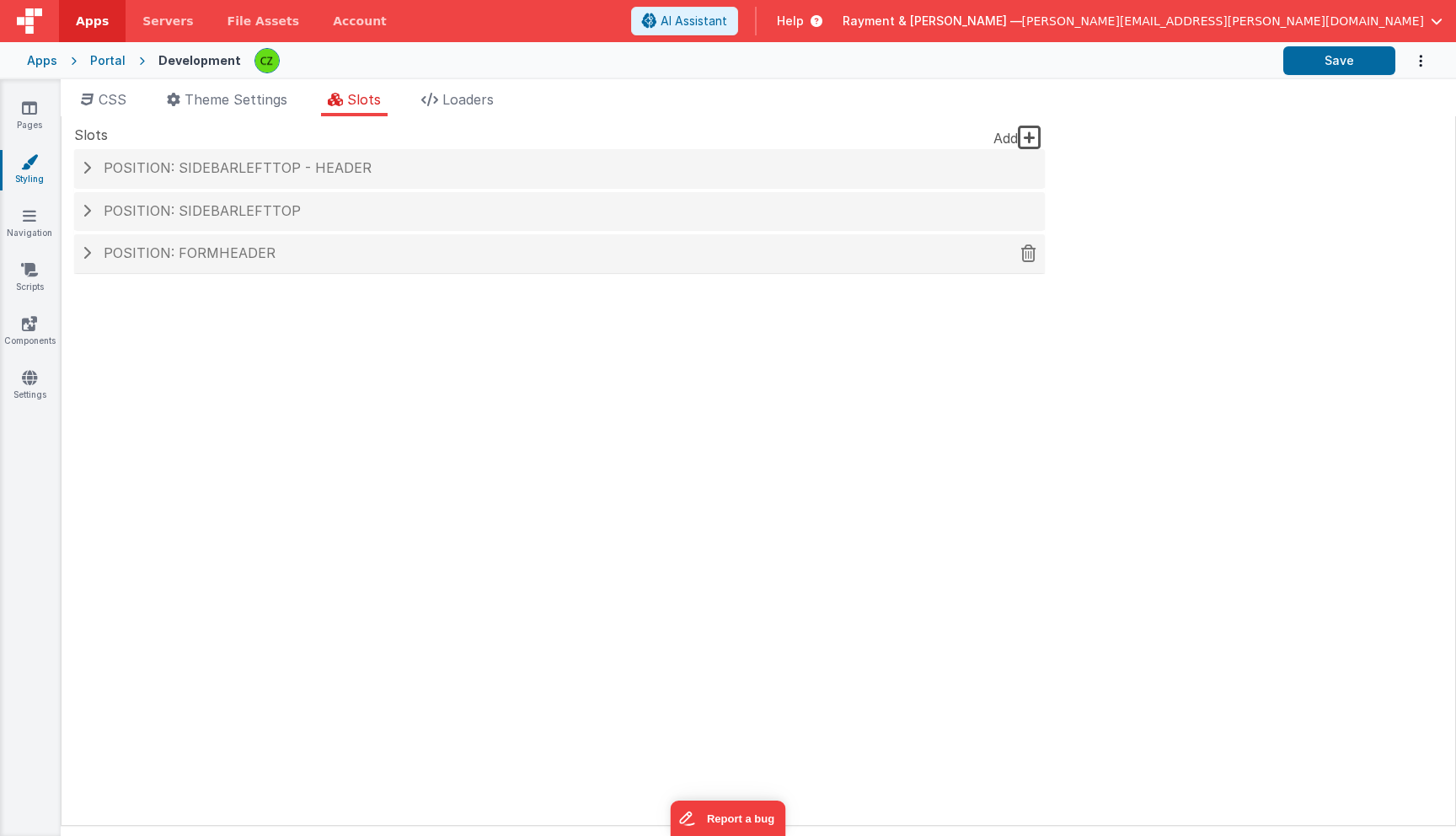
click at [182, 255] on span "Position: formHeader" at bounding box center [189, 253] width 172 height 17
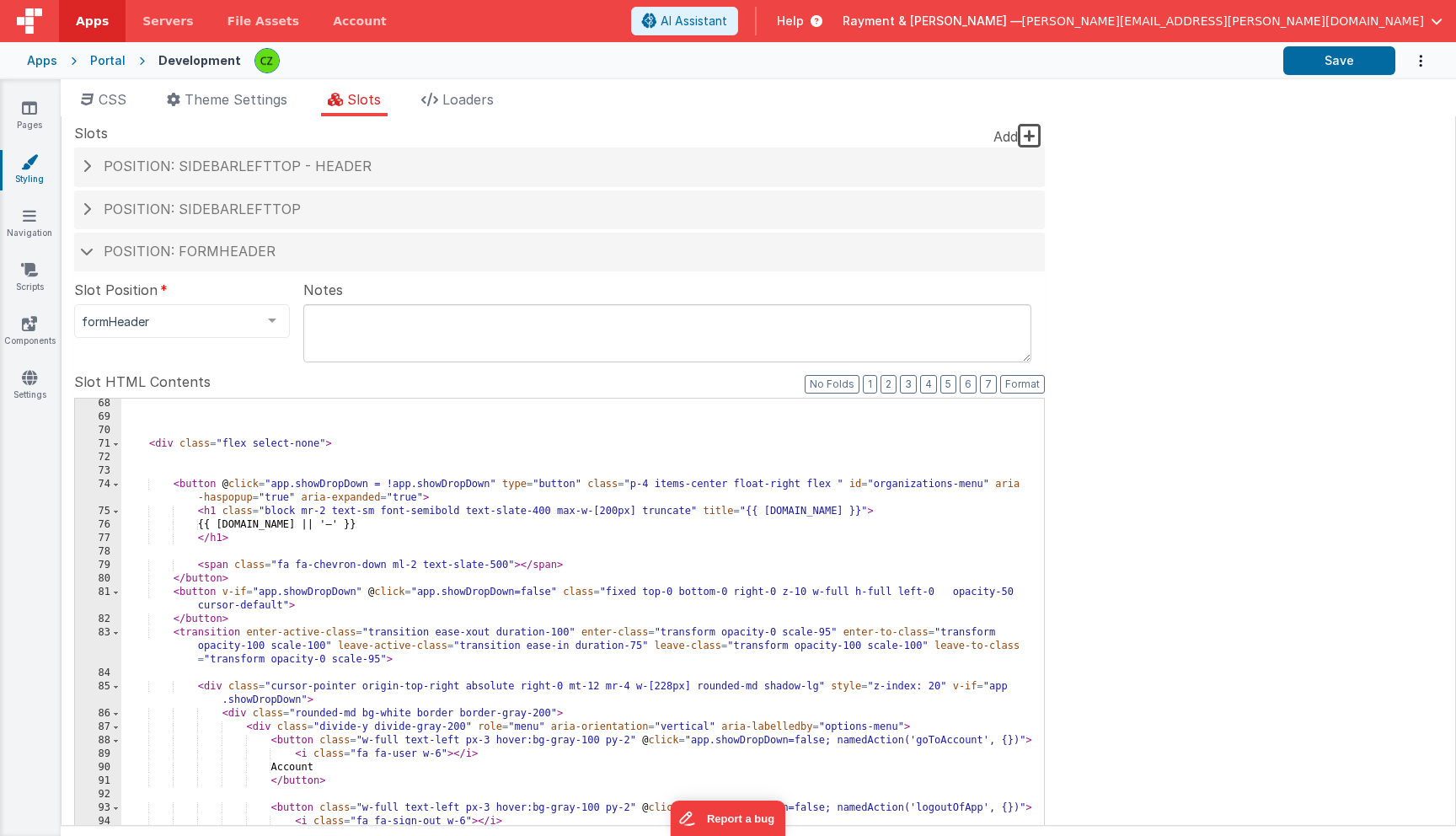
scroll to position [1057, 0]
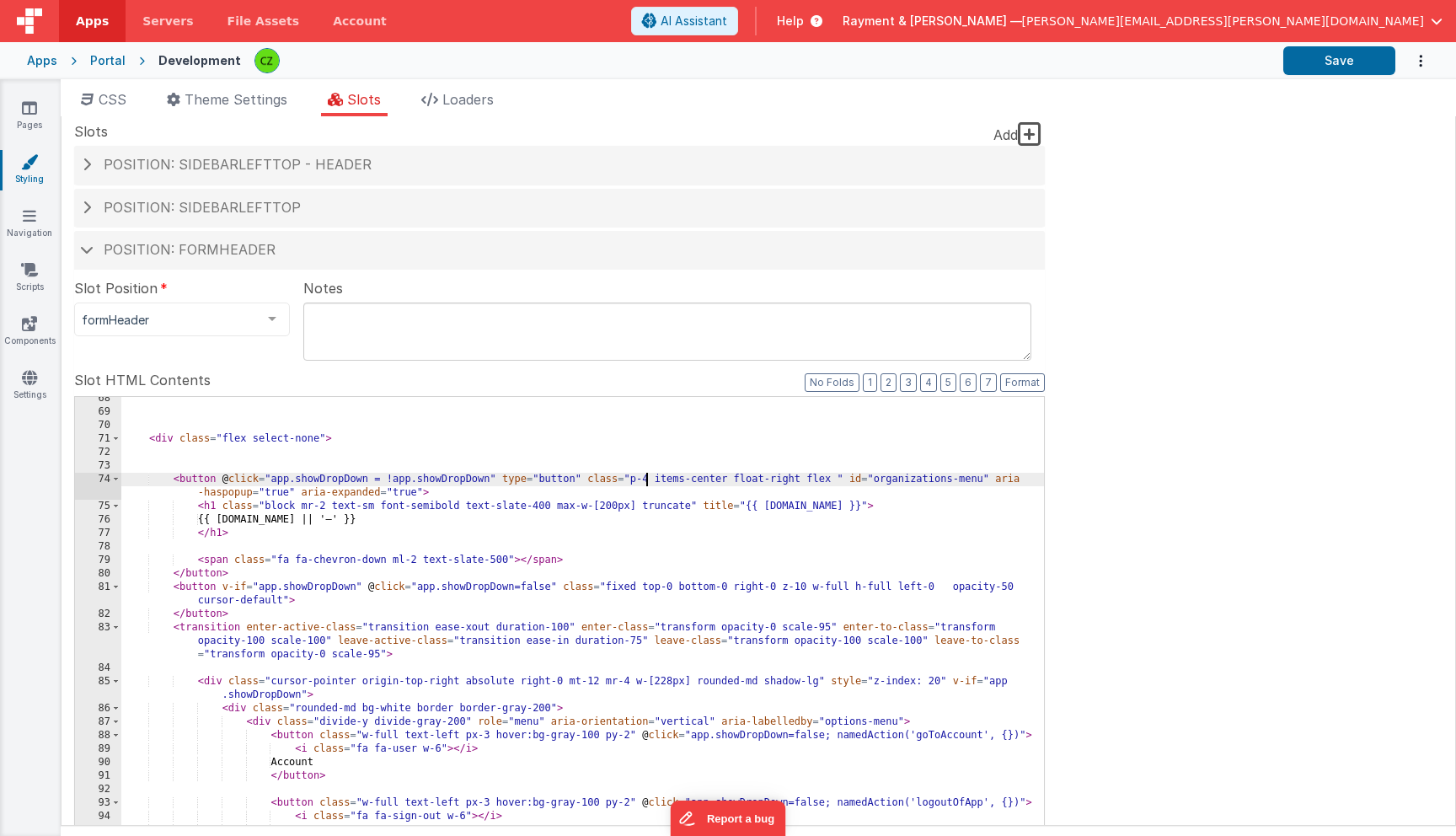
click at [644, 480] on div "< div class = "flex select-none" > < button @ click = "app.showDropDown = !app.…" at bounding box center [582, 678] width 922 height 573
